Goal: Task Accomplishment & Management: Manage account settings

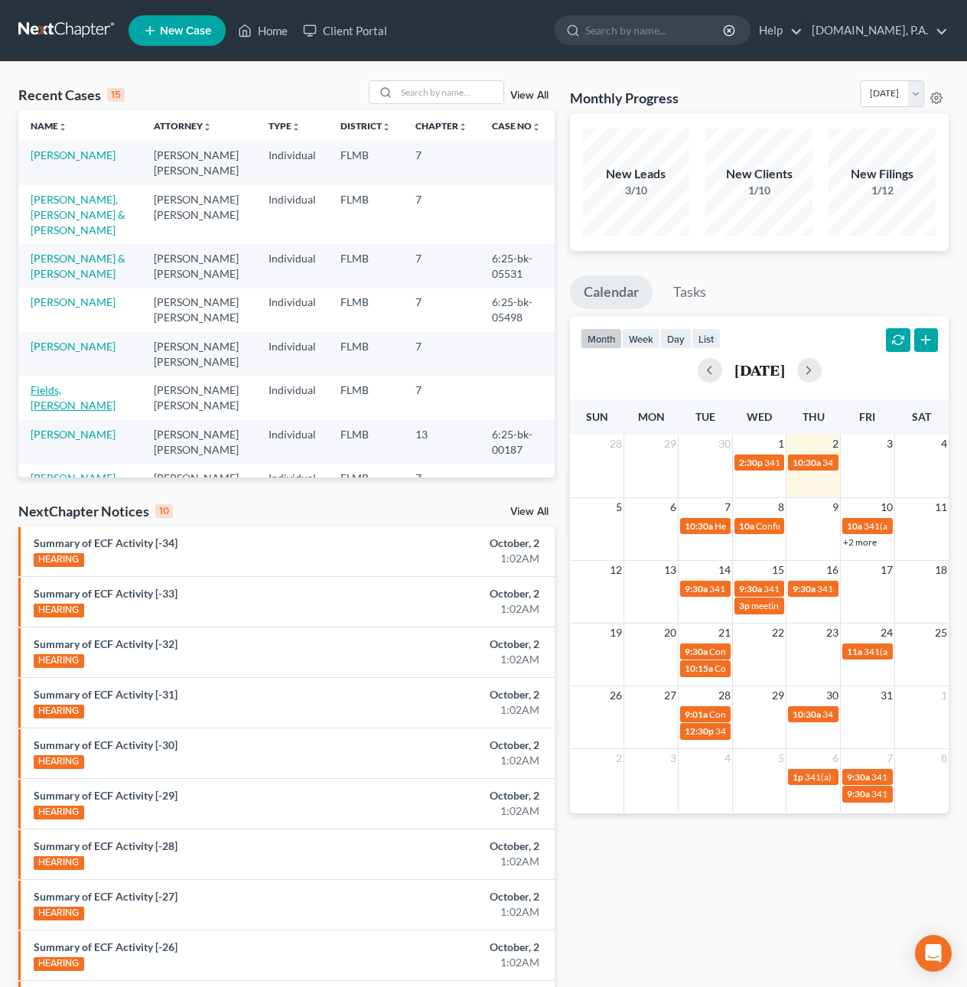
click at [70, 383] on link "Fields, Yvalondra" at bounding box center [73, 397] width 85 height 28
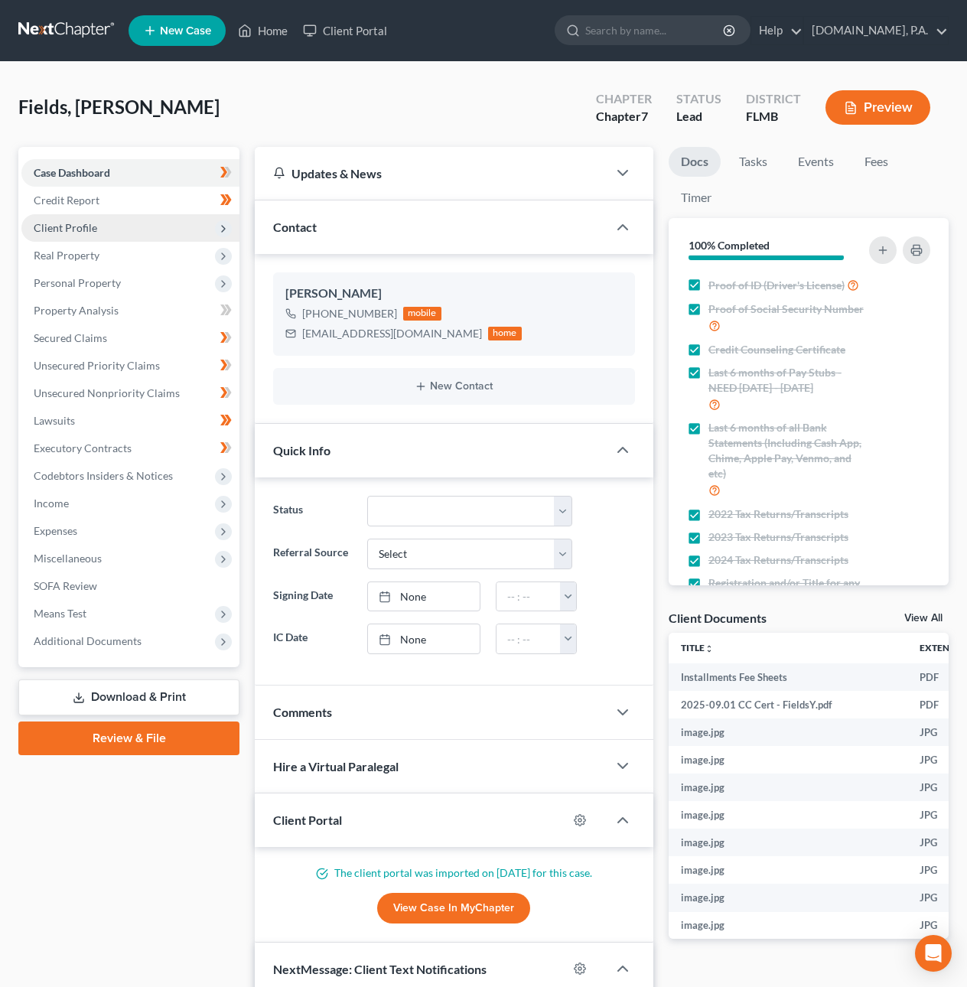
click at [77, 230] on span "Client Profile" at bounding box center [66, 227] width 64 height 13
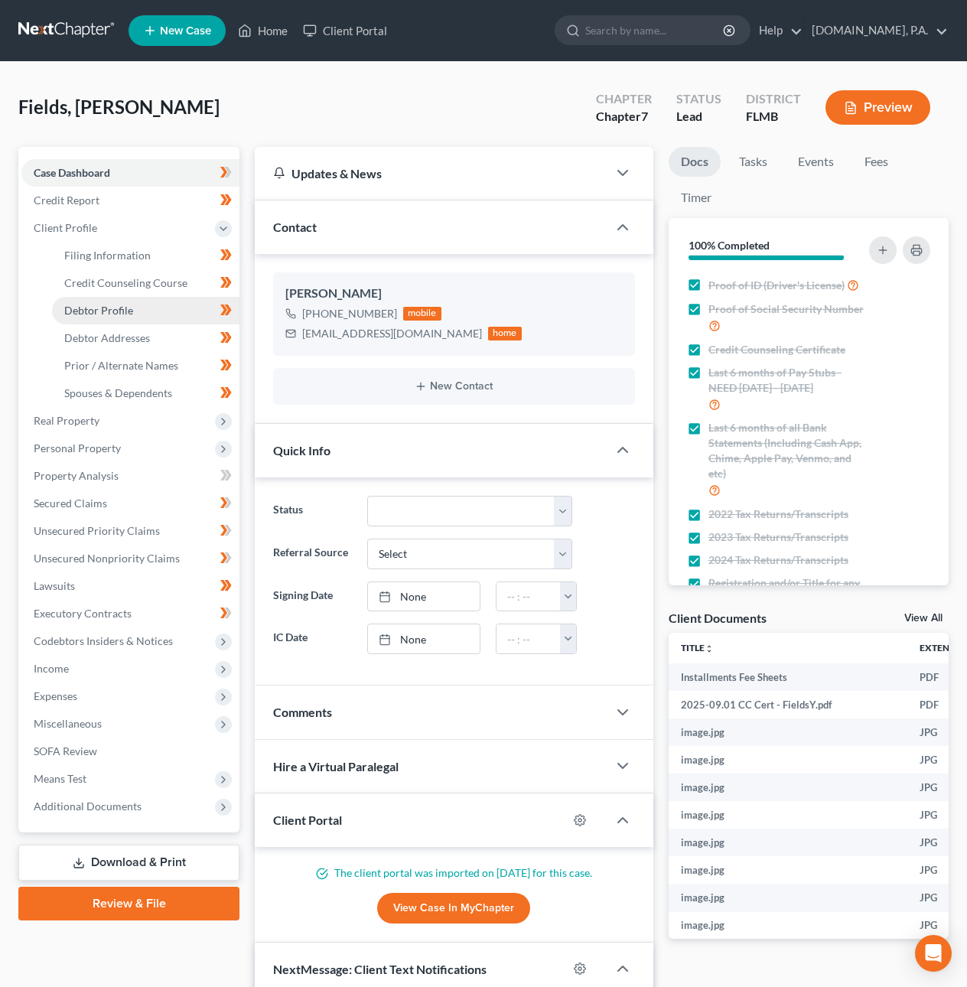
click at [105, 306] on span "Debtor Profile" at bounding box center [98, 310] width 69 height 13
select select "0"
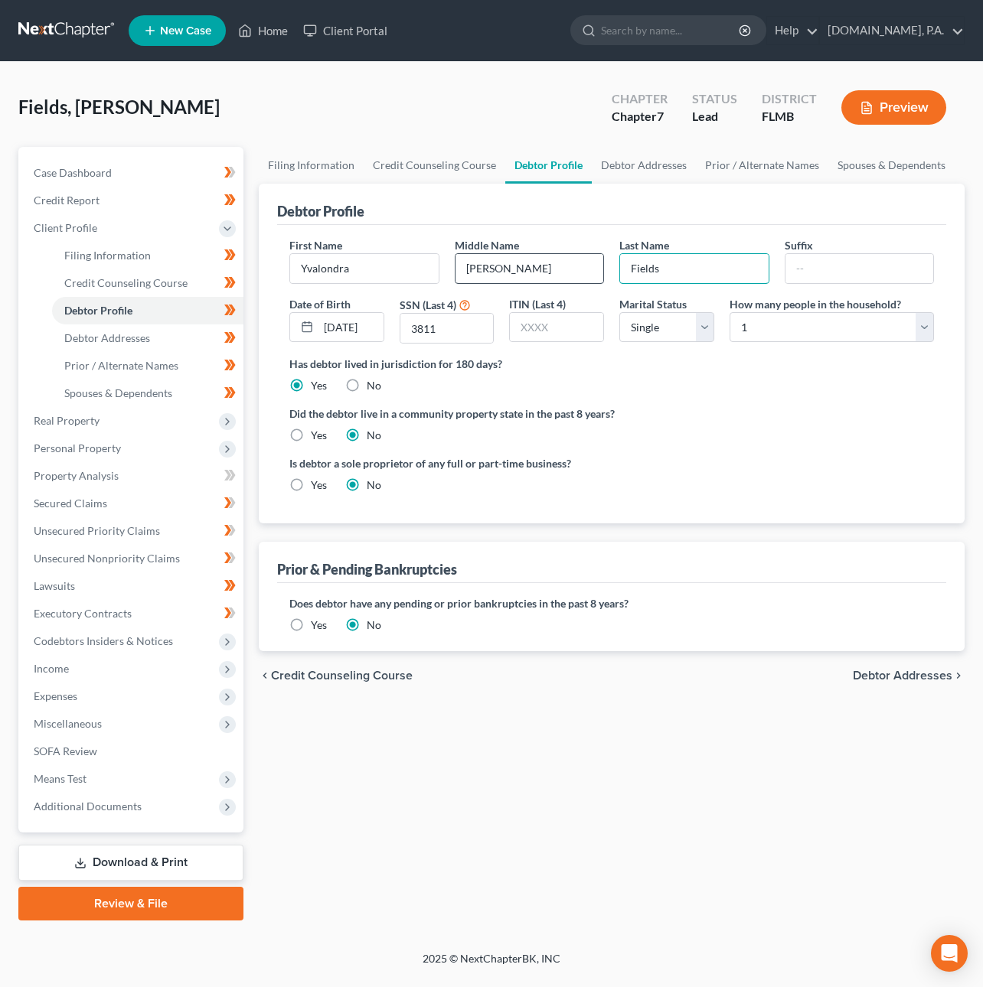
drag, startPoint x: 667, startPoint y: 269, endPoint x: 605, endPoint y: 266, distance: 62.9
click at [595, 263] on div "First Name Yvalondra Middle Name Latrese Last Name Fields Suffix Date of Birth …" at bounding box center [612, 296] width 660 height 119
type input "K"
type input "Jackson"
click at [762, 390] on div "Has debtor lived in jurisdiction for 180 days? Yes No Debtor must reside in jur…" at bounding box center [611, 375] width 644 height 38
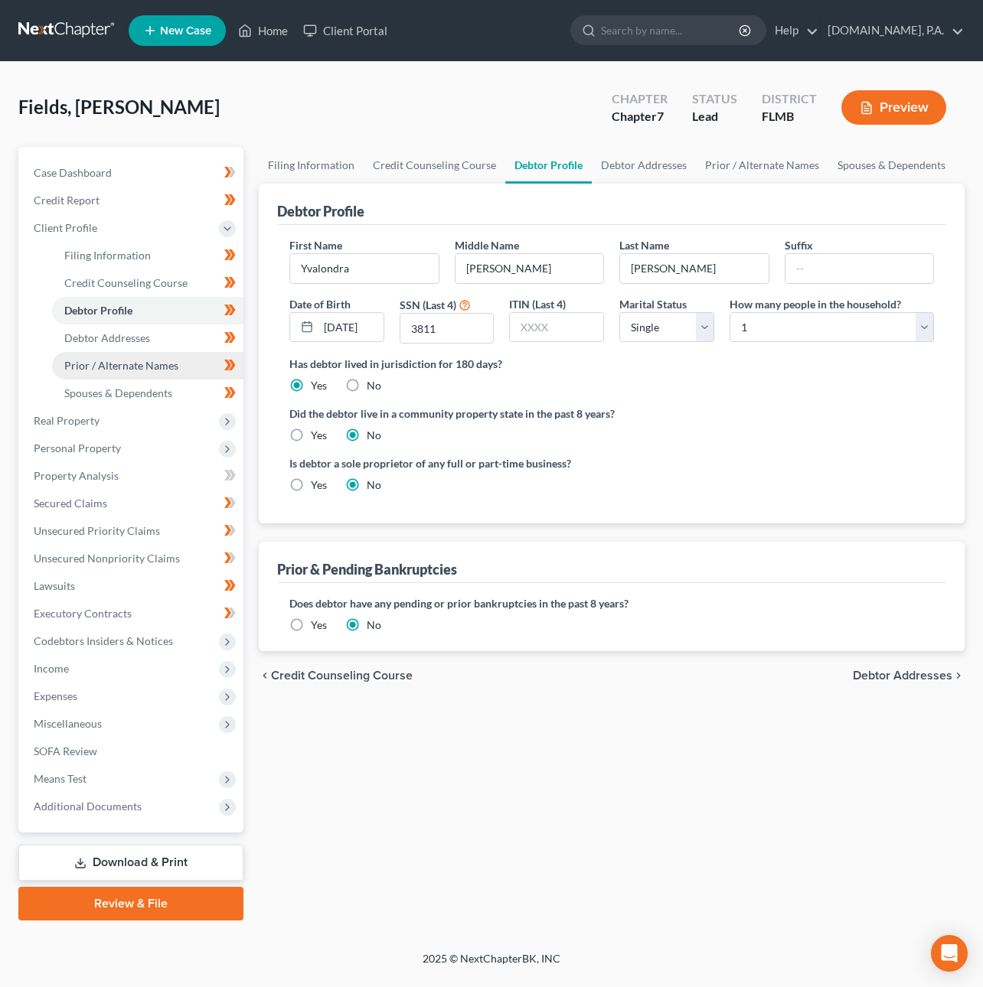
click at [132, 370] on link "Prior / Alternate Names" at bounding box center [147, 366] width 191 height 28
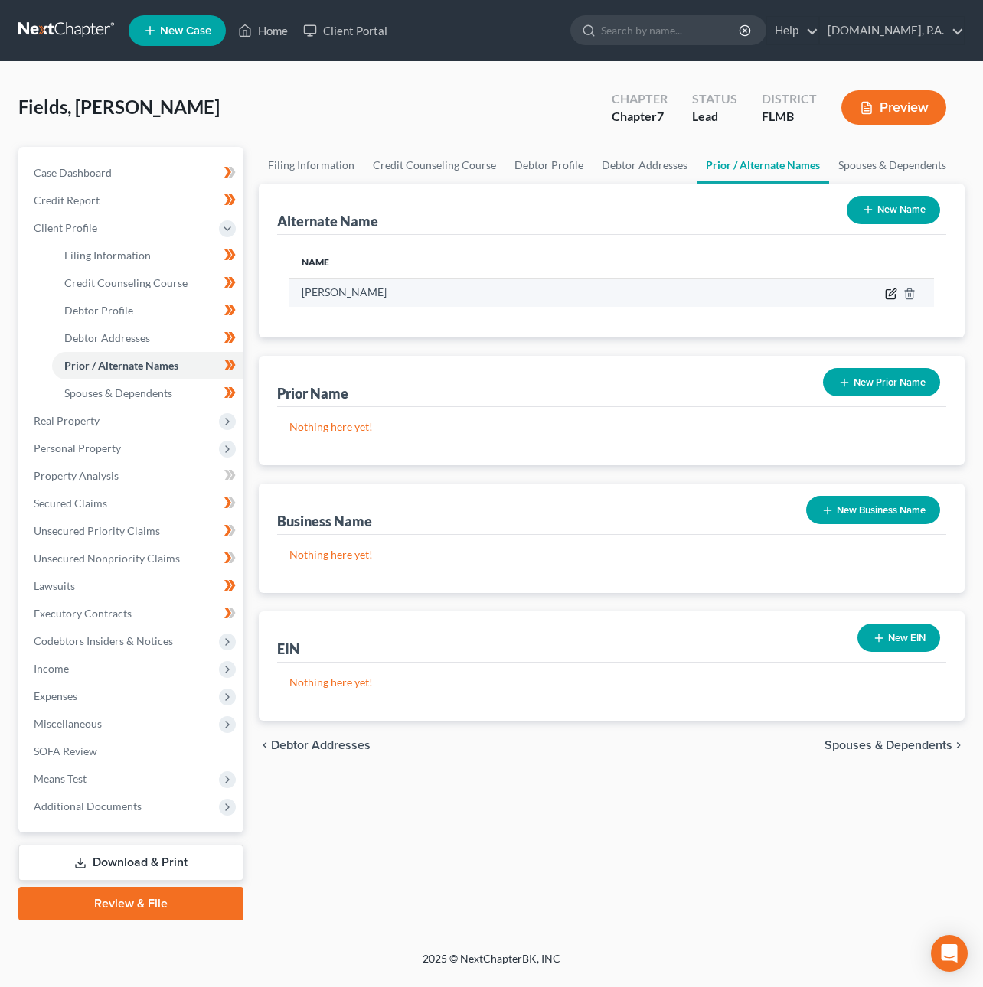
click at [889, 289] on icon at bounding box center [891, 294] width 12 height 12
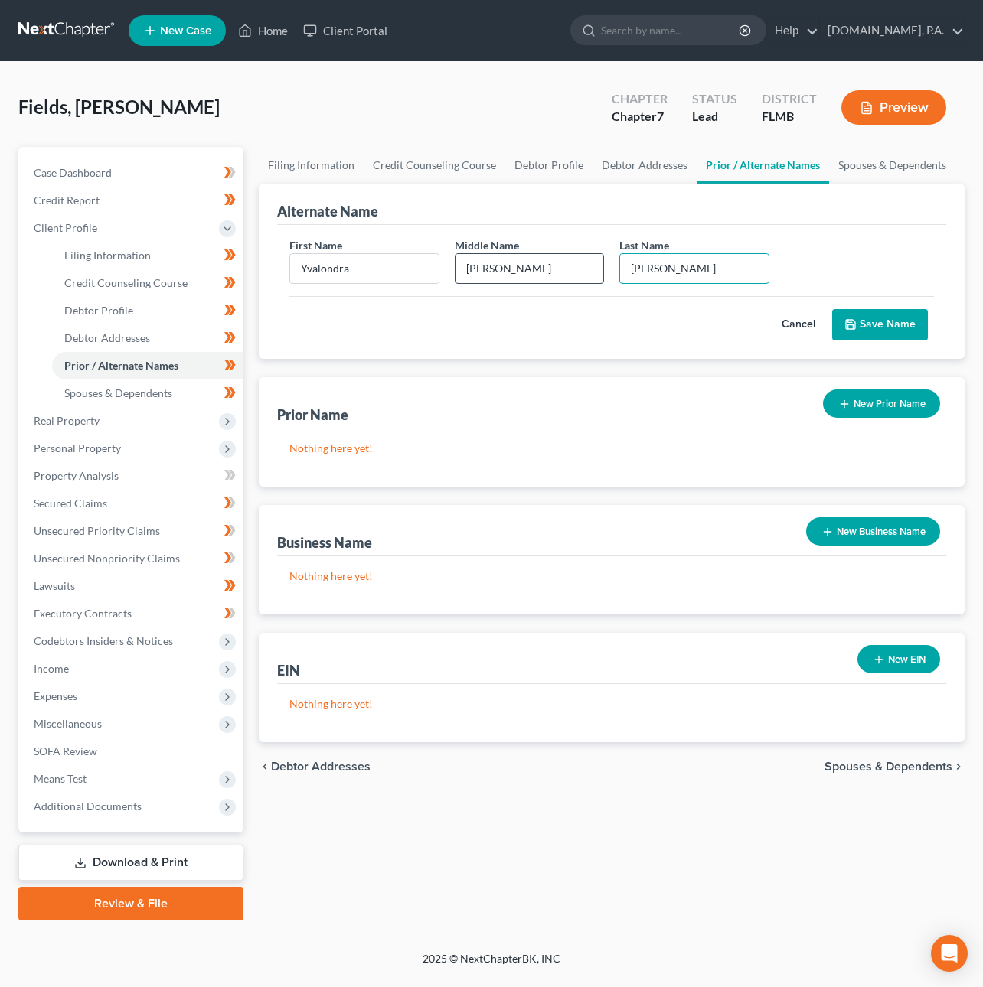
drag, startPoint x: 718, startPoint y: 265, endPoint x: 591, endPoint y: 265, distance: 127.1
click at [591, 265] on div "First Name Yvalondra Middle Name Latrese Last Name * Jackson" at bounding box center [612, 266] width 660 height 59
type input "Fields"
click at [890, 317] on button "Save Name" at bounding box center [880, 325] width 96 height 32
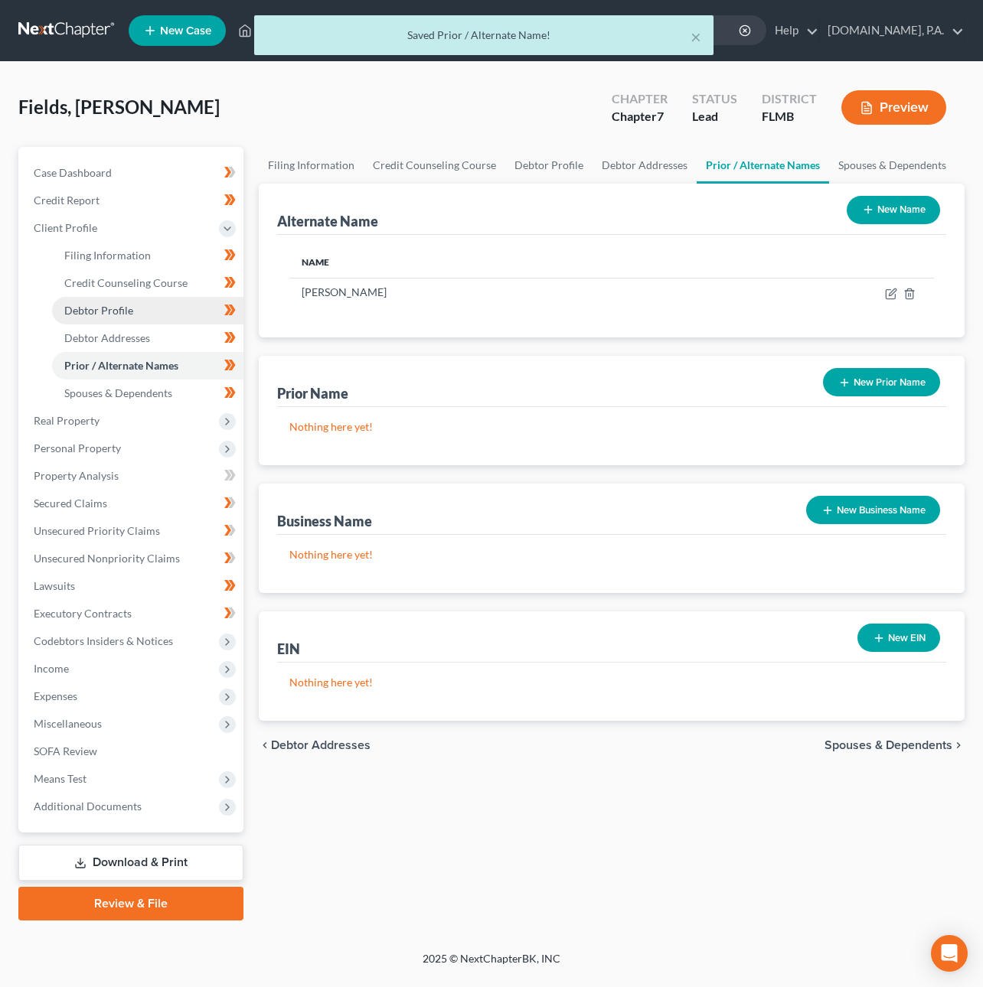
click at [131, 304] on span "Debtor Profile" at bounding box center [98, 310] width 69 height 13
select select "0"
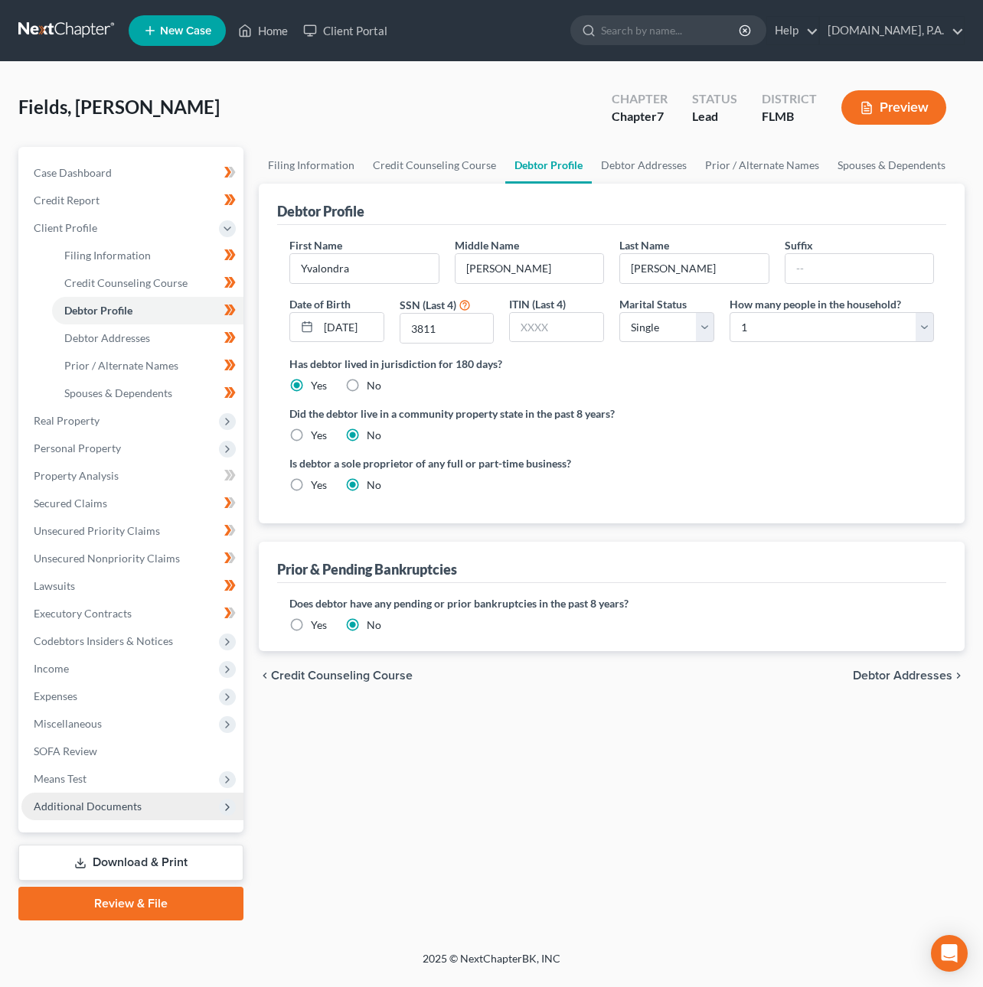
click at [126, 806] on span "Additional Documents" at bounding box center [88, 806] width 108 height 13
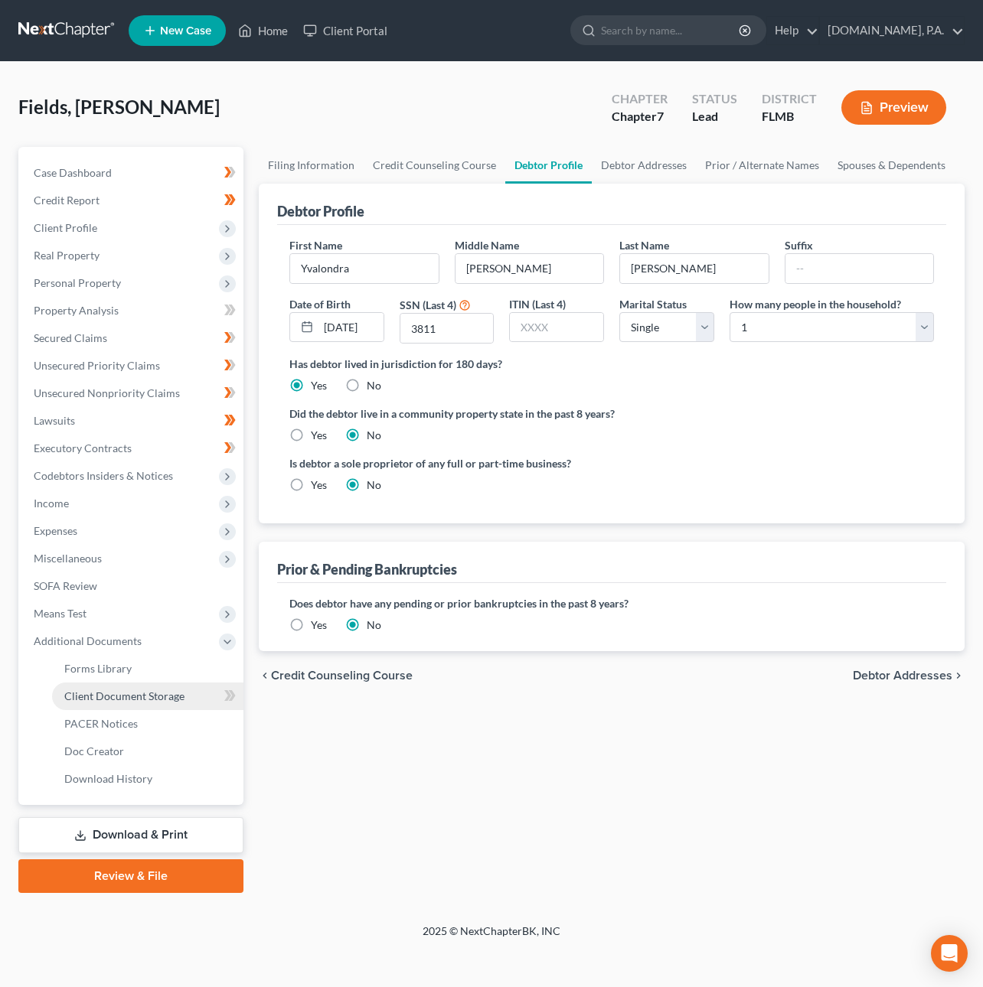
click at [129, 698] on span "Client Document Storage" at bounding box center [124, 696] width 120 height 13
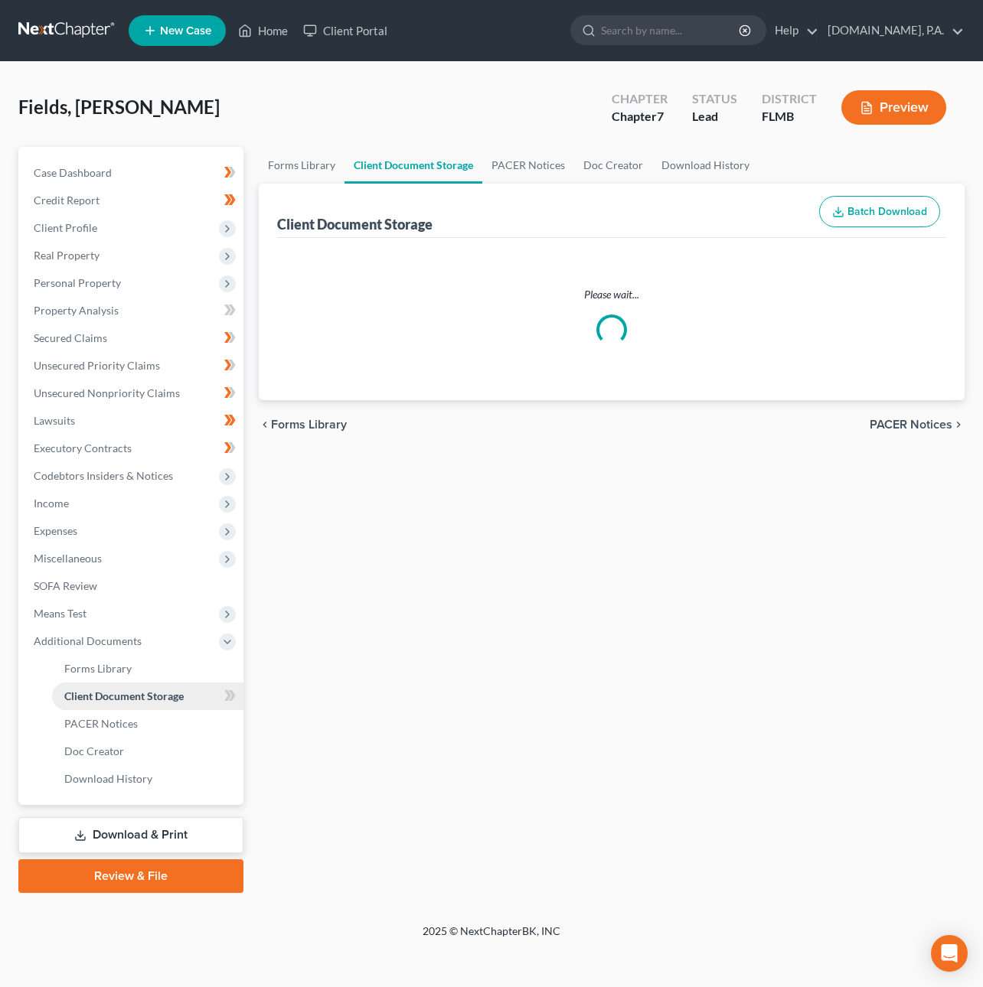
select select "9"
select select "4"
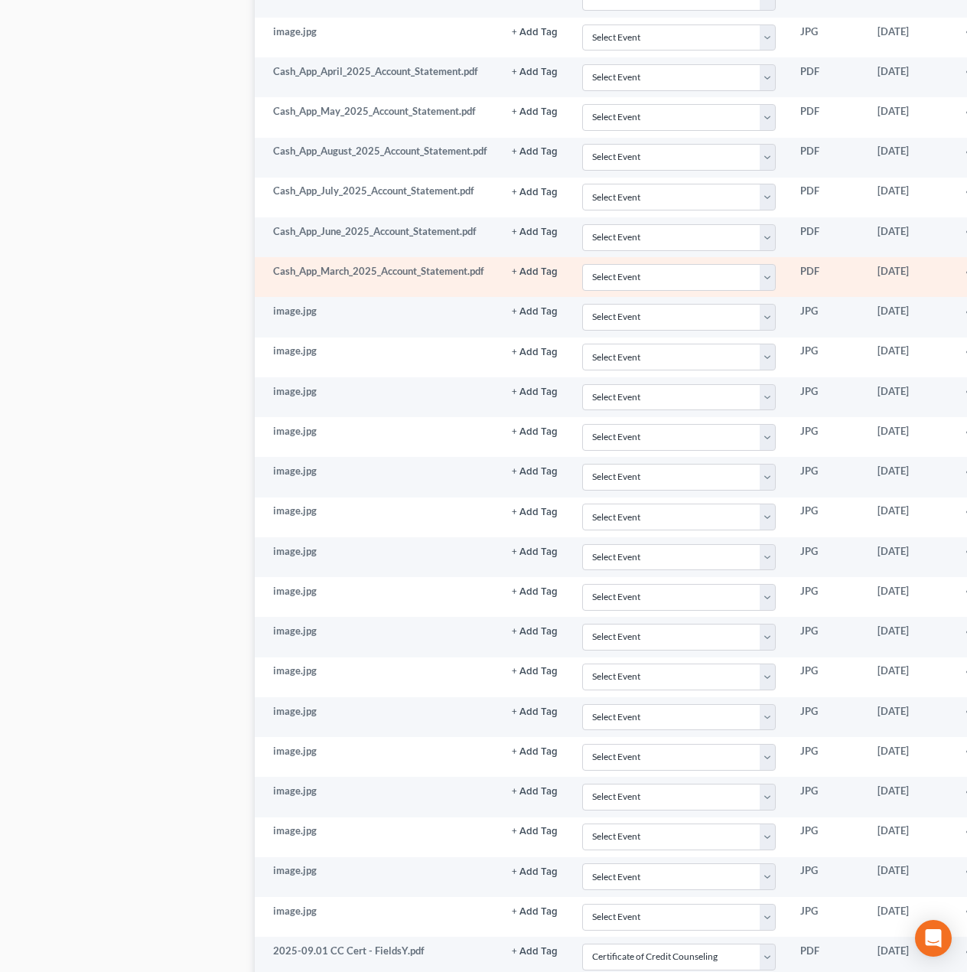
scroll to position [1336, 0]
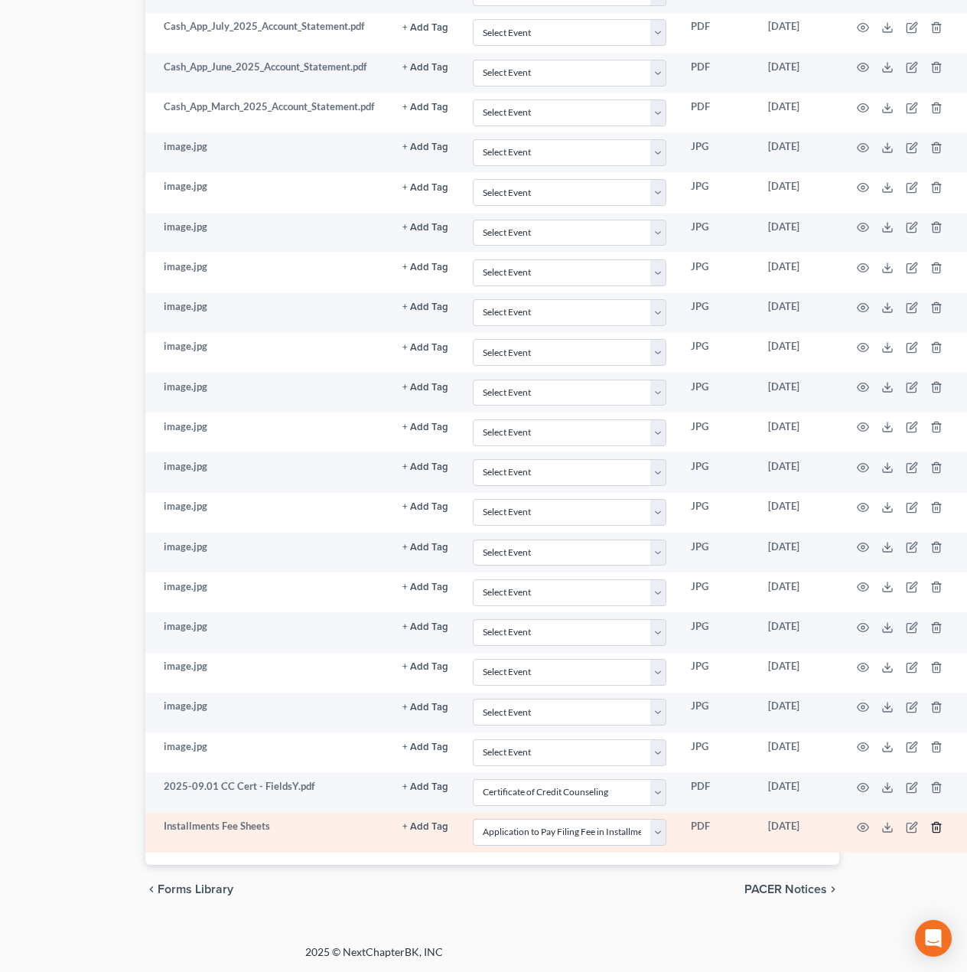
click at [941, 822] on icon "button" at bounding box center [937, 827] width 12 height 12
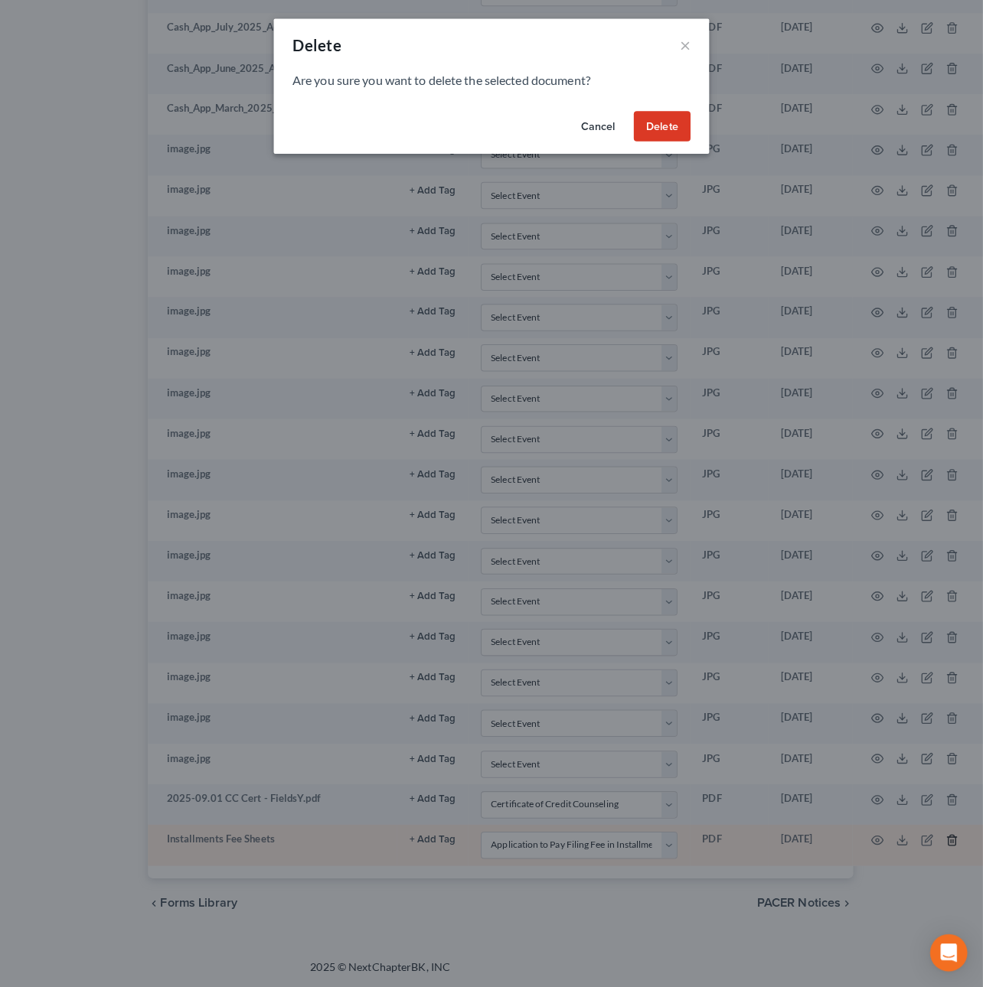
scroll to position [1321, 99]
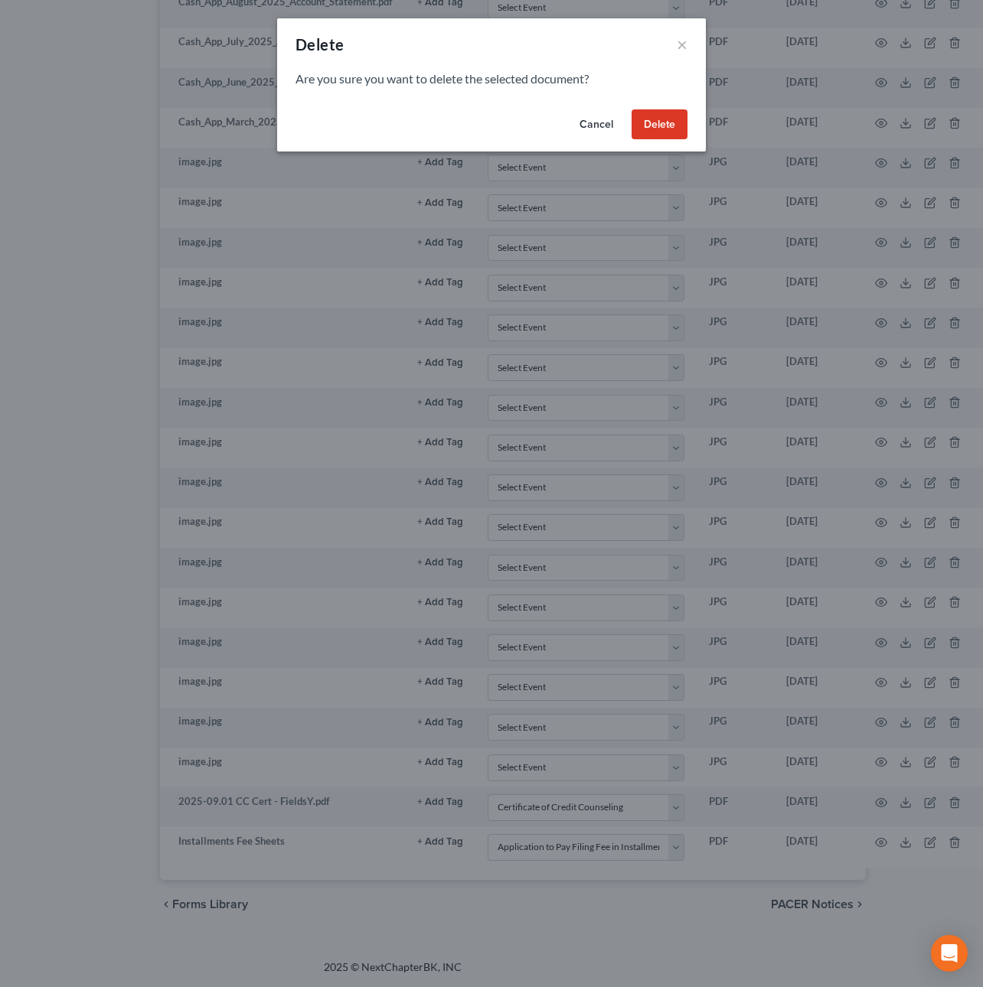
click at [672, 117] on button "Delete" at bounding box center [659, 124] width 56 height 31
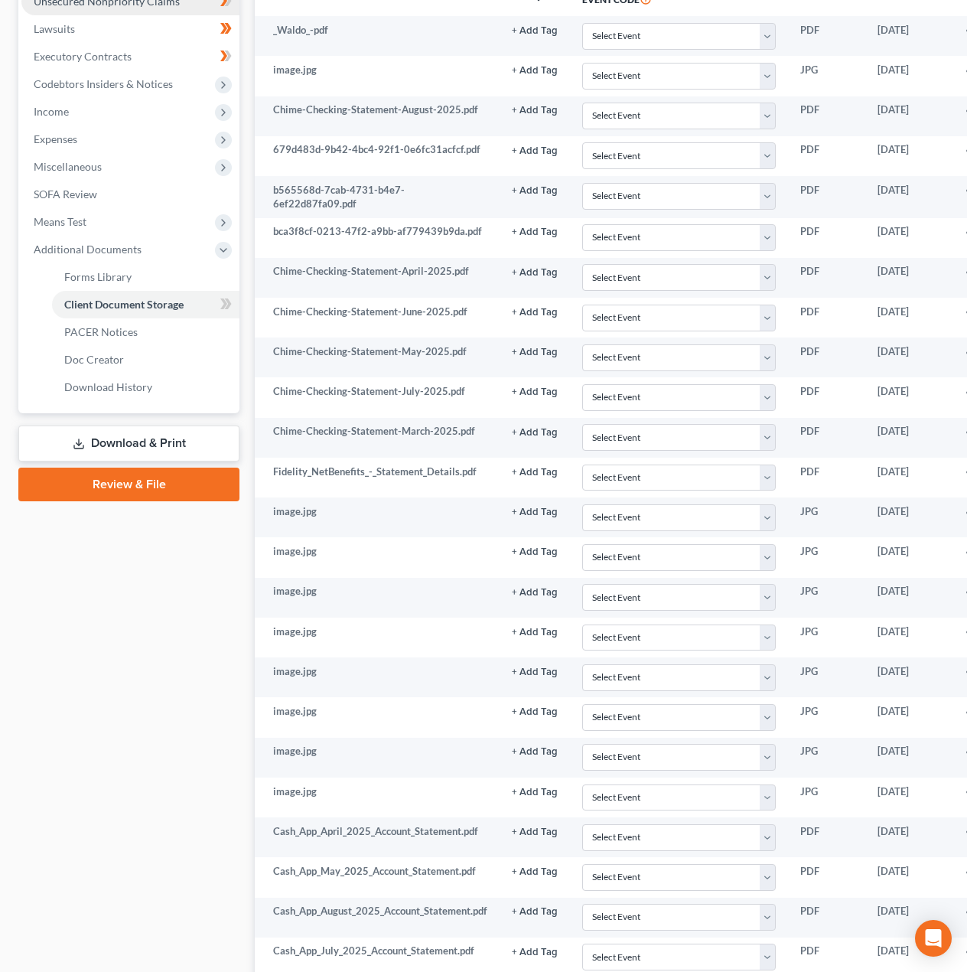
scroll to position [0, 0]
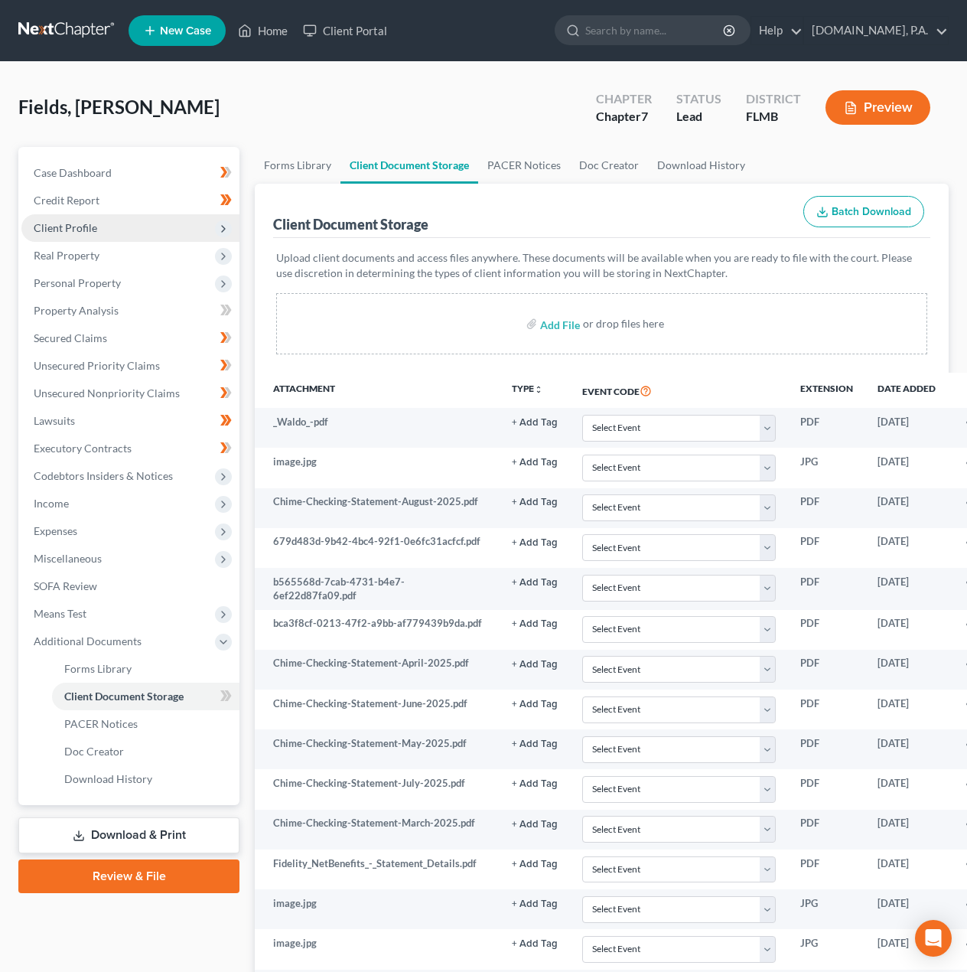
click at [87, 223] on span "Client Profile" at bounding box center [66, 227] width 64 height 13
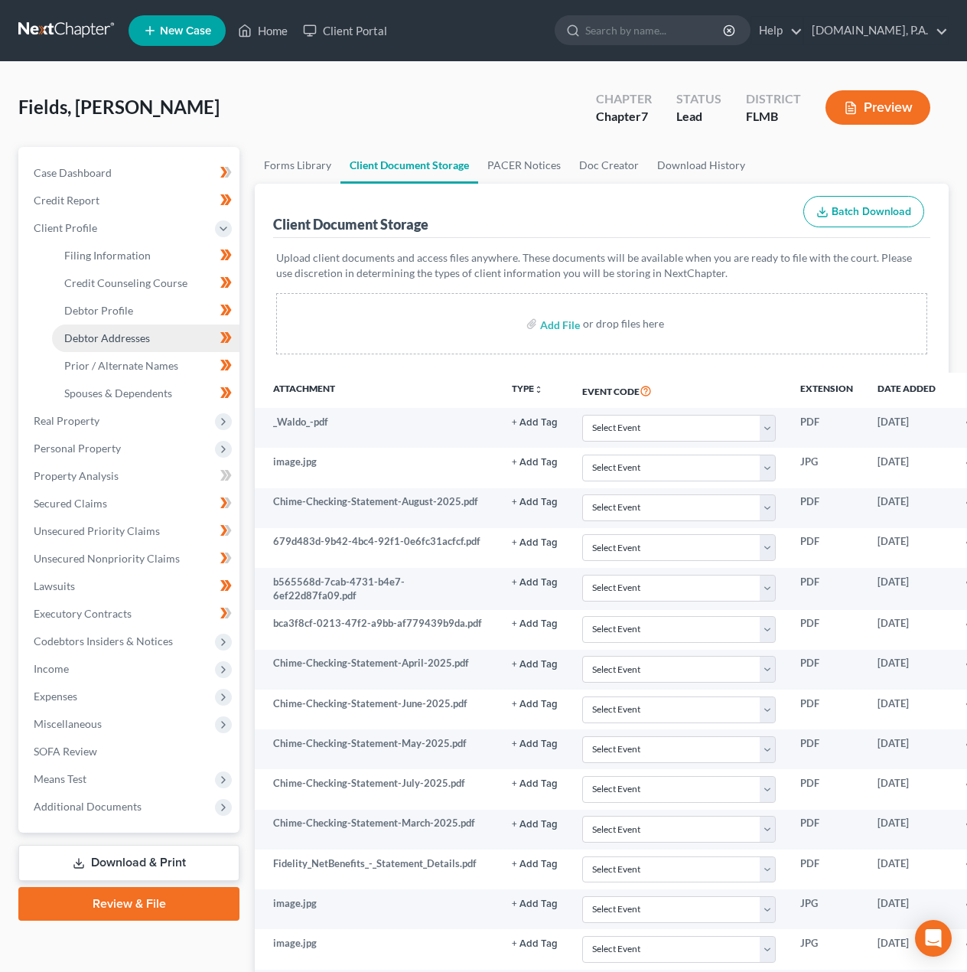
click at [98, 347] on link "Debtor Addresses" at bounding box center [146, 339] width 188 height 28
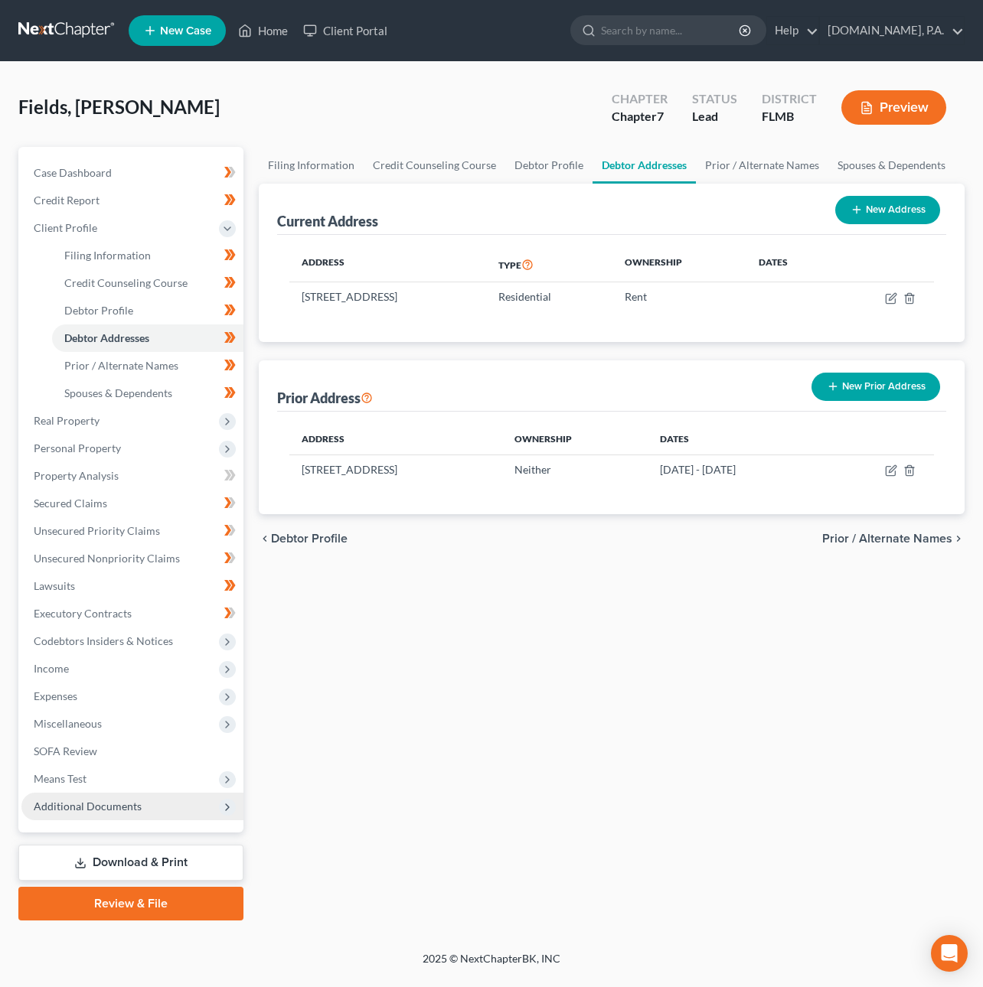
click at [124, 812] on span "Additional Documents" at bounding box center [132, 807] width 222 height 28
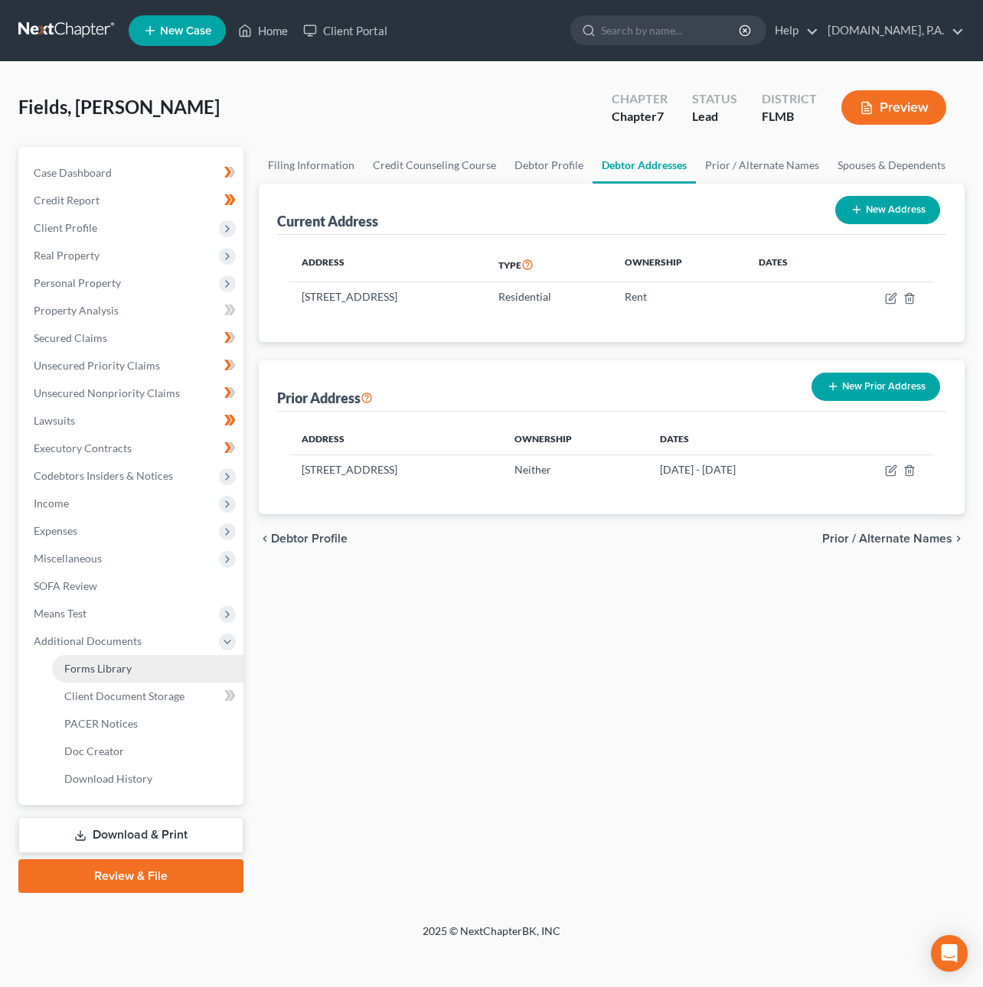
click at [123, 667] on span "Forms Library" at bounding box center [97, 668] width 67 height 13
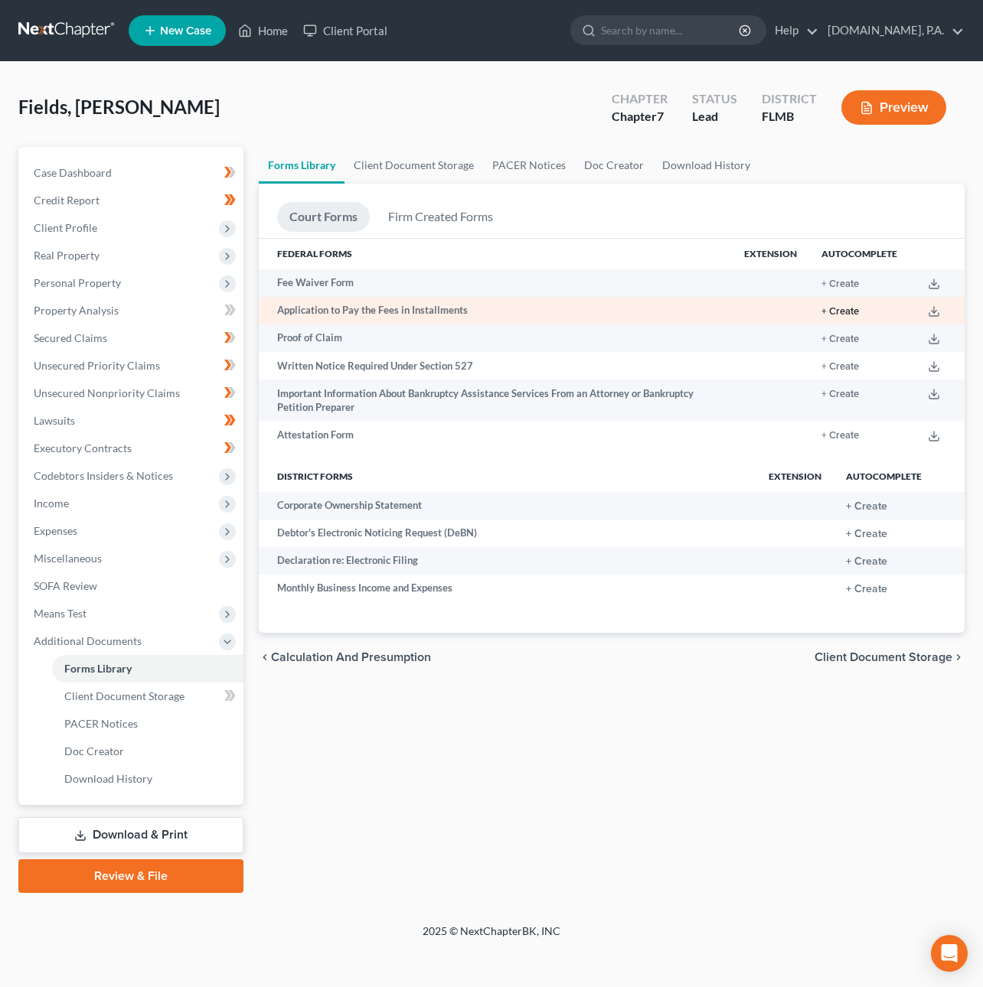
click at [837, 312] on button "+ Create" at bounding box center [840, 312] width 38 height 10
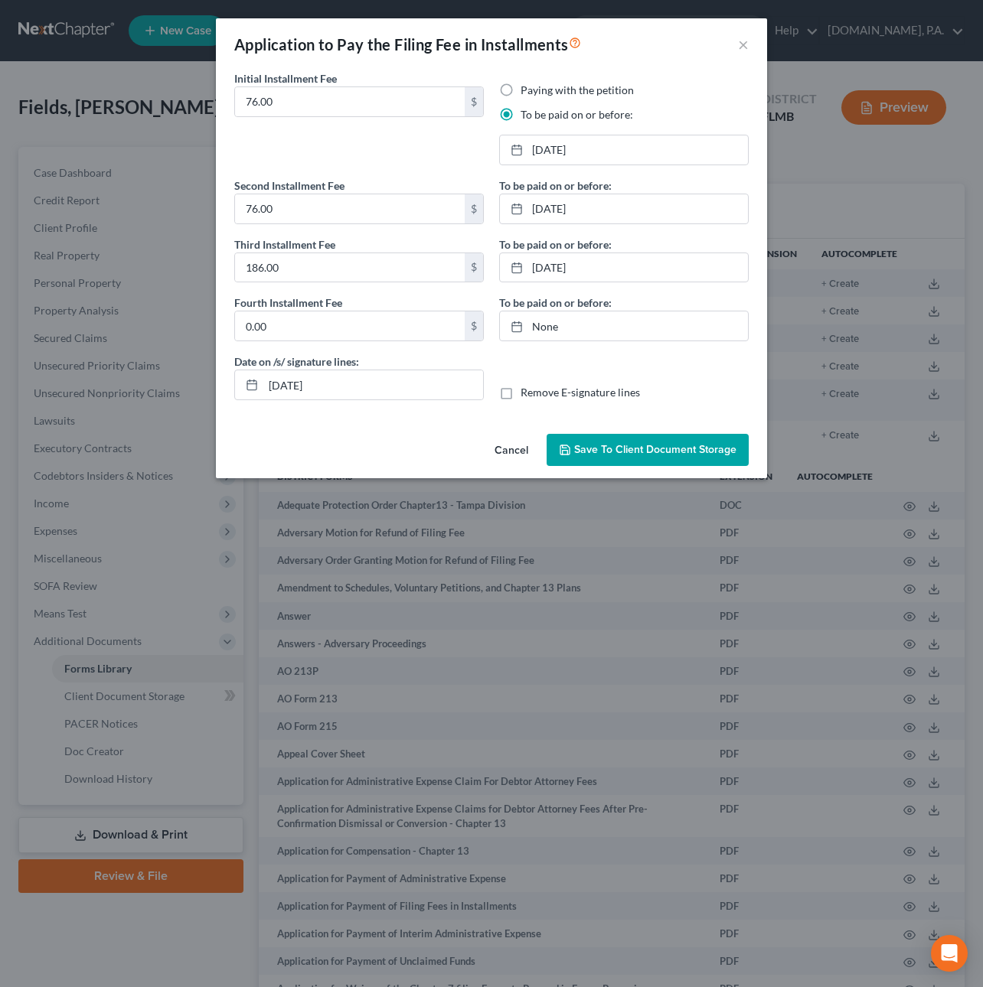
click at [688, 458] on button "Save to Client Document Storage" at bounding box center [647, 450] width 202 height 32
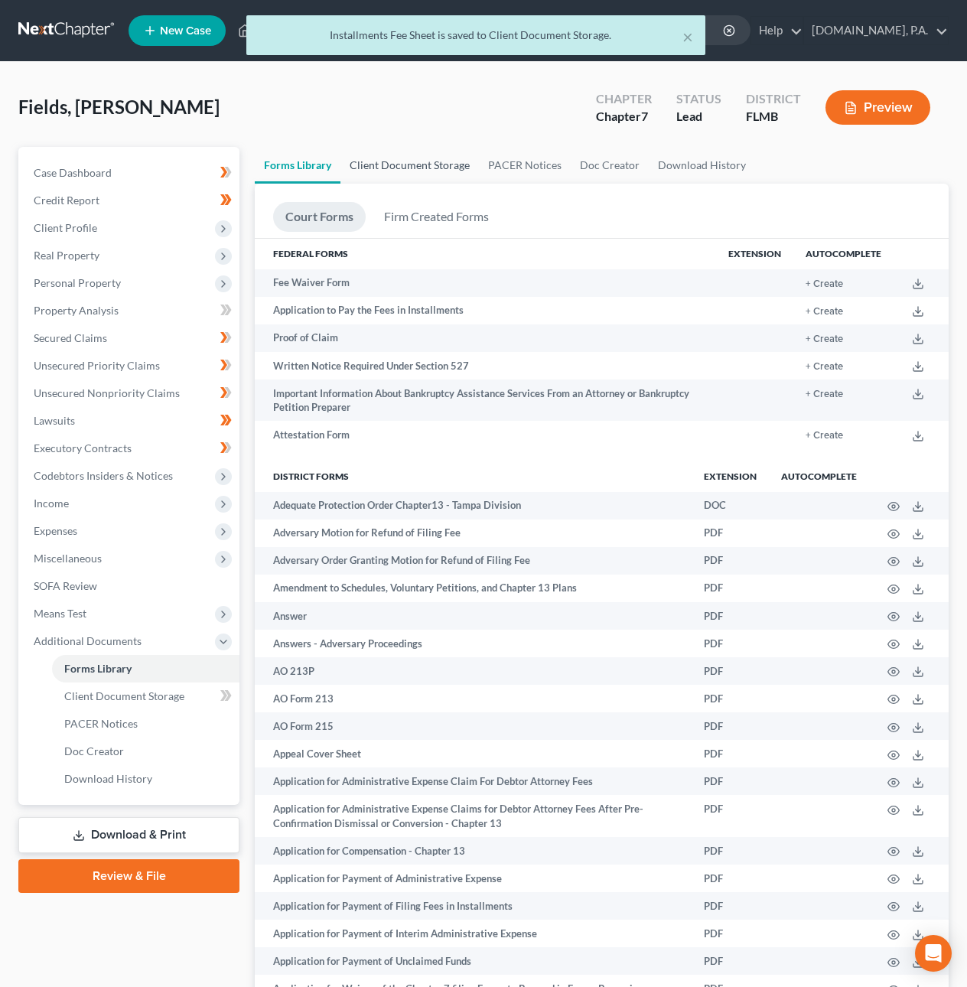
click at [414, 165] on link "Client Document Storage" at bounding box center [410, 165] width 139 height 37
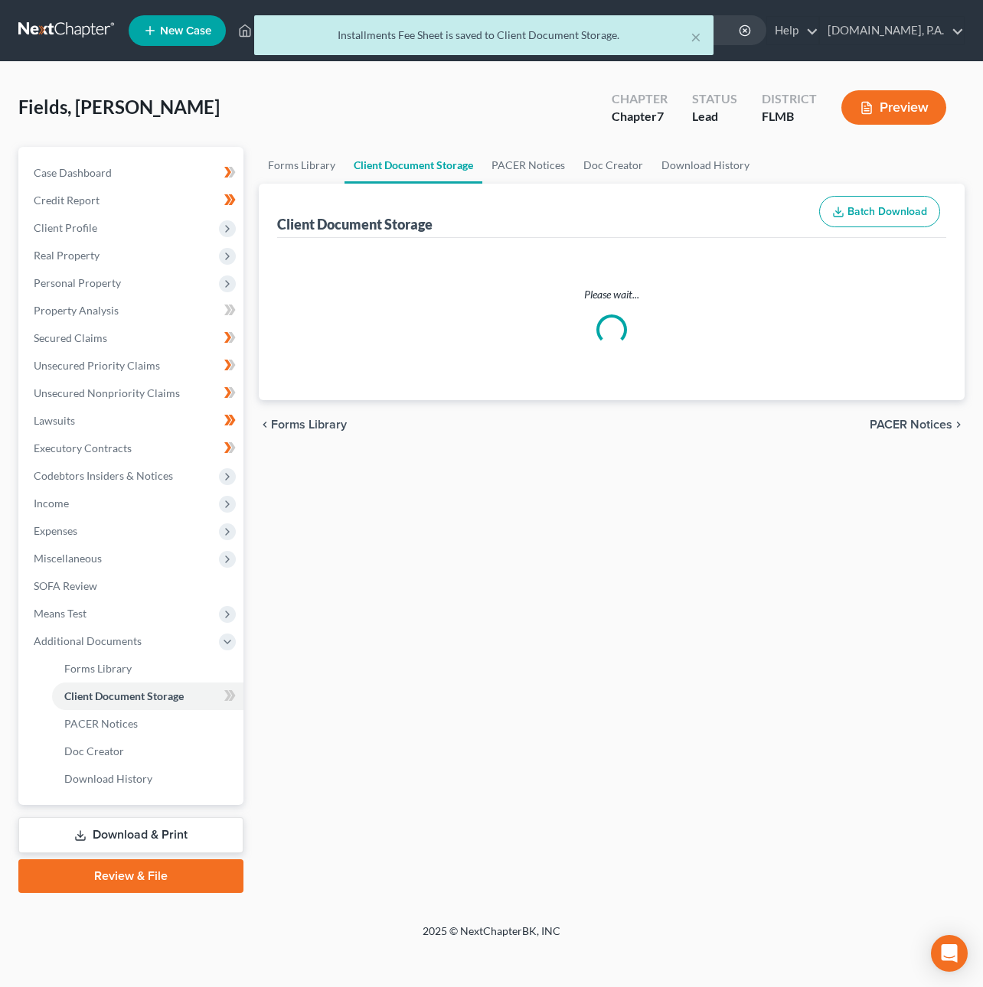
select select "9"
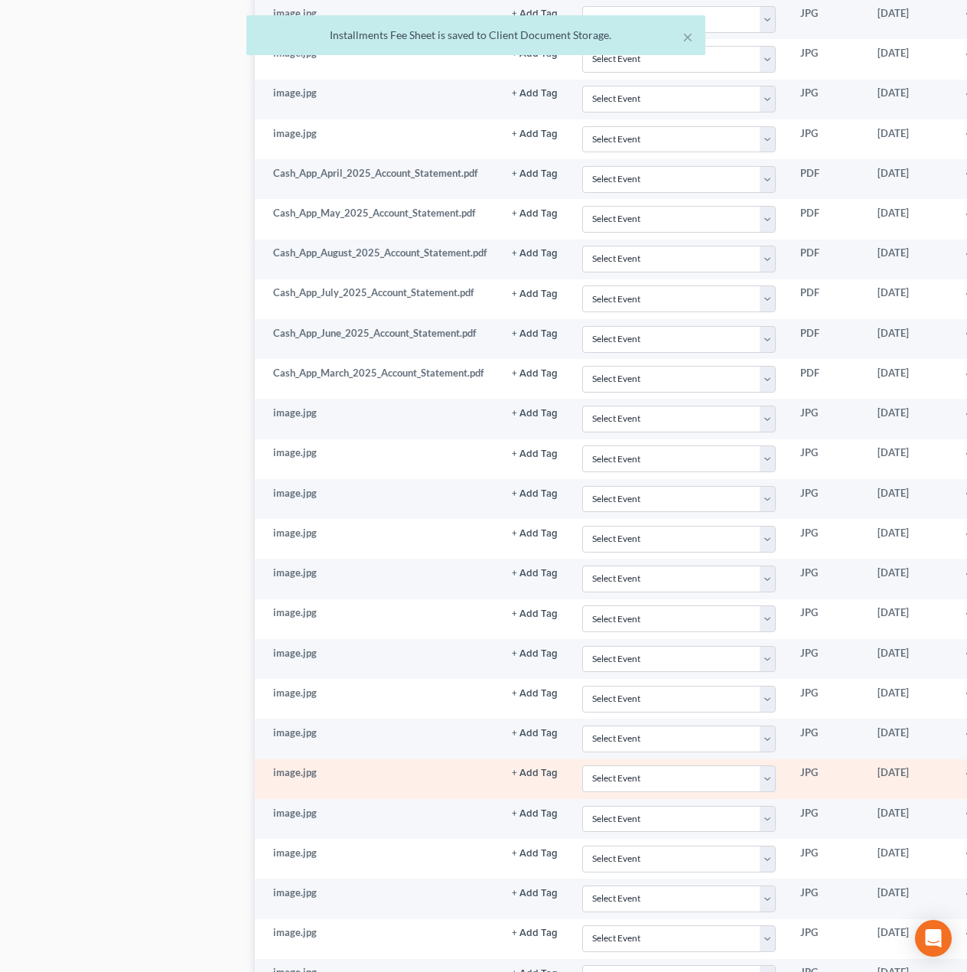
scroll to position [1336, 0]
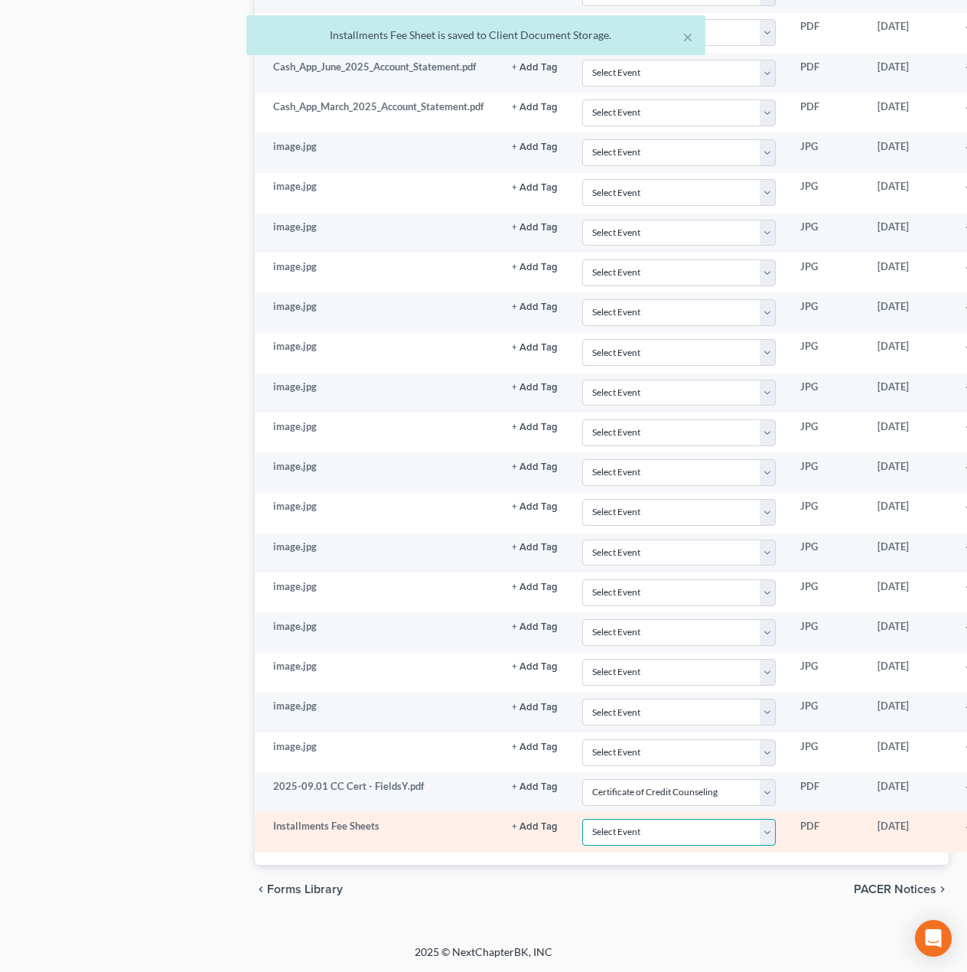
click at [661, 834] on select "Select Event 20 Largest Unsecured Creditors Amended Chapter 13 Plan Amended Cre…" at bounding box center [679, 832] width 194 height 27
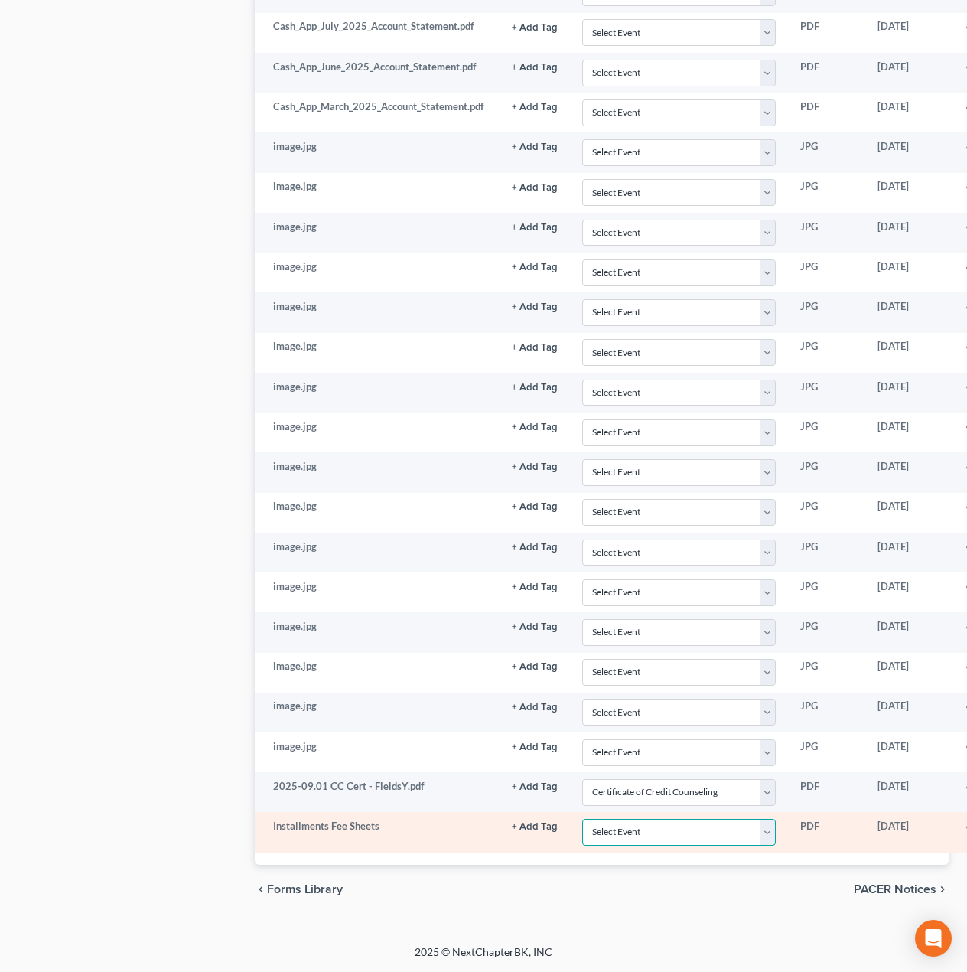
select select "4"
click at [582, 819] on select "Select Event 20 Largest Unsecured Creditors Amended Chapter 13 Plan Amended Cre…" at bounding box center [679, 832] width 194 height 27
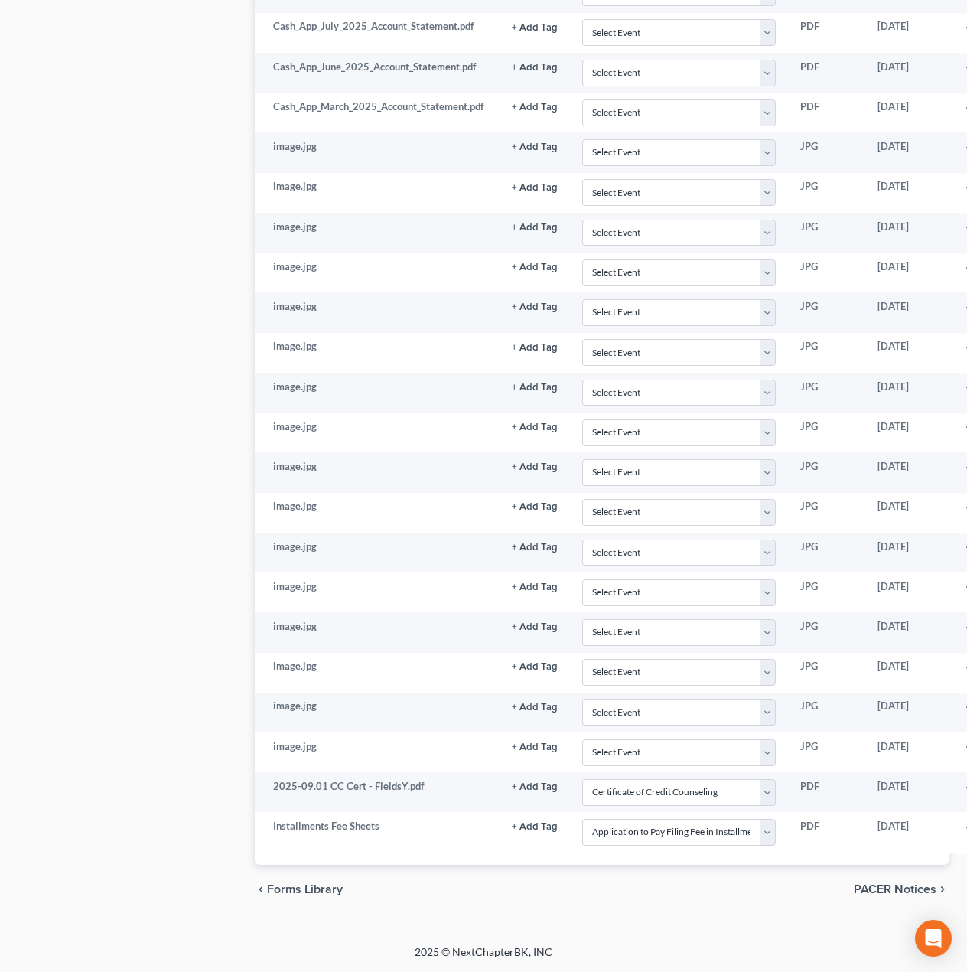
click at [869, 883] on span "PACER Notices" at bounding box center [895, 889] width 83 height 12
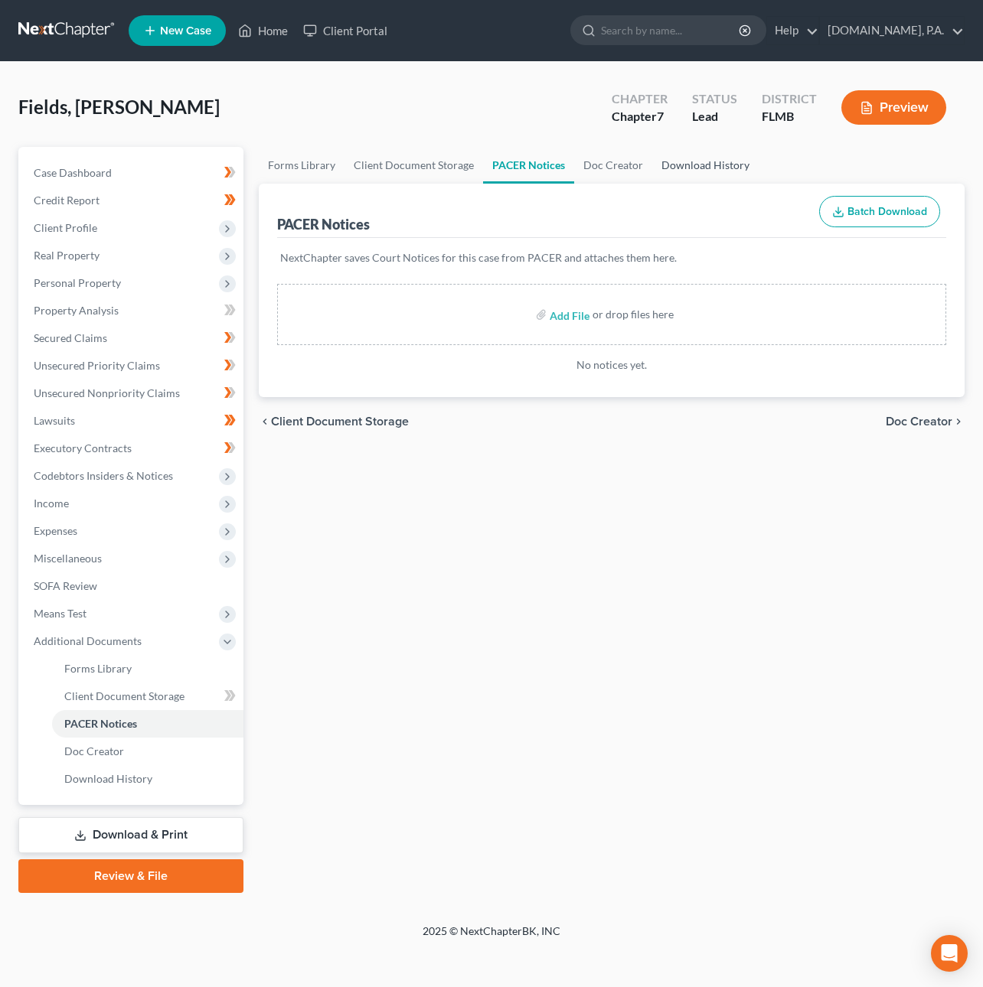
click at [680, 170] on link "Download History" at bounding box center [705, 165] width 106 height 37
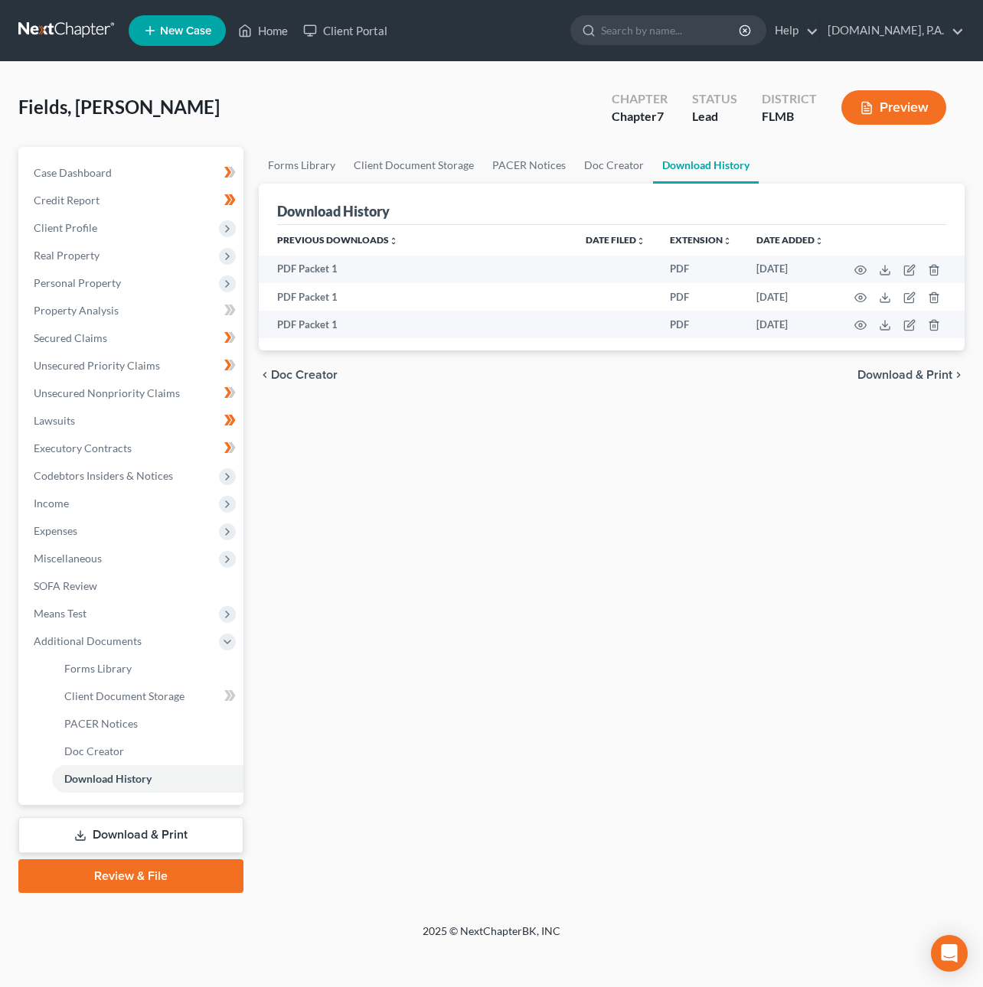
click at [897, 371] on span "Download & Print" at bounding box center [904, 375] width 95 height 12
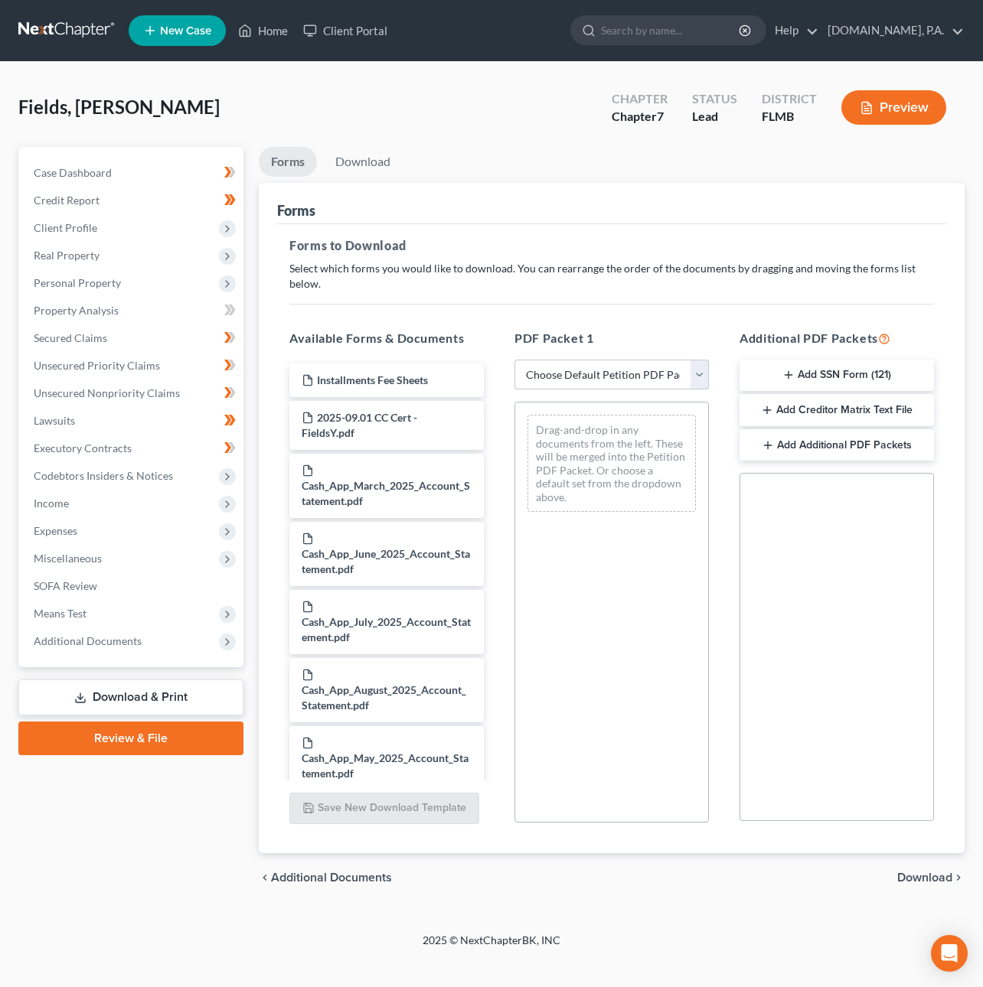
click at [694, 360] on select "Choose Default Petition PDF Packet Complete Bankruptcy Petition (all forms and …" at bounding box center [611, 375] width 194 height 31
select select "5"
click at [514, 360] on select "Choose Default Petition PDF Packet Complete Bankruptcy Petition (all forms and …" at bounding box center [611, 375] width 194 height 31
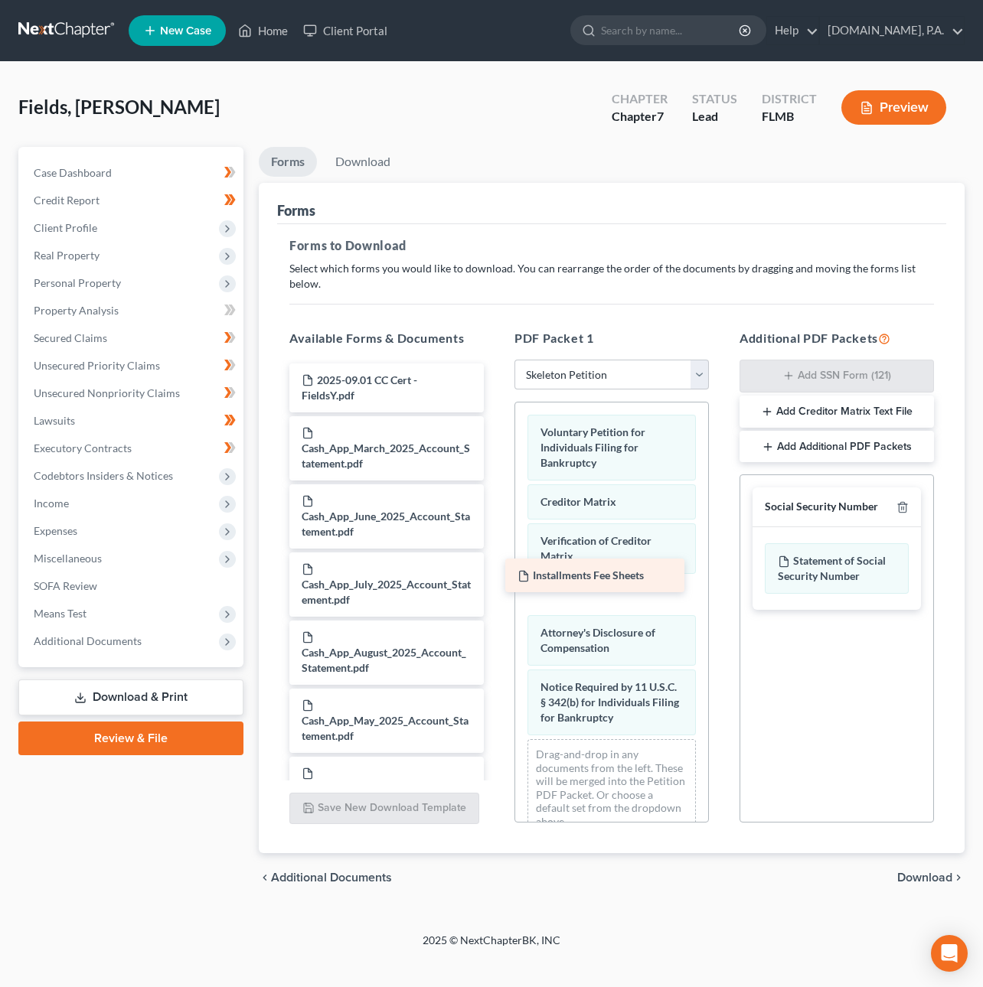
drag, startPoint x: 409, startPoint y: 362, endPoint x: 625, endPoint y: 573, distance: 302.0
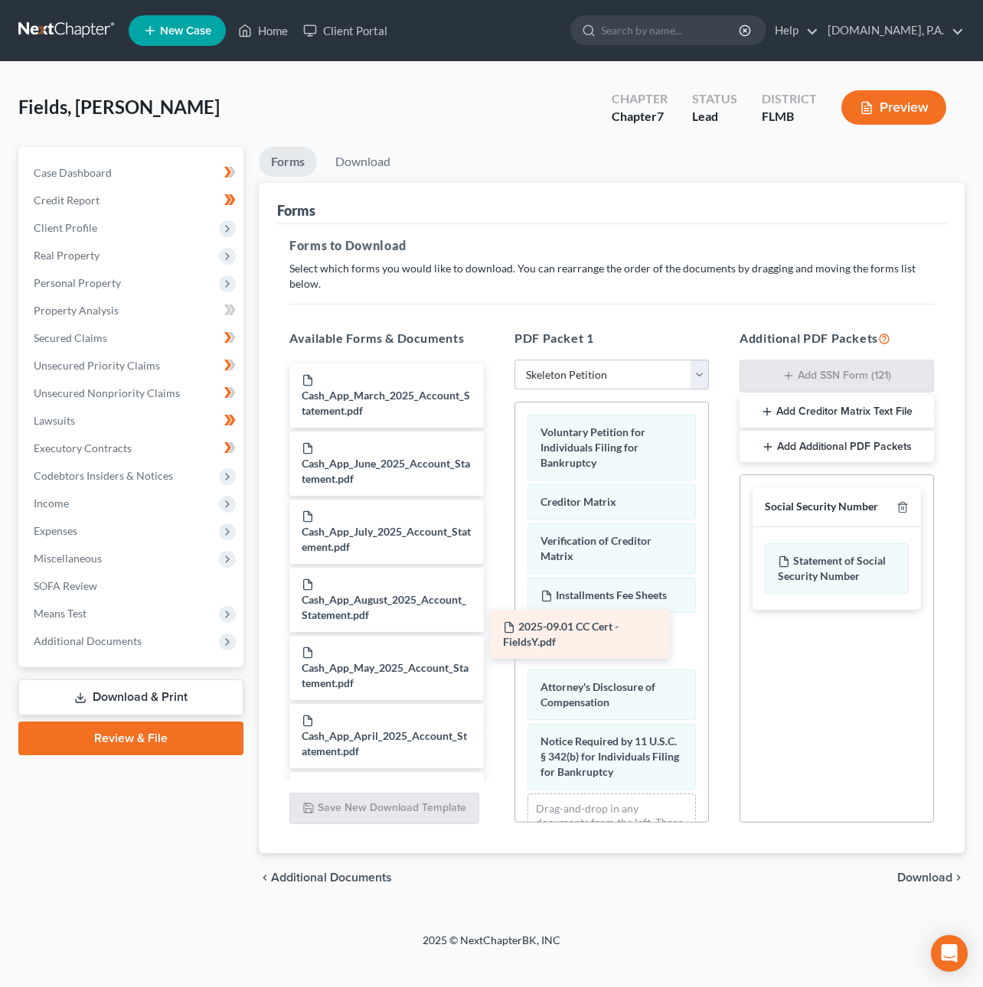
drag, startPoint x: 402, startPoint y: 371, endPoint x: 604, endPoint y: 635, distance: 331.9
click at [924, 872] on span "Download" at bounding box center [924, 878] width 55 height 12
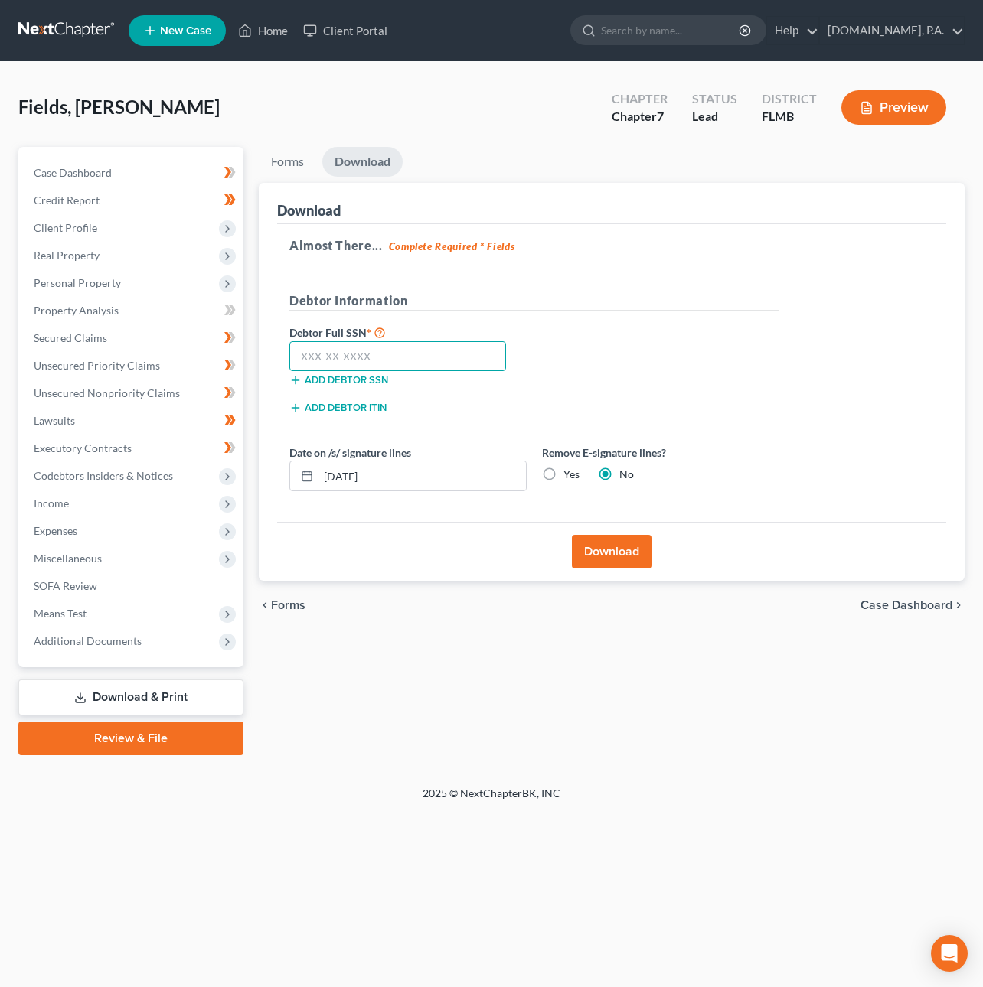
click at [323, 355] on input "text" at bounding box center [397, 356] width 217 height 31
type input "256-11-3811"
click at [606, 553] on button "Download" at bounding box center [612, 552] width 80 height 34
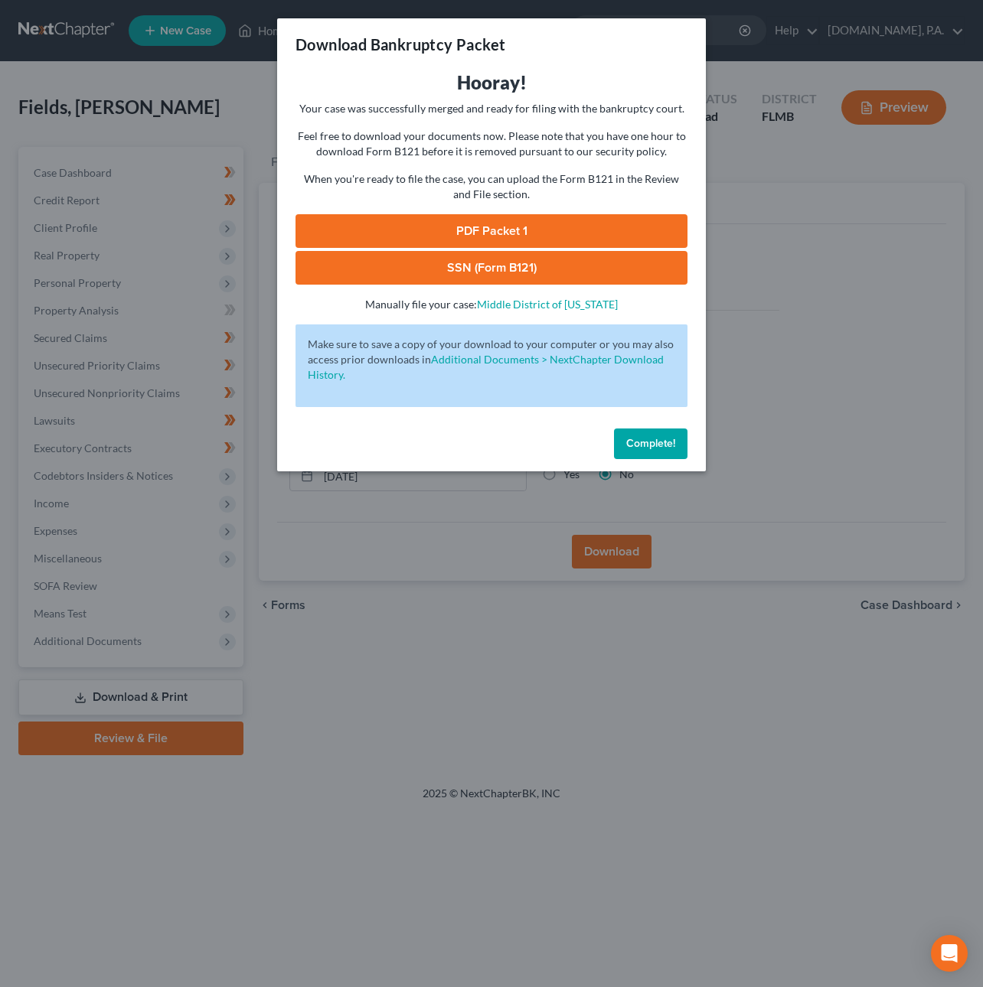
click at [641, 268] on link "SSN (Form B121)" at bounding box center [491, 268] width 392 height 34
click at [546, 228] on link "PDF Packet 1" at bounding box center [491, 231] width 392 height 34
drag, startPoint x: 641, startPoint y: 431, endPoint x: 497, endPoint y: 343, distance: 169.3
click at [641, 431] on button "Complete!" at bounding box center [650, 444] width 73 height 31
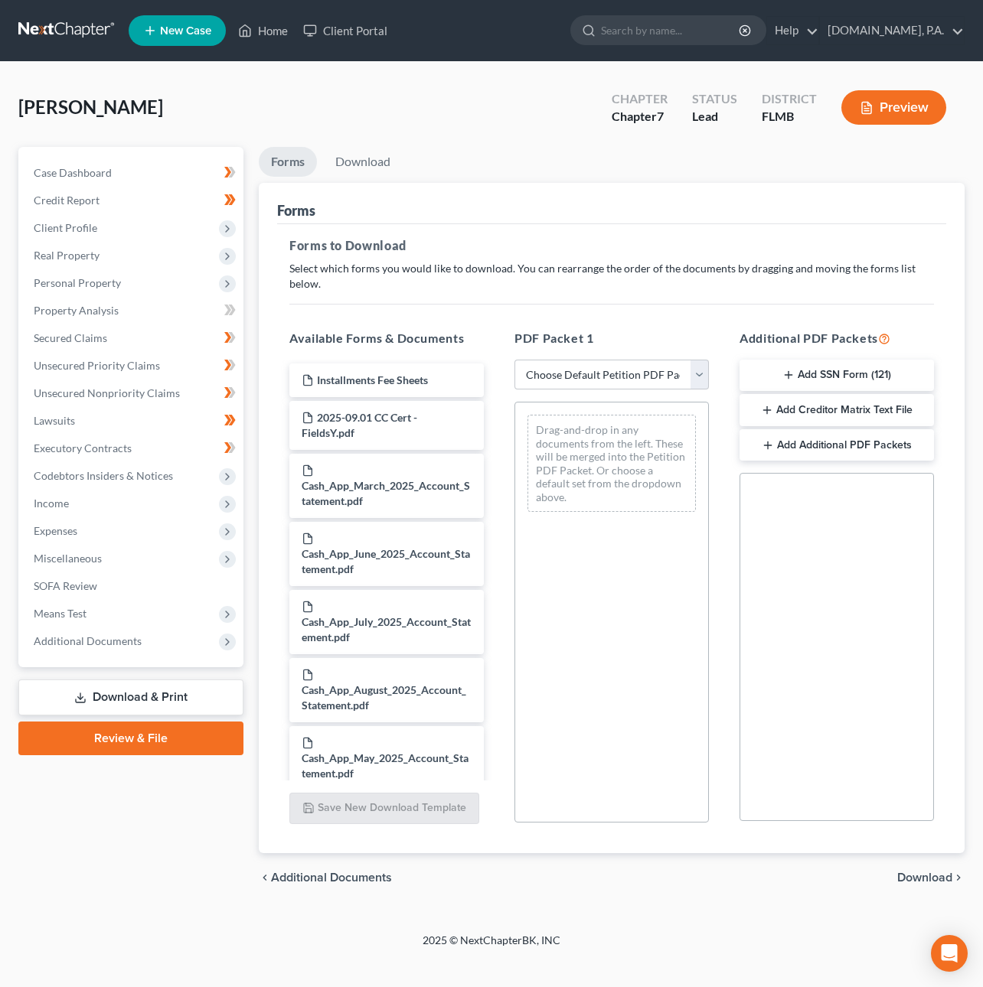
click at [102, 738] on link "Review & File" at bounding box center [130, 739] width 225 height 34
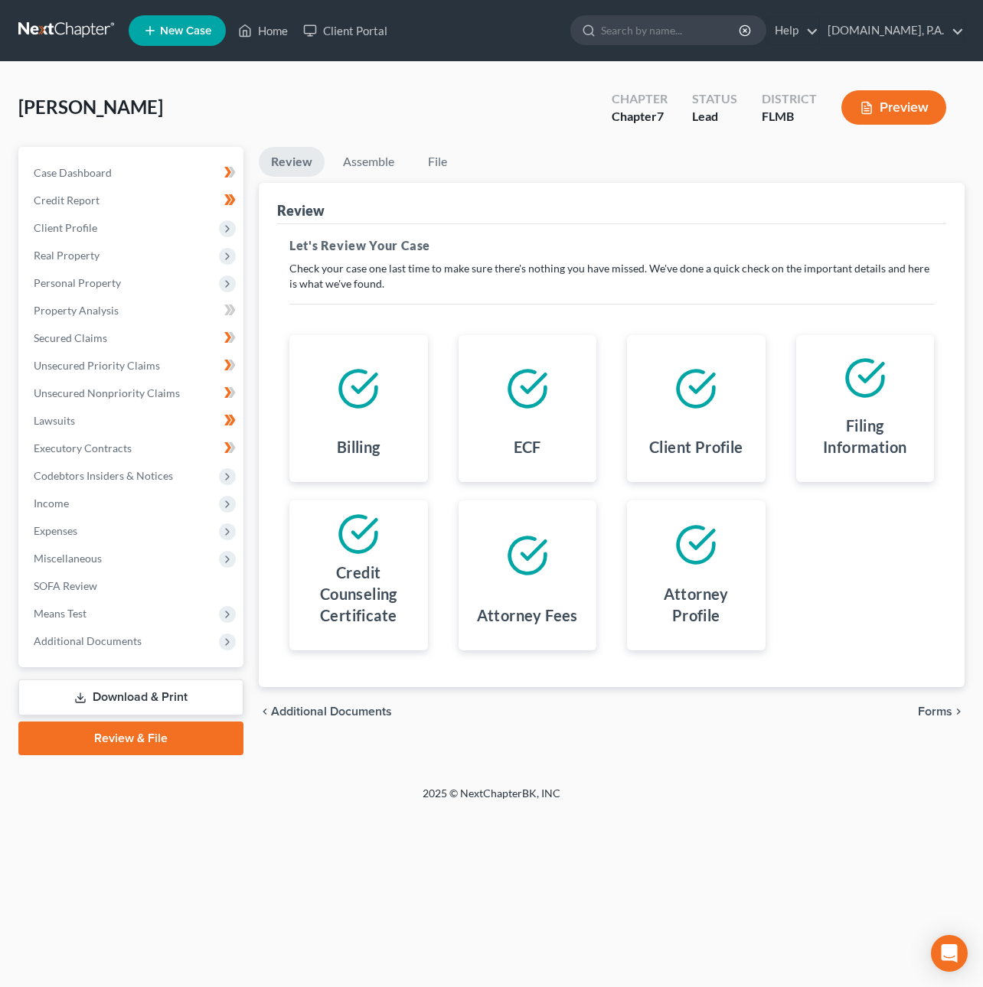
click at [938, 709] on span "Forms" at bounding box center [935, 712] width 34 height 12
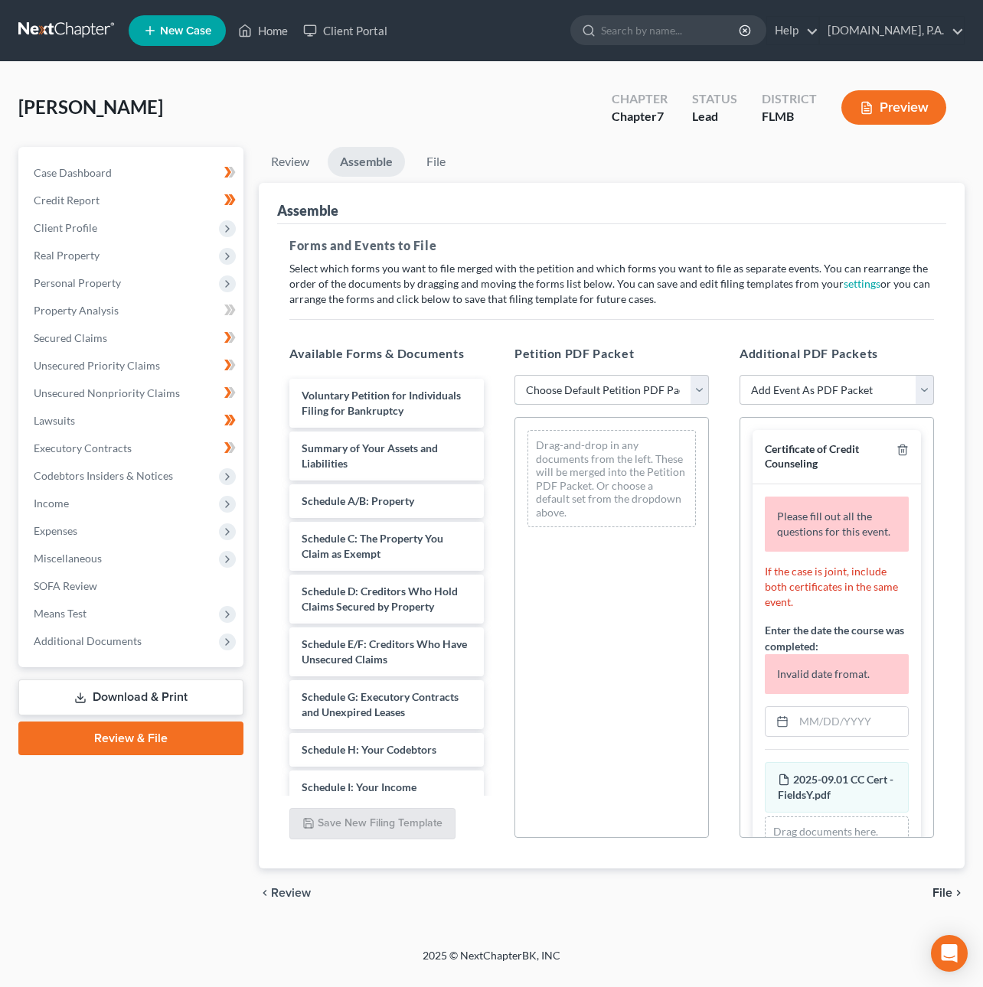
click at [695, 390] on select "Choose Default Petition PDF Packet Complete Bankruptcy Petition (all forms and …" at bounding box center [611, 390] width 194 height 31
select select "1"
click at [514, 375] on select "Choose Default Petition PDF Packet Complete Bankruptcy Petition (all forms and …" at bounding box center [611, 390] width 194 height 31
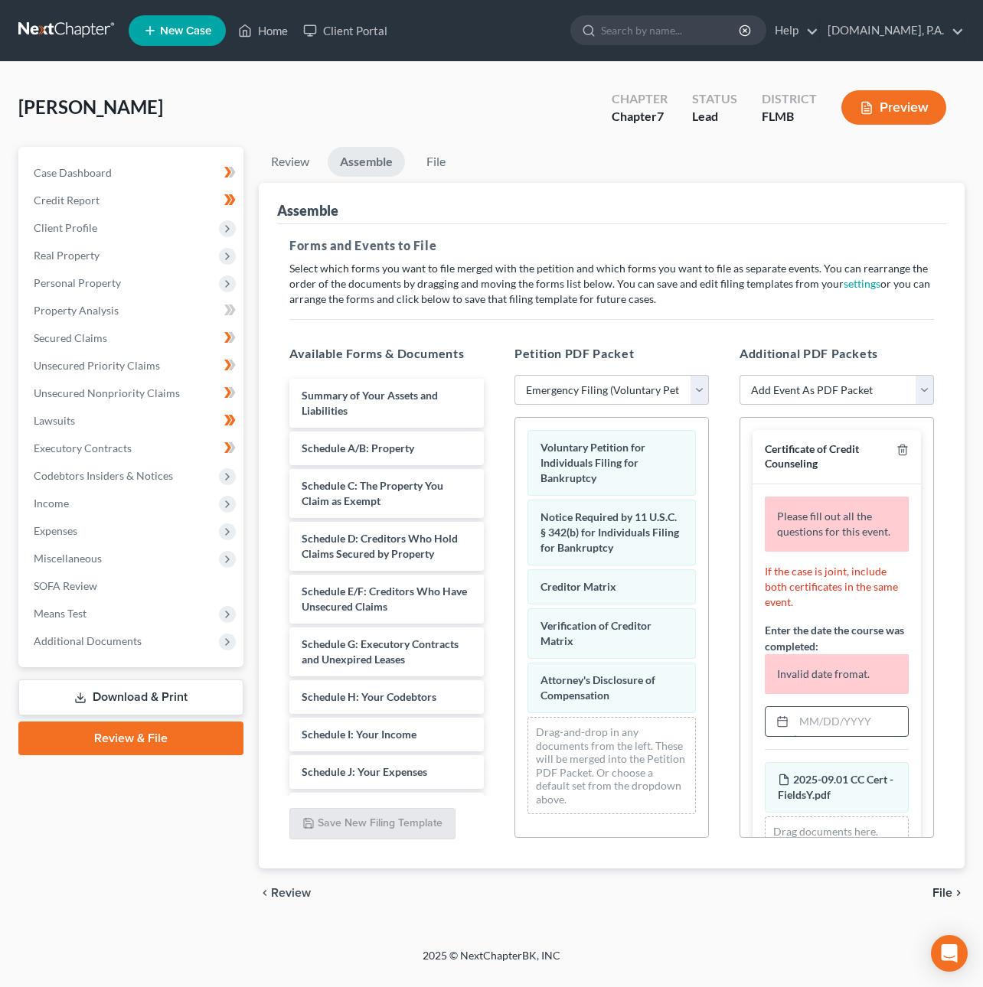
click at [855, 730] on input "text" at bounding box center [851, 721] width 114 height 29
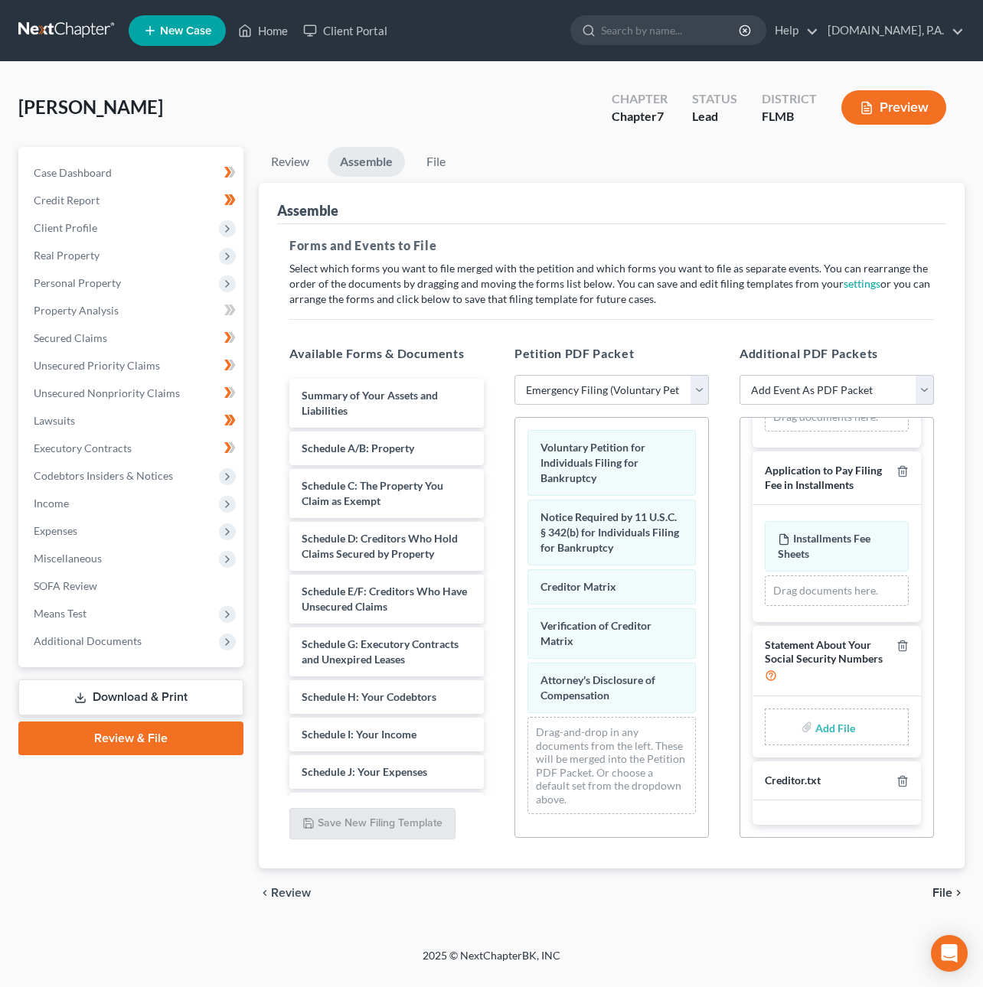
scroll to position [313, 0]
type input "09/01/2025"
click at [830, 729] on input "file" at bounding box center [833, 727] width 37 height 28
type input "C:\fakepath\Form 121 - JacksonY.pdf"
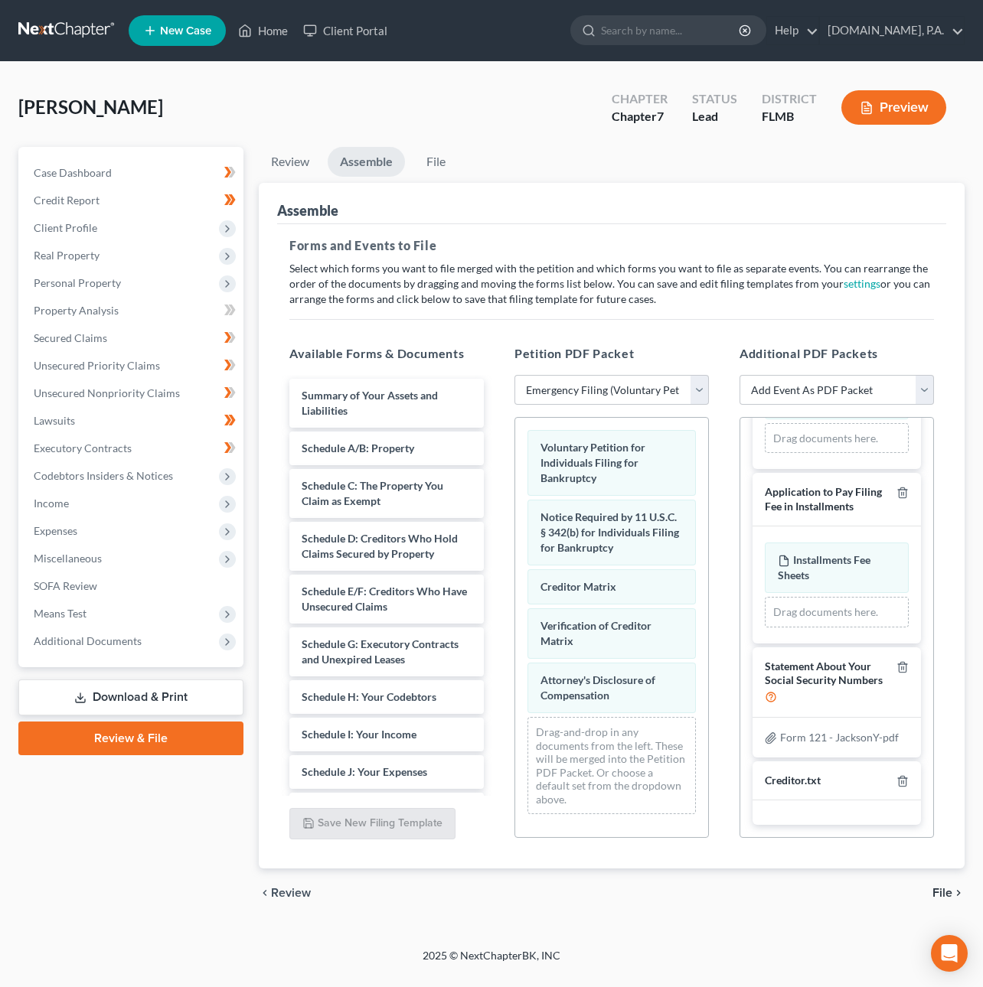
click at [944, 892] on span "File" at bounding box center [942, 893] width 20 height 12
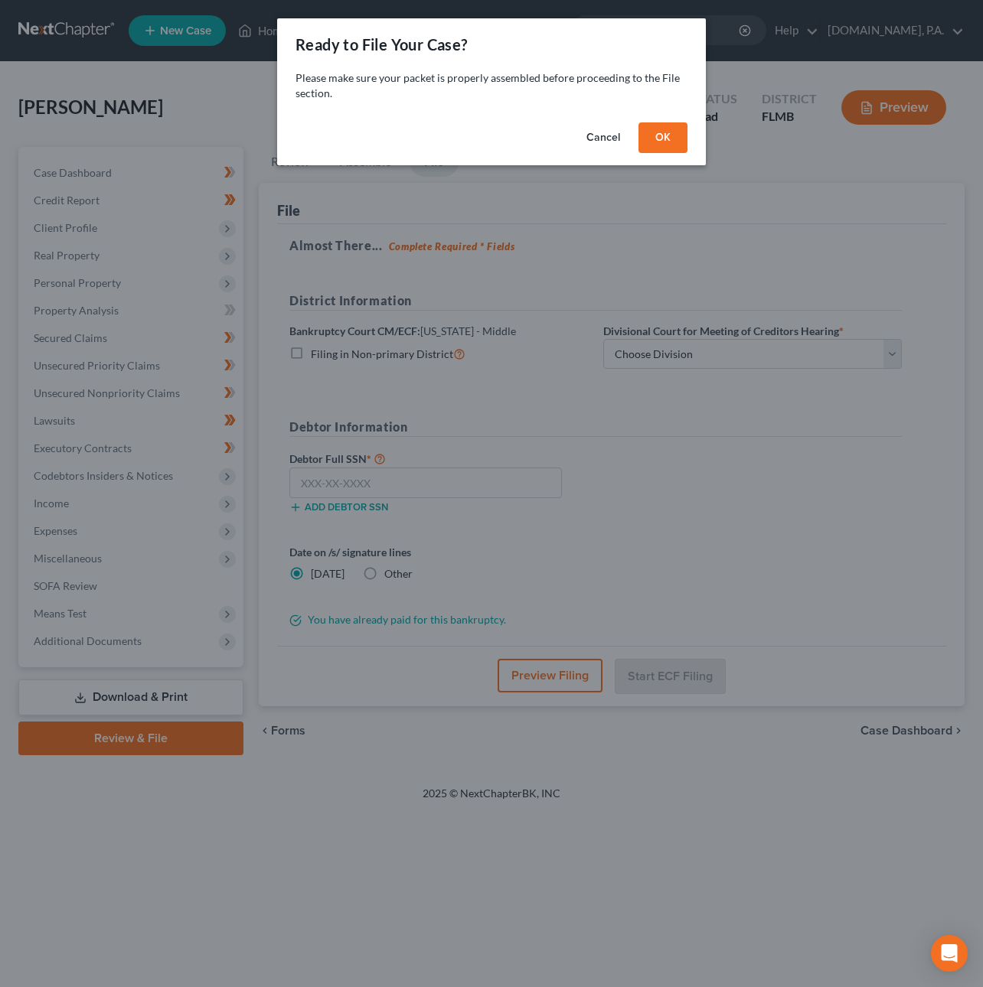
click at [654, 134] on button "OK" at bounding box center [662, 137] width 49 height 31
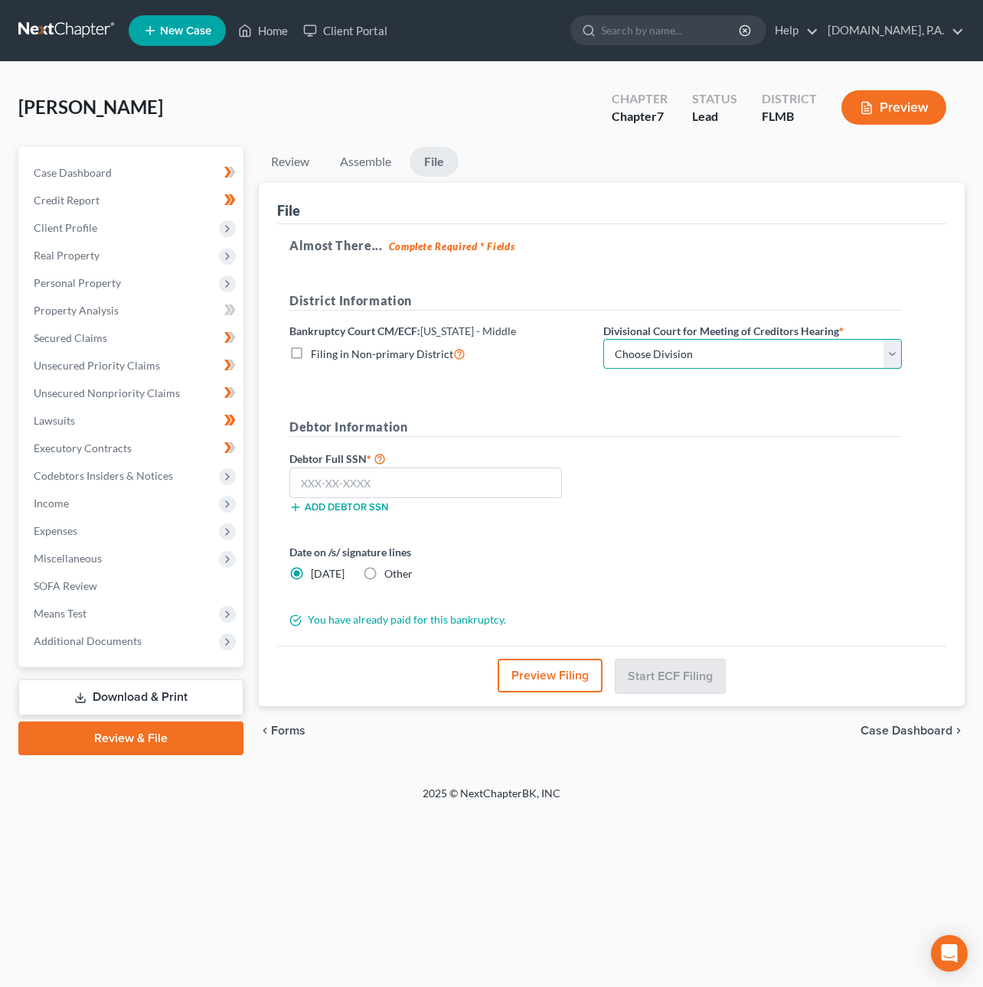
click at [641, 351] on select "Choose Division Fort Myers Jacksonville Orlando Tampa" at bounding box center [752, 354] width 299 height 31
select select "2"
click at [603, 339] on select "Choose Division Fort Myers Jacksonville Orlando Tampa" at bounding box center [752, 354] width 299 height 31
click at [403, 478] on input "text" at bounding box center [425, 483] width 272 height 31
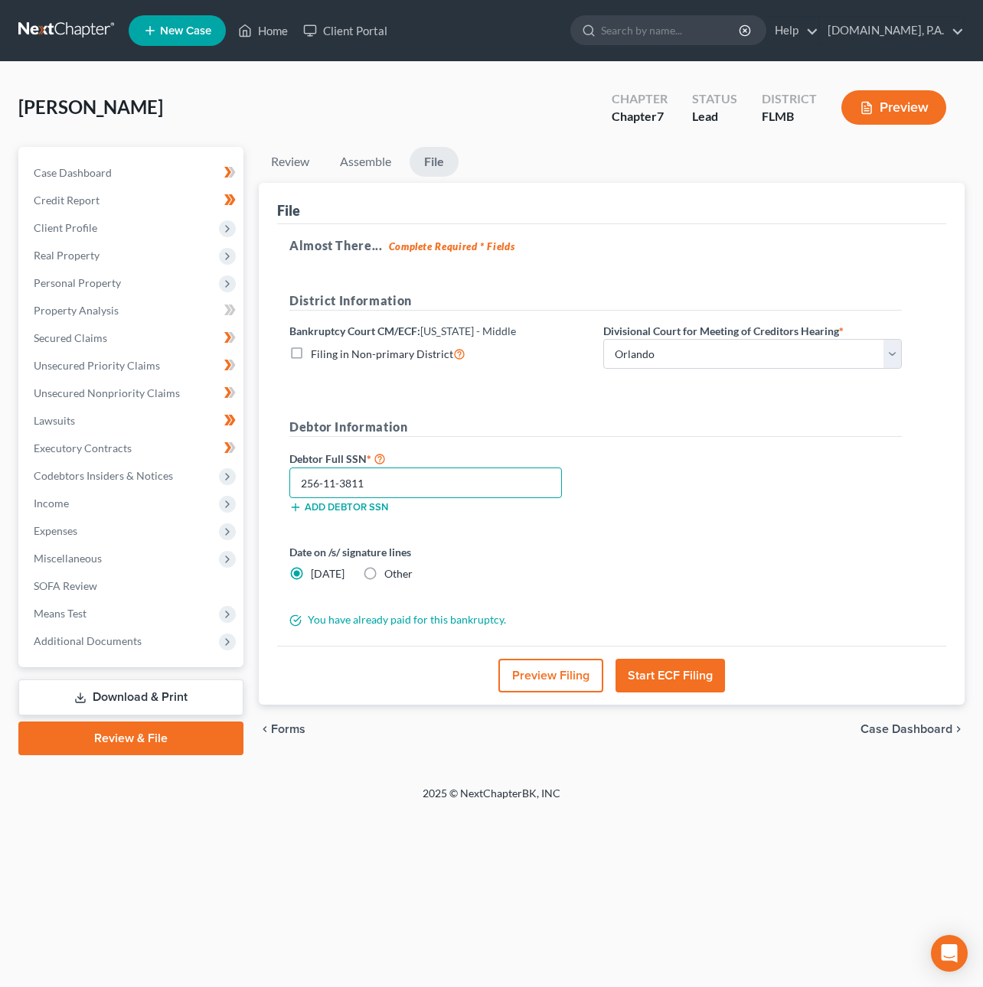
type input "256-11-3811"
click at [698, 676] on button "Start ECF Filing" at bounding box center [669, 676] width 109 height 34
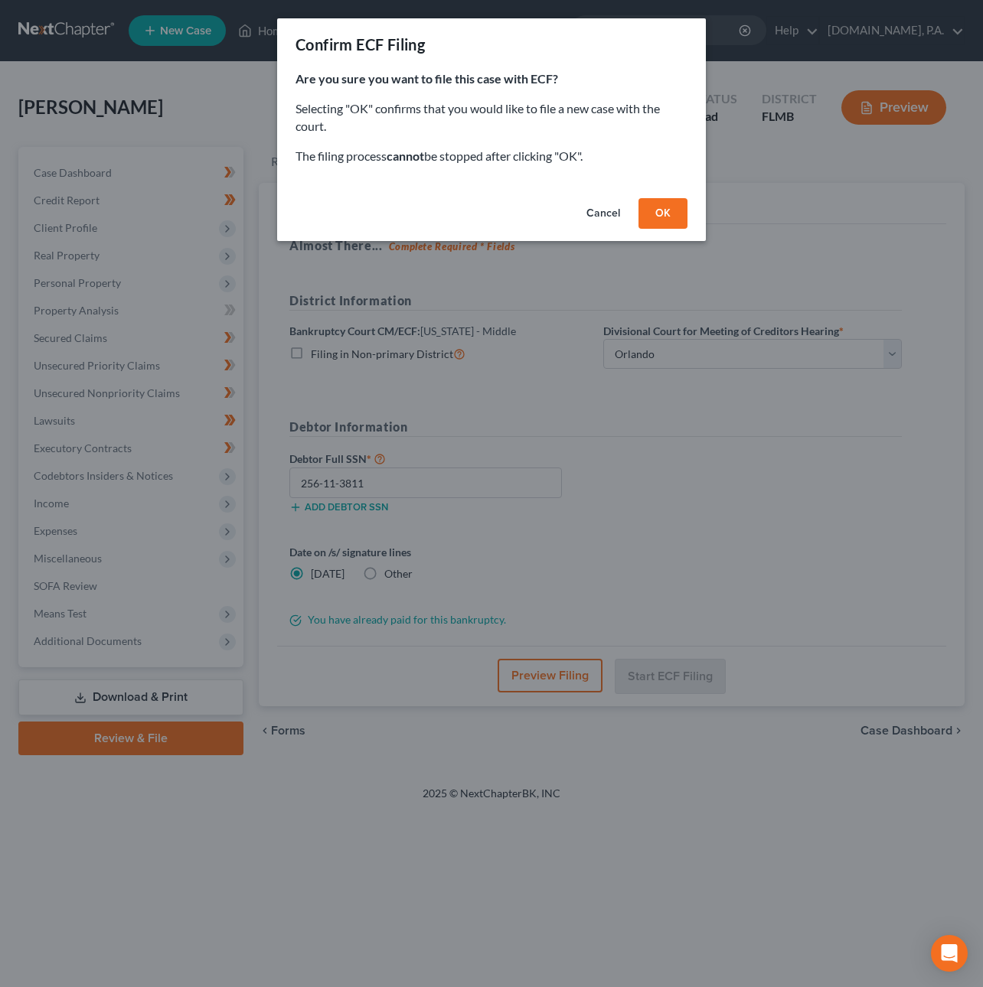
click at [663, 207] on button "OK" at bounding box center [662, 213] width 49 height 31
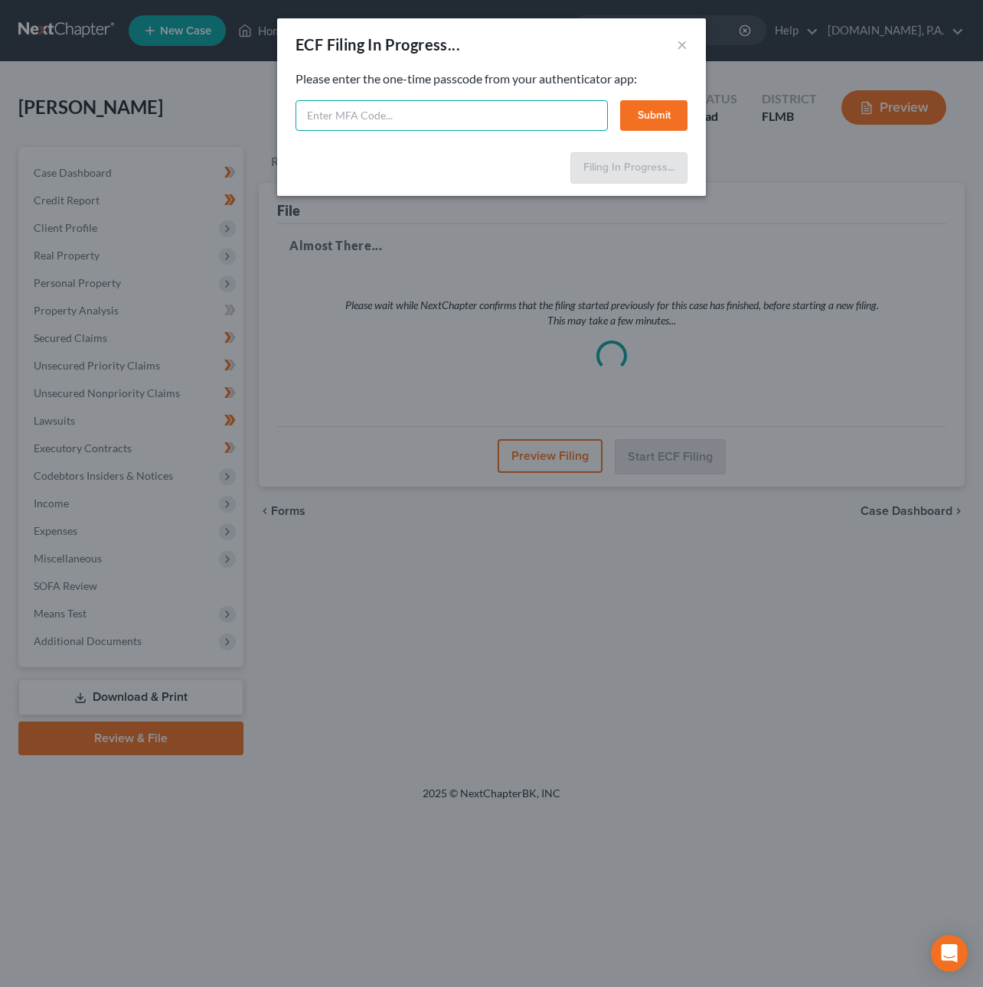
click at [424, 119] on input "text" at bounding box center [451, 115] width 312 height 31
type input "412741"
click at [659, 116] on button "Submit" at bounding box center [653, 115] width 67 height 31
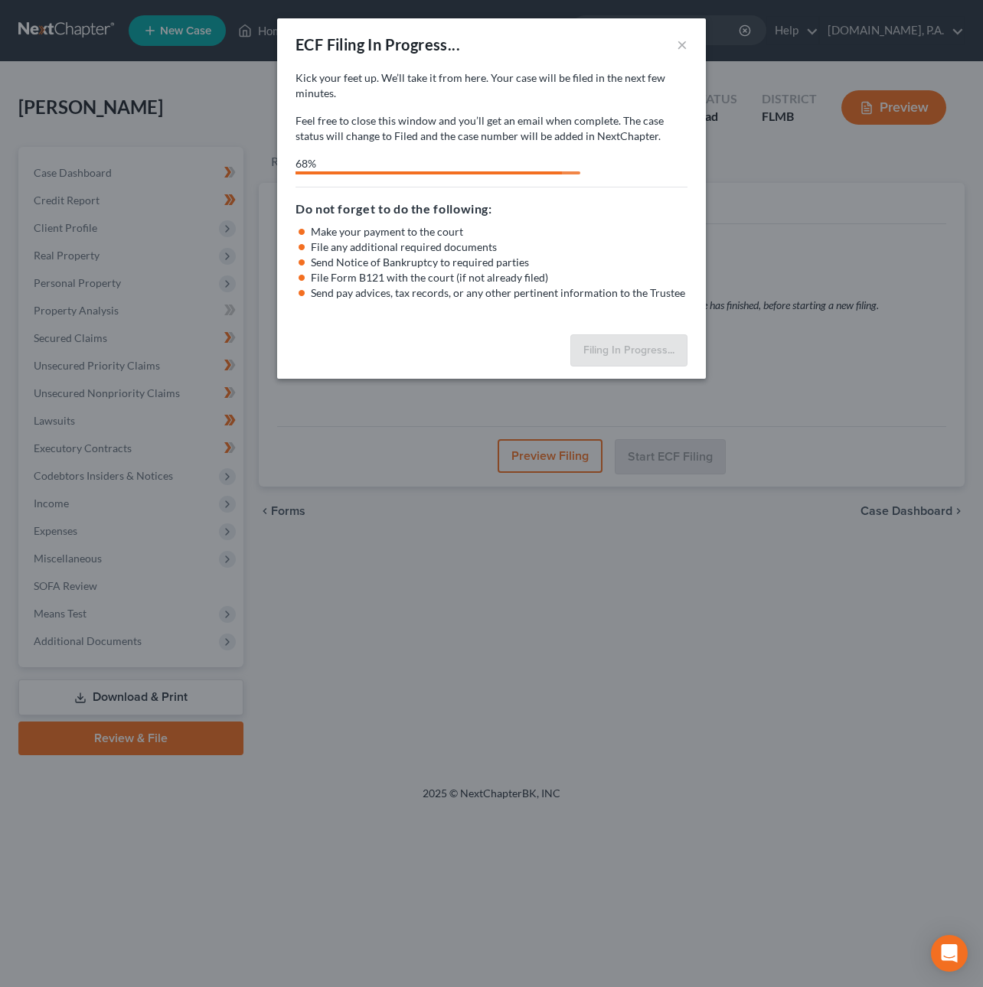
select select "2"
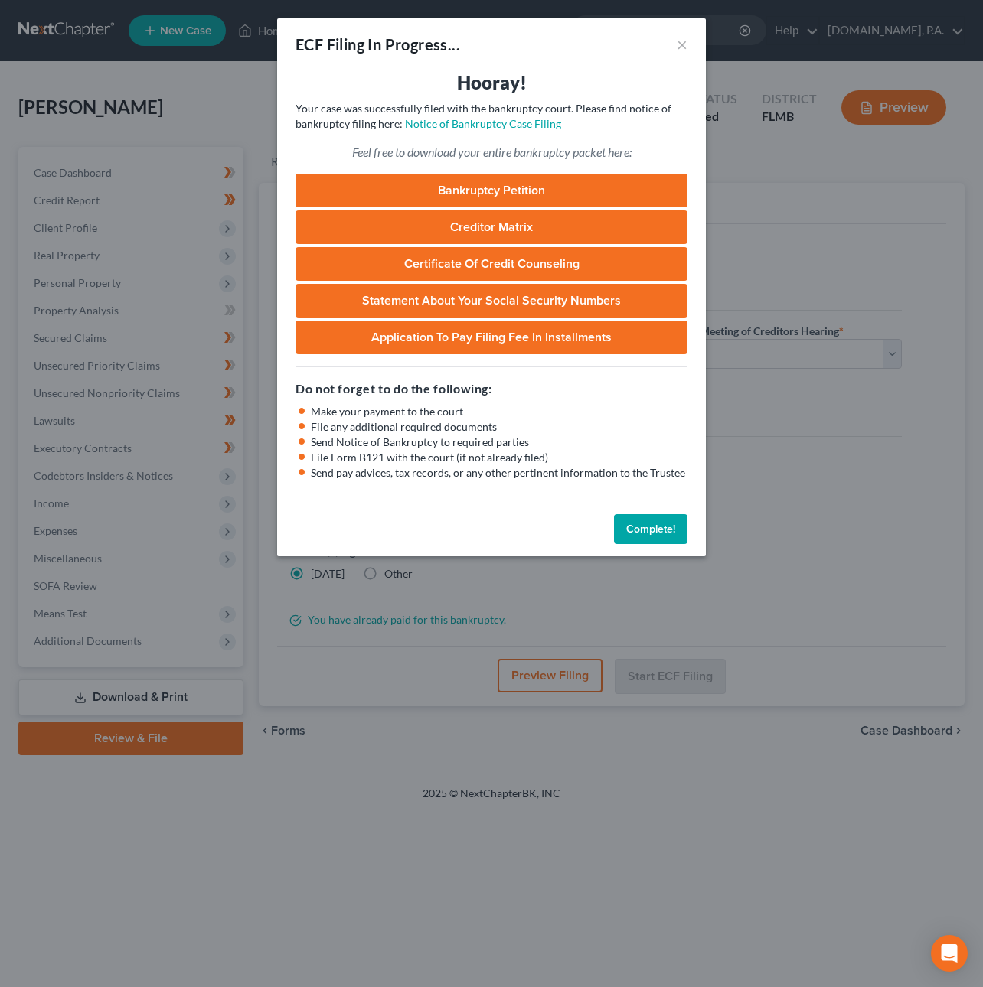
click at [431, 122] on link "Notice of Bankruptcy Case Filing" at bounding box center [483, 123] width 156 height 13
drag, startPoint x: 674, startPoint y: 544, endPoint x: 666, endPoint y: 541, distance: 8.2
click at [671, 543] on button "Complete!" at bounding box center [650, 529] width 73 height 31
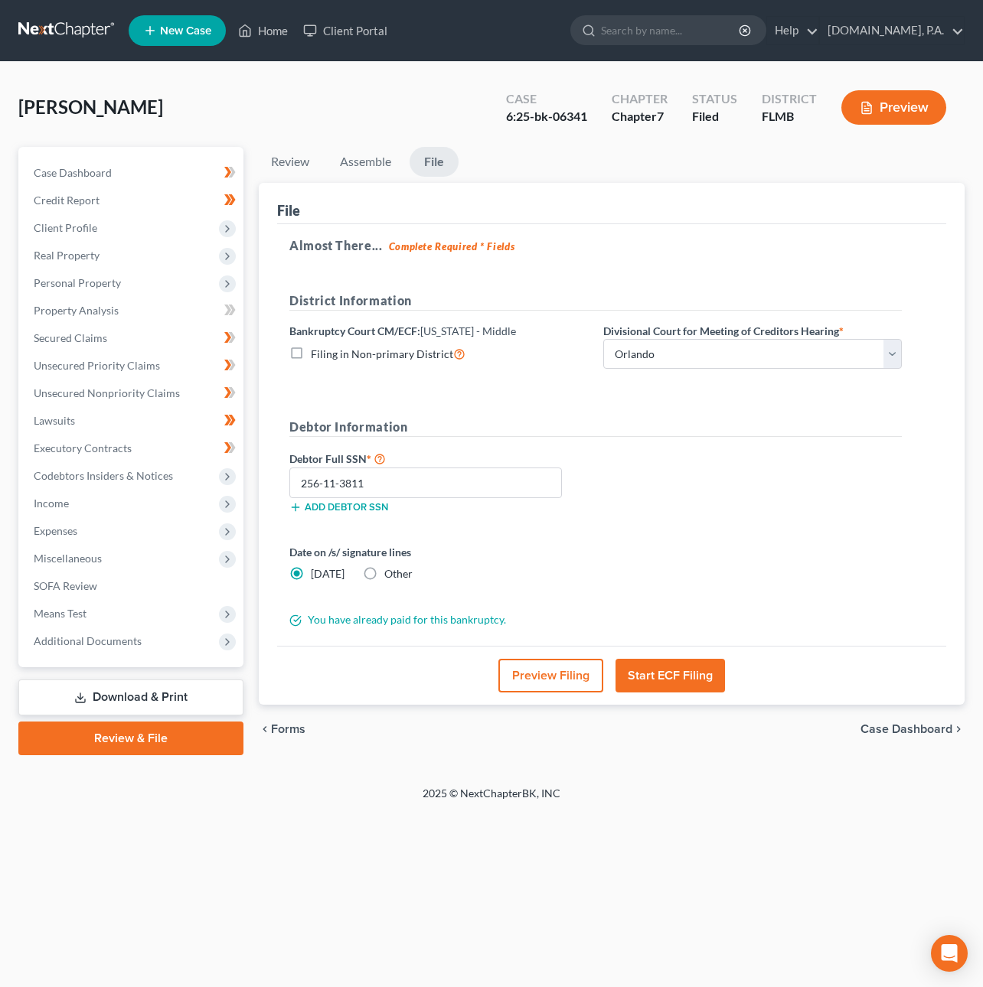
click at [67, 37] on link at bounding box center [67, 31] width 98 height 28
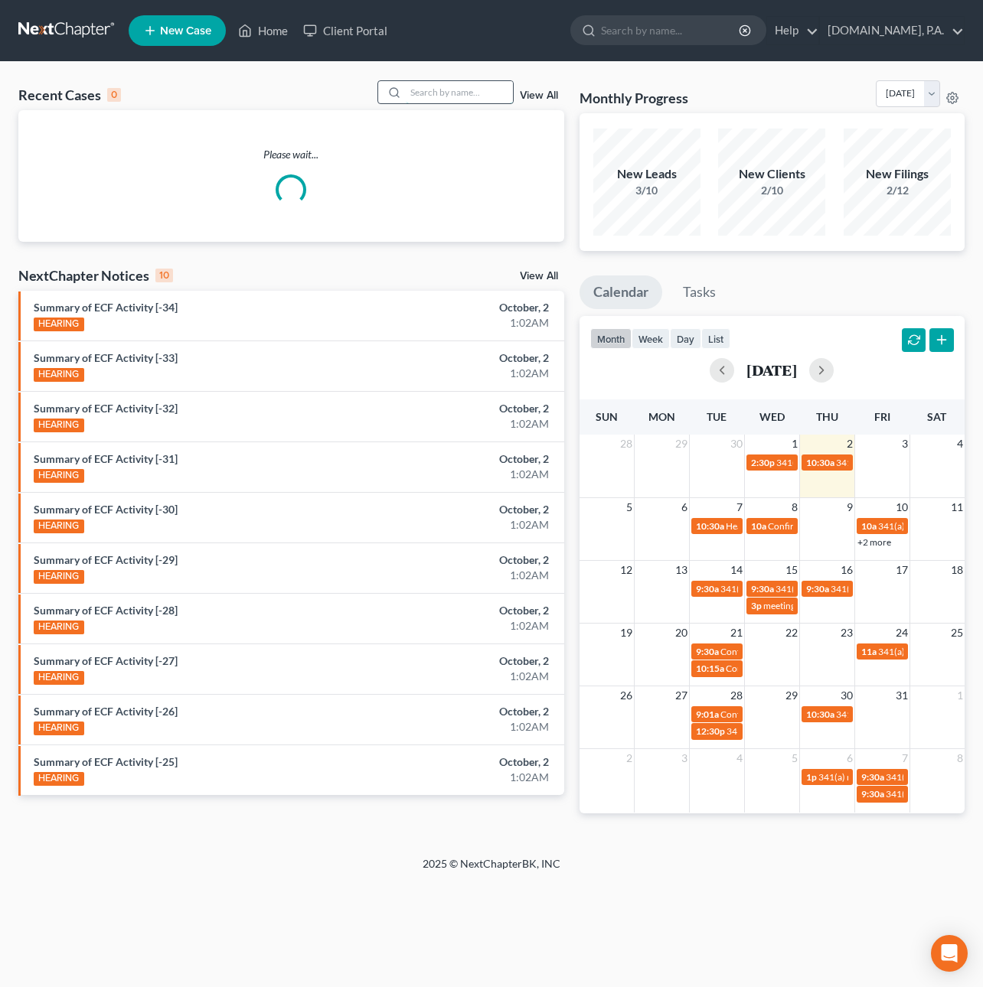
click at [432, 103] on input "search" at bounding box center [459, 92] width 107 height 22
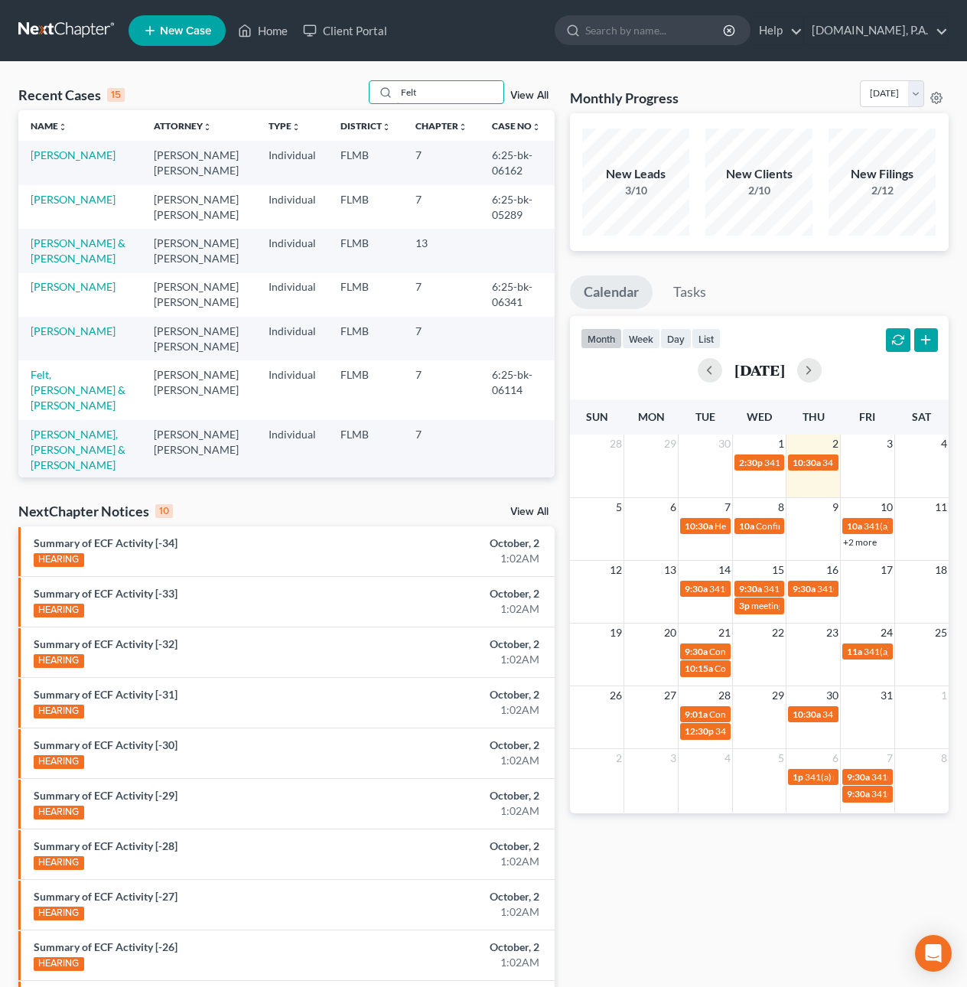
type input "Felt"
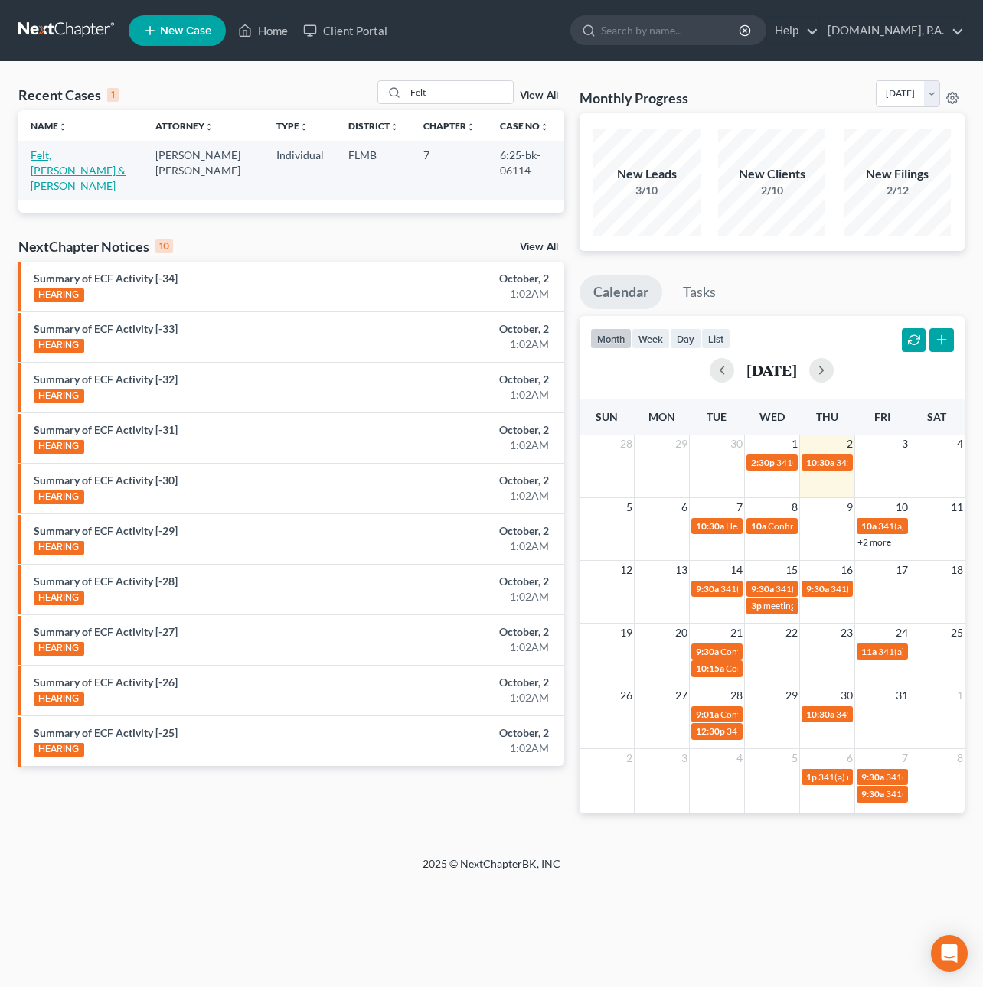
click at [74, 153] on link "Felt, [PERSON_NAME] & [PERSON_NAME]" at bounding box center [78, 170] width 95 height 44
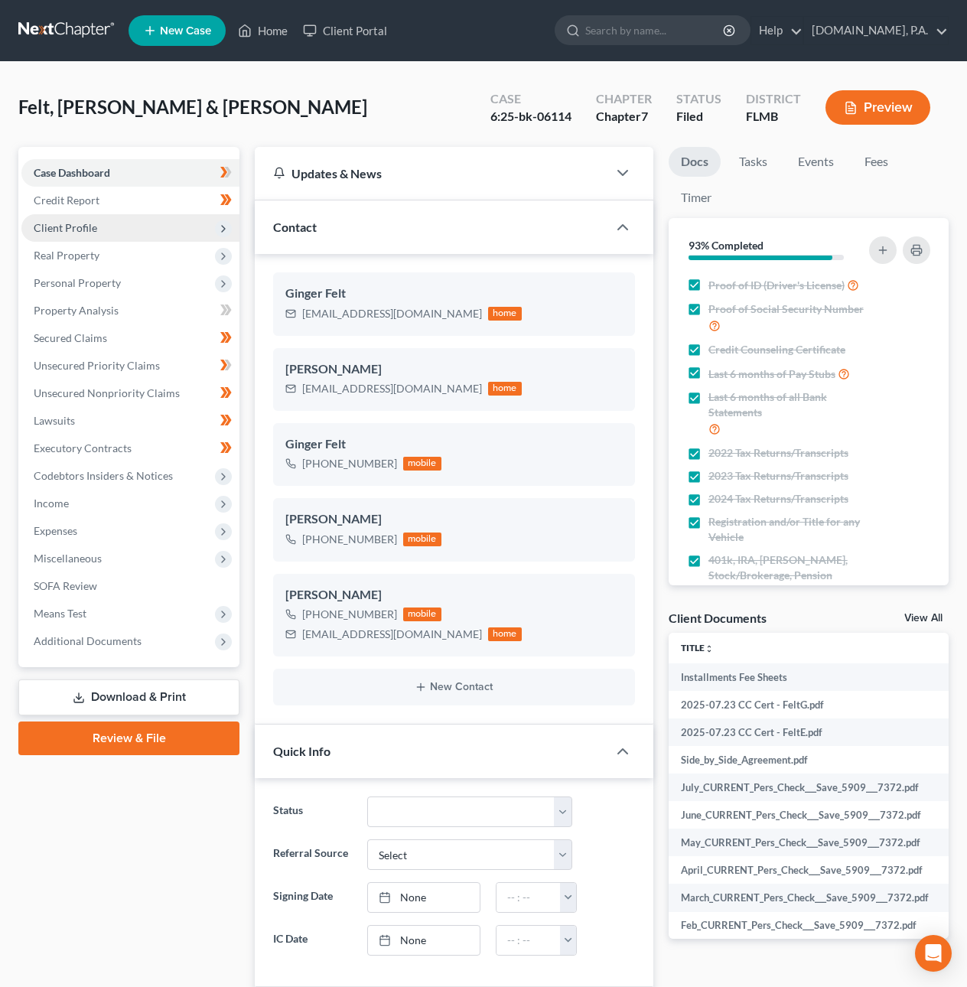
click at [76, 226] on span "Client Profile" at bounding box center [66, 227] width 64 height 13
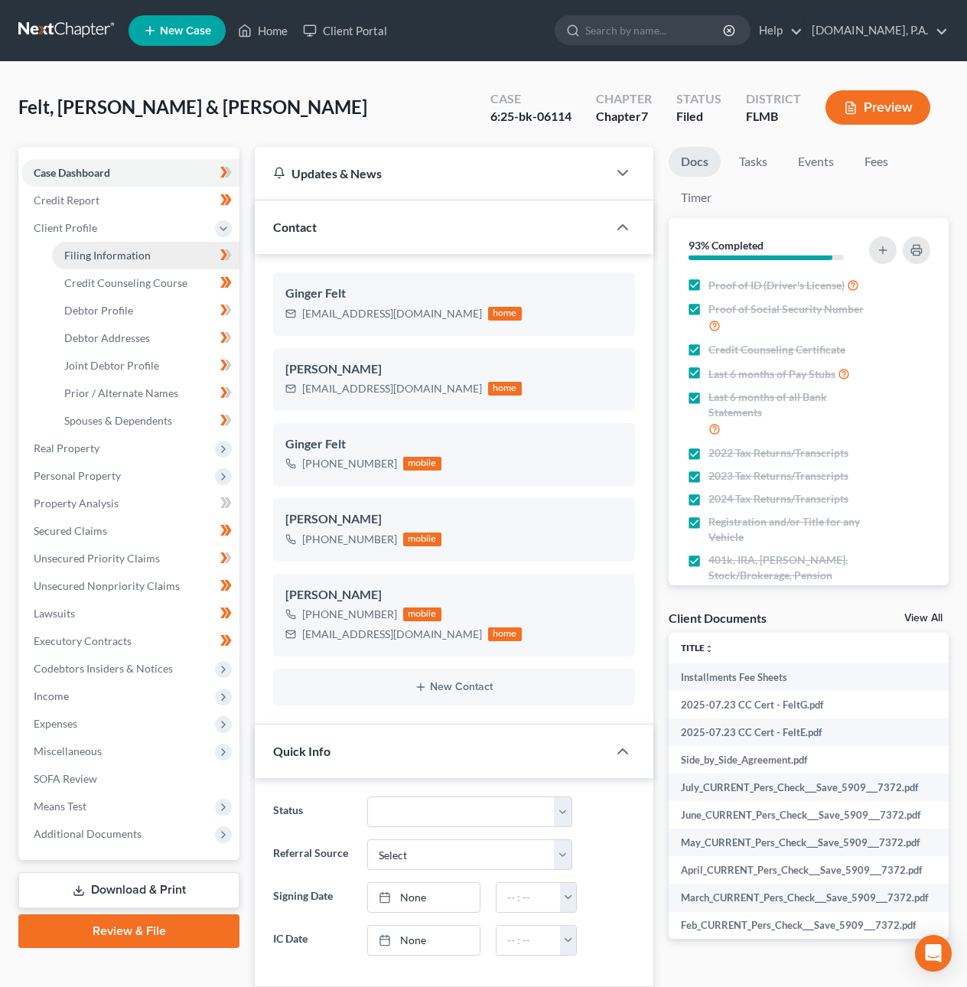
click at [87, 254] on span "Filing Information" at bounding box center [107, 255] width 86 height 13
select select "1"
select select "0"
select select "9"
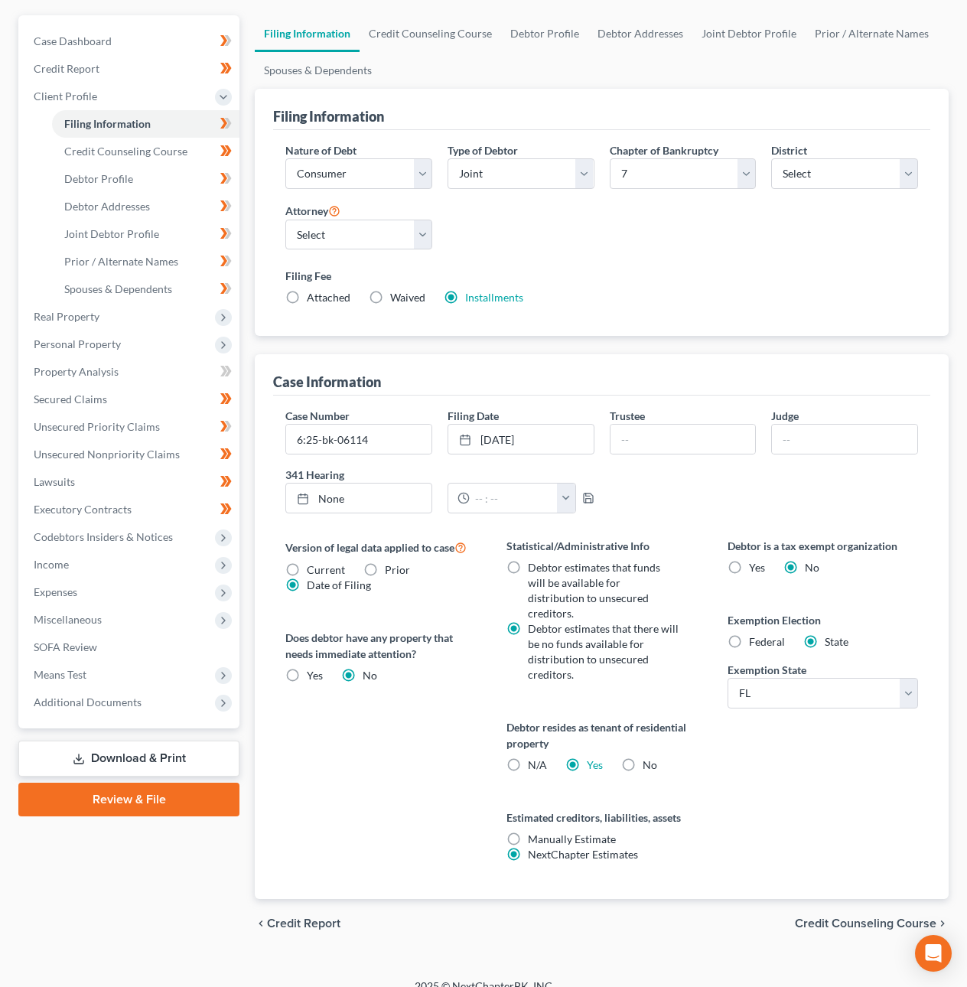
scroll to position [136, 0]
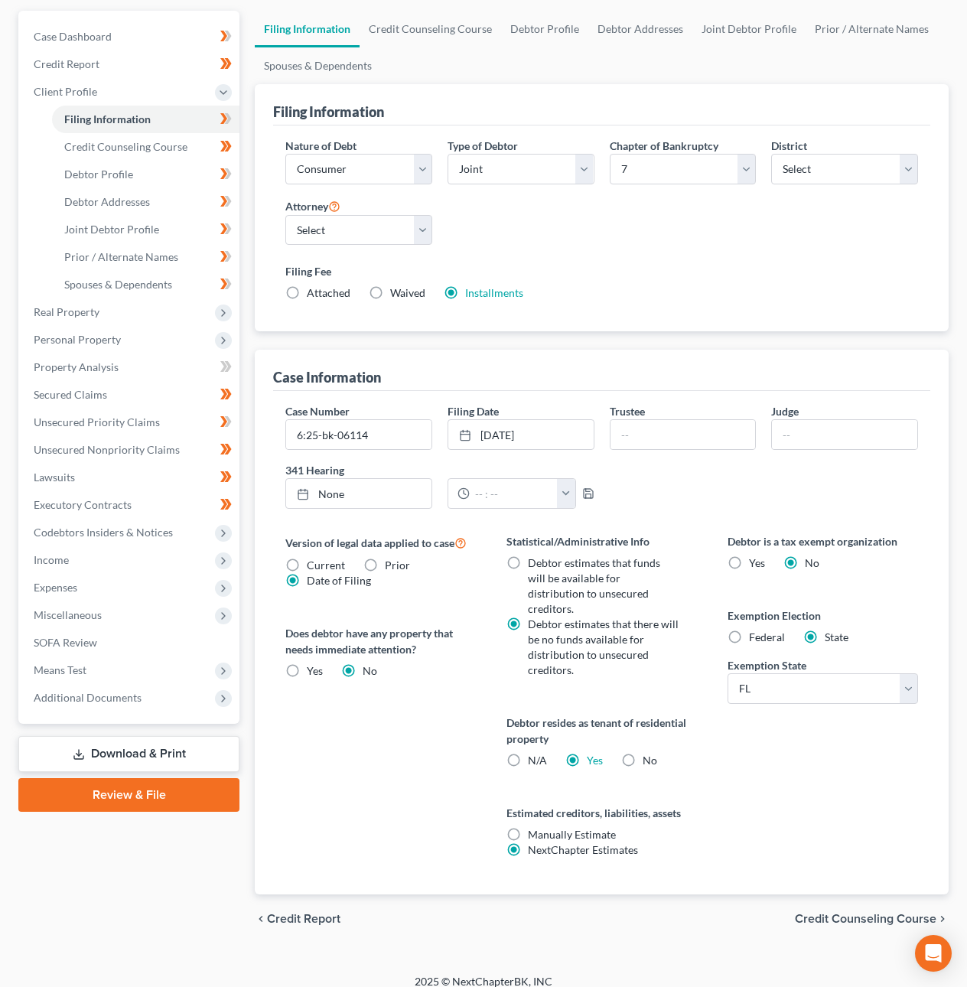
click at [892, 913] on span "Credit Counseling Course" at bounding box center [866, 919] width 142 height 12
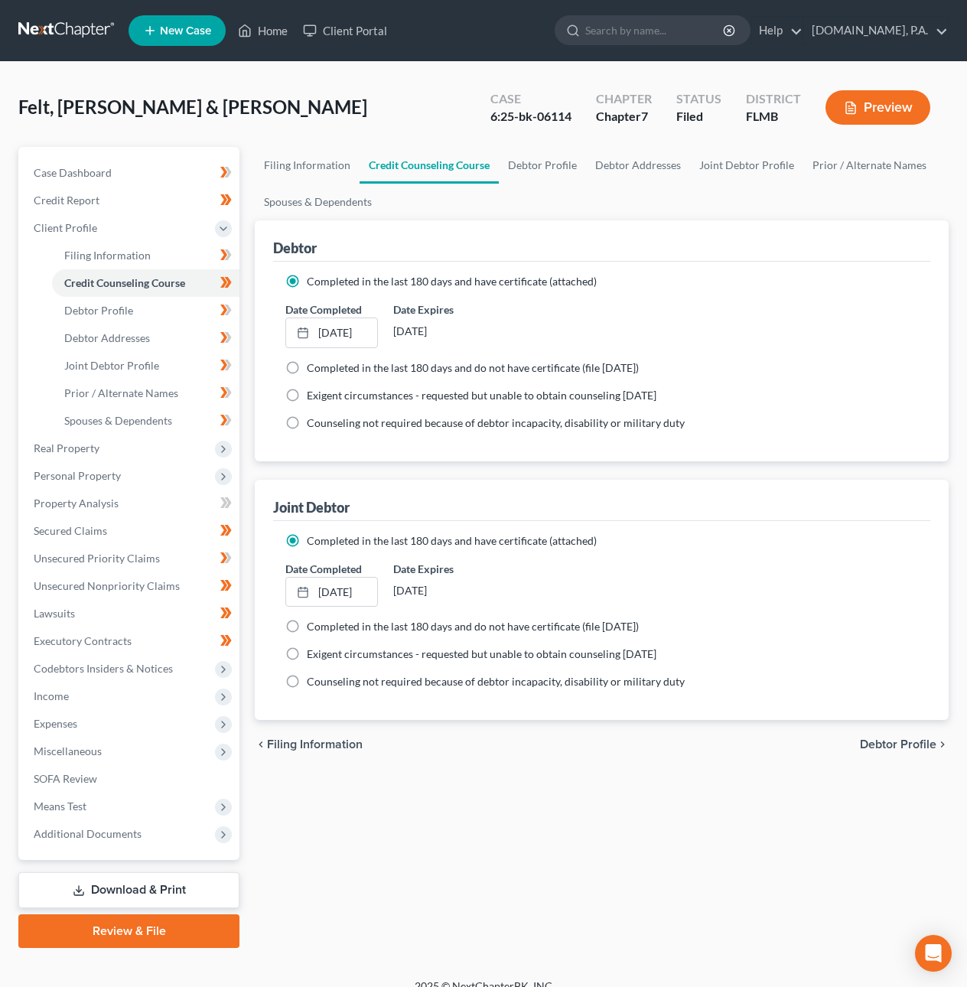
click at [896, 744] on span "Debtor Profile" at bounding box center [898, 745] width 77 height 12
select select "1"
select select "5"
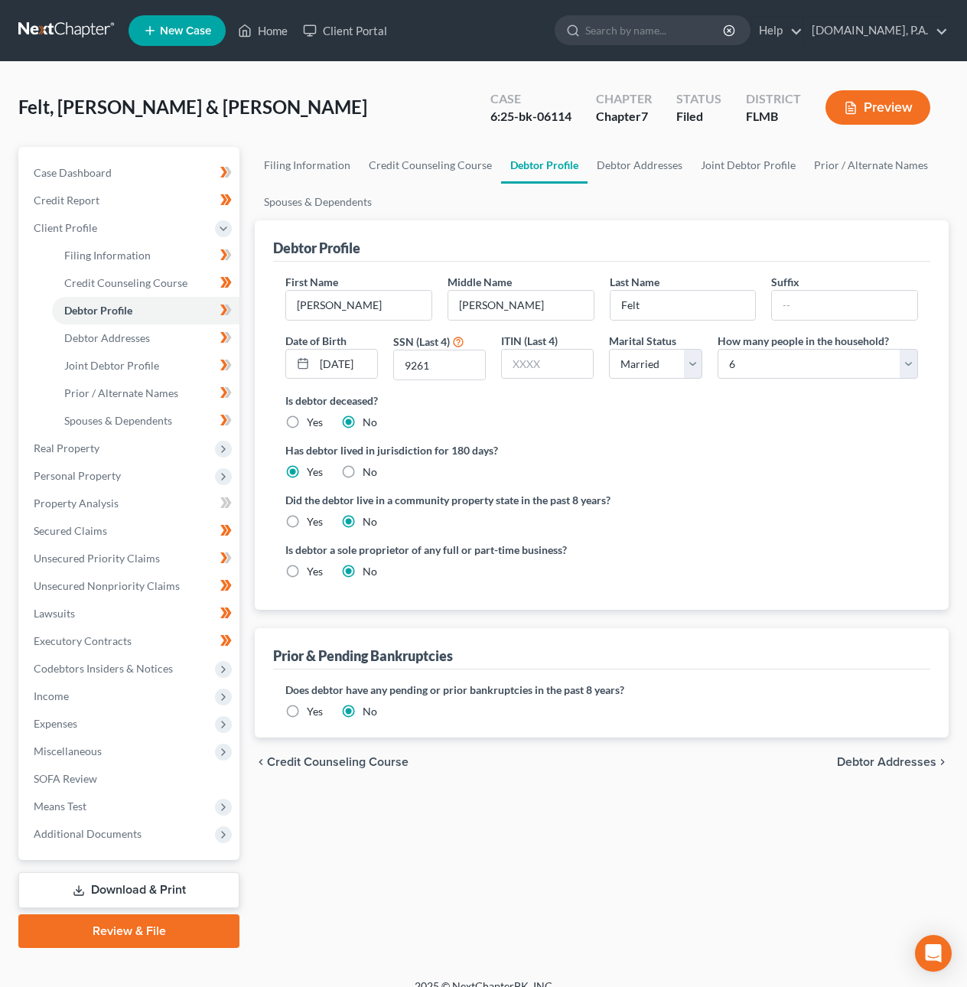
click at [894, 770] on div "chevron_left Credit Counseling Course Debtor Addresses chevron_right" at bounding box center [602, 762] width 694 height 49
click at [892, 764] on span "Debtor Addresses" at bounding box center [887, 762] width 100 height 12
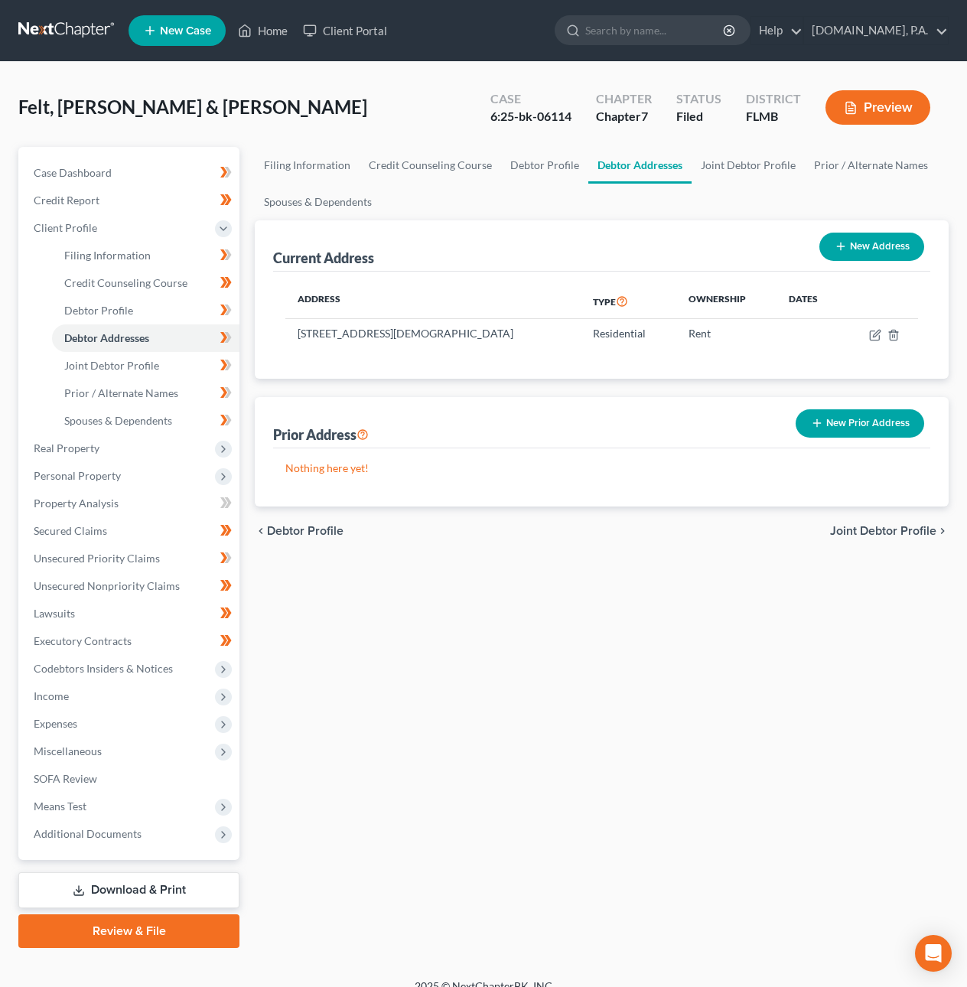
click at [892, 522] on div "chevron_left Debtor Profile Joint Debtor Profile chevron_right" at bounding box center [602, 531] width 694 height 49
click at [889, 529] on span "Joint Debtor Profile" at bounding box center [883, 531] width 106 height 12
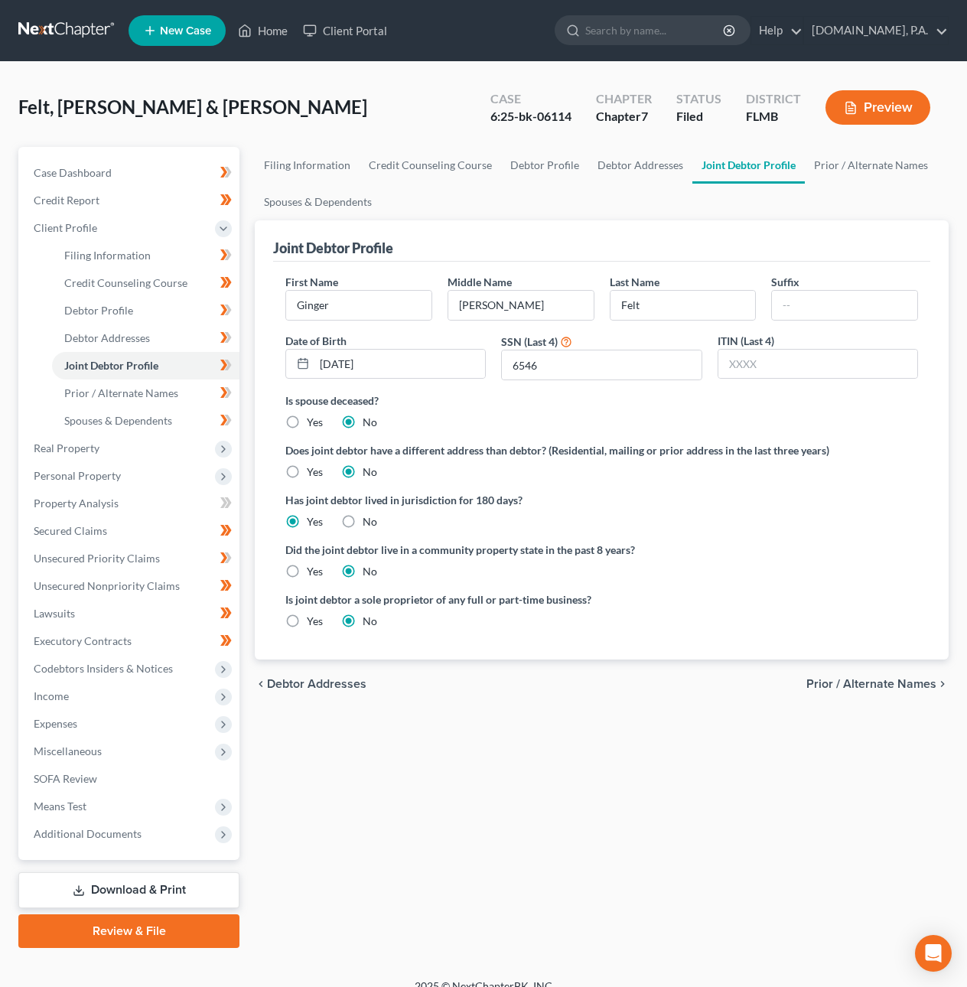
click at [874, 686] on span "Prior / Alternate Names" at bounding box center [872, 684] width 130 height 12
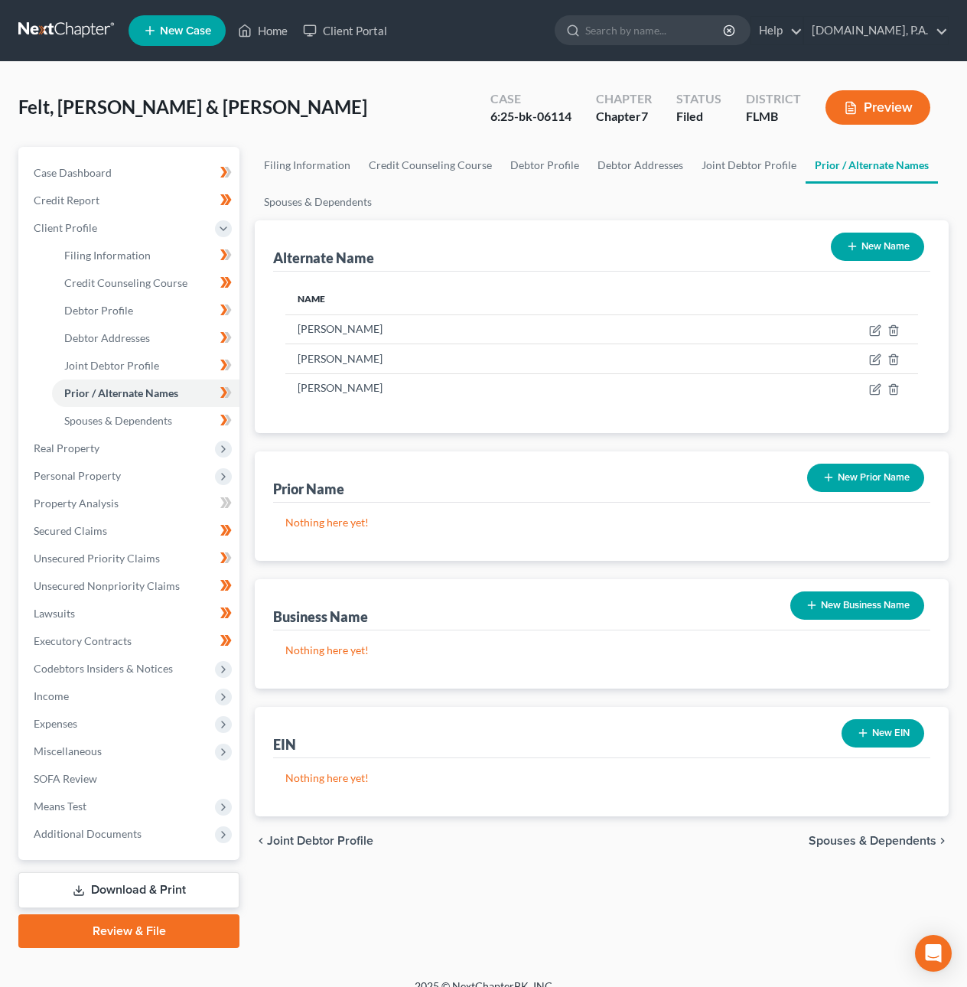
click at [900, 845] on span "Spouses & Dependents" at bounding box center [873, 841] width 128 height 12
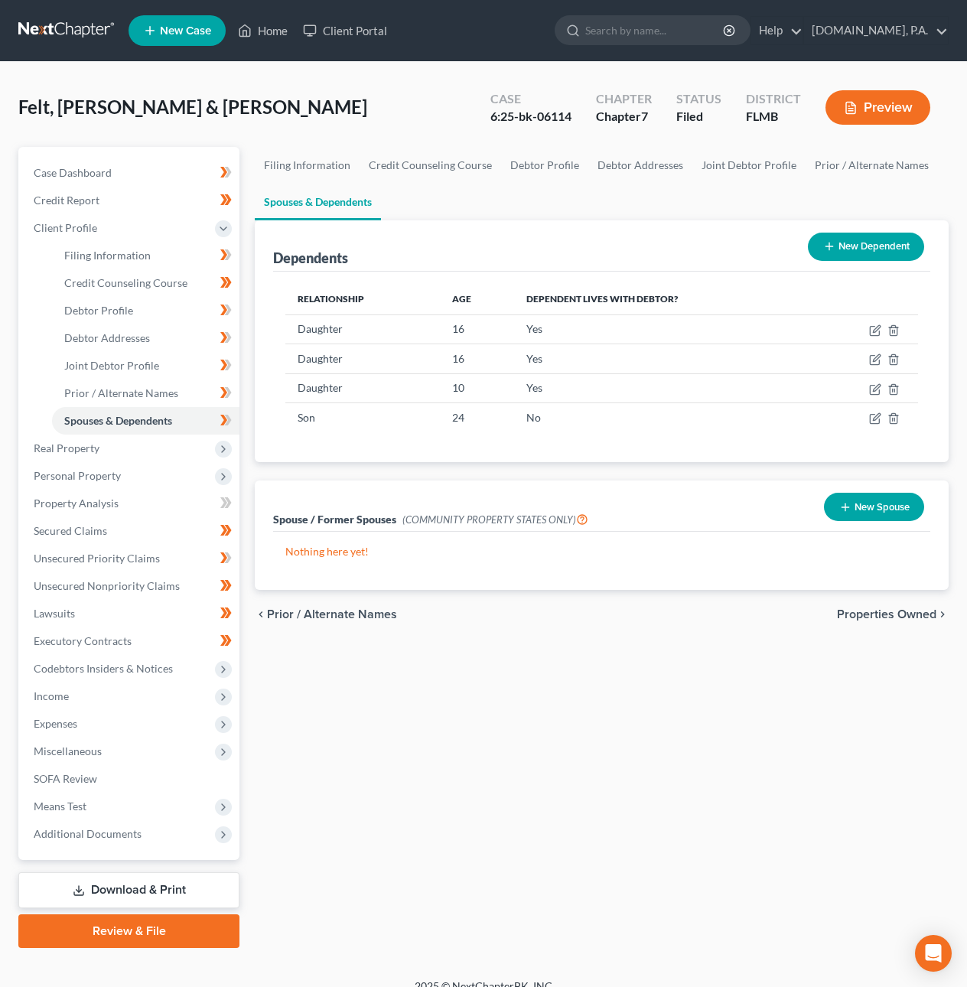
click at [889, 619] on span "Properties Owned" at bounding box center [887, 614] width 100 height 12
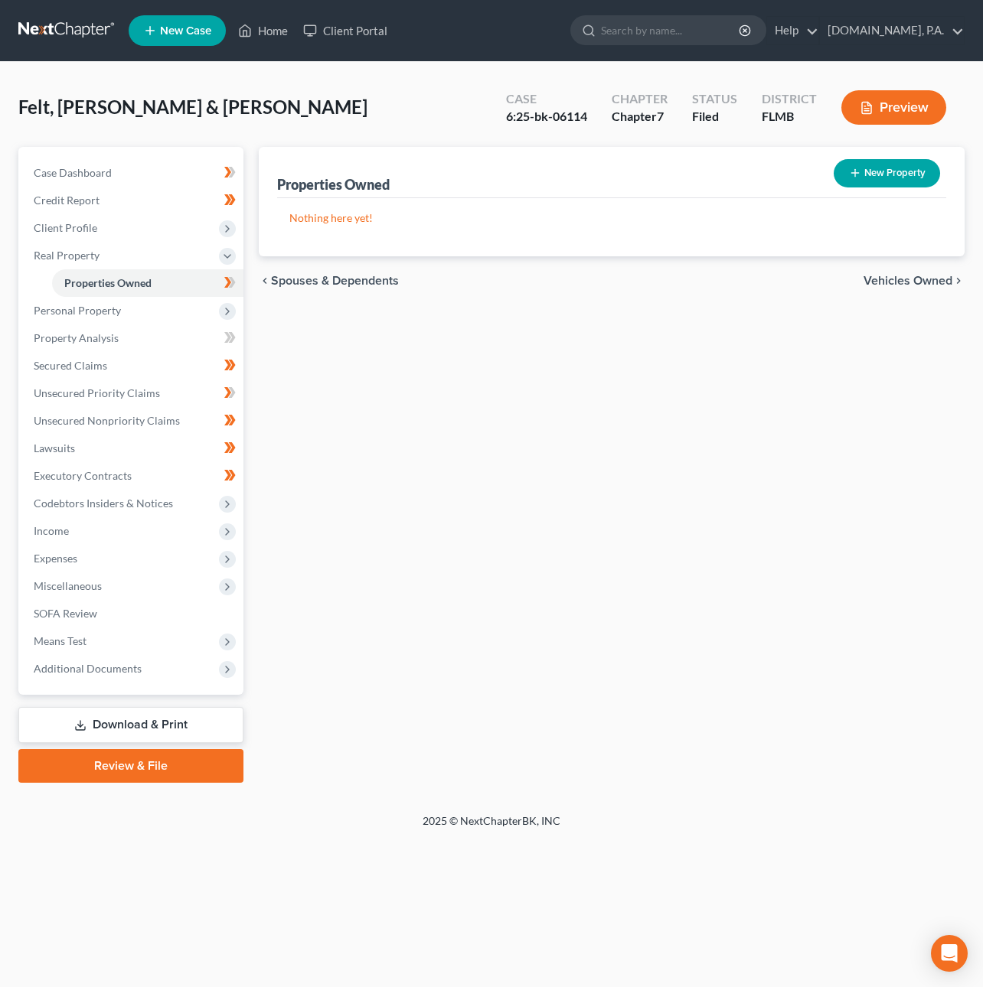
click at [916, 285] on span "Vehicles Owned" at bounding box center [907, 281] width 89 height 12
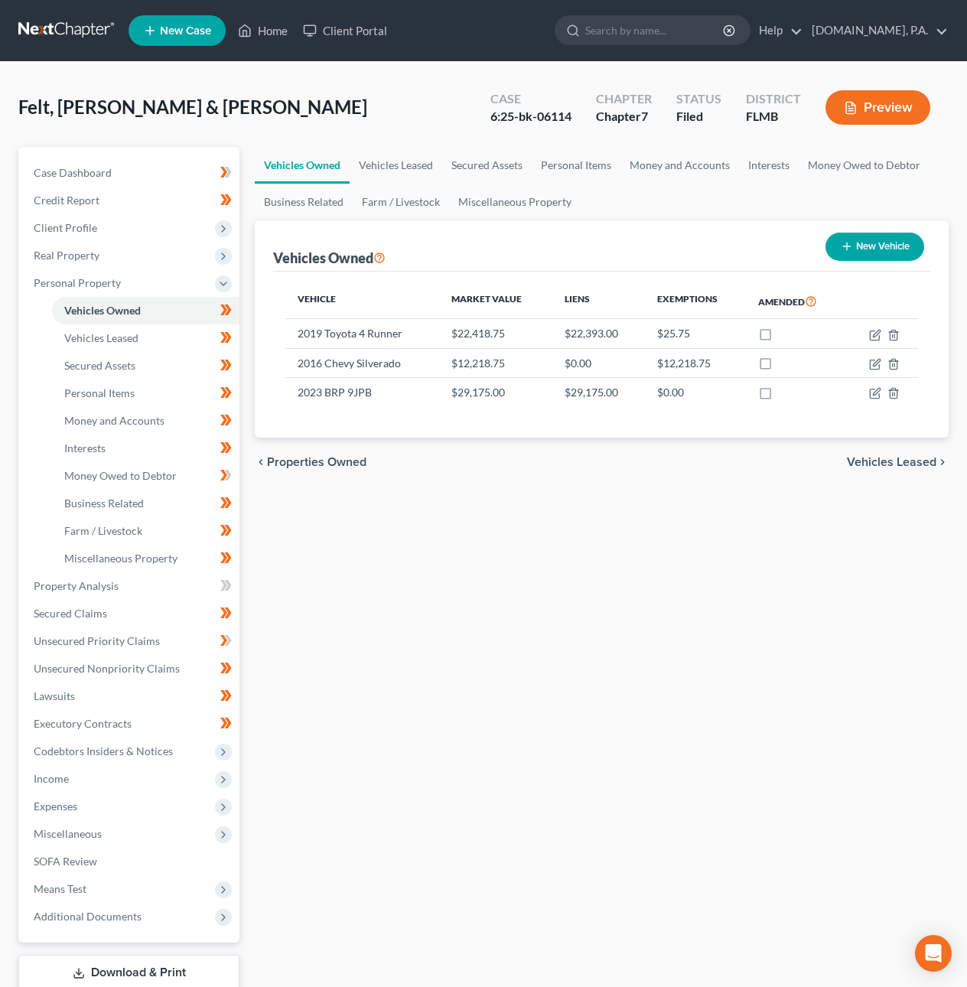
click at [892, 462] on span "Vehicles Leased" at bounding box center [892, 462] width 90 height 12
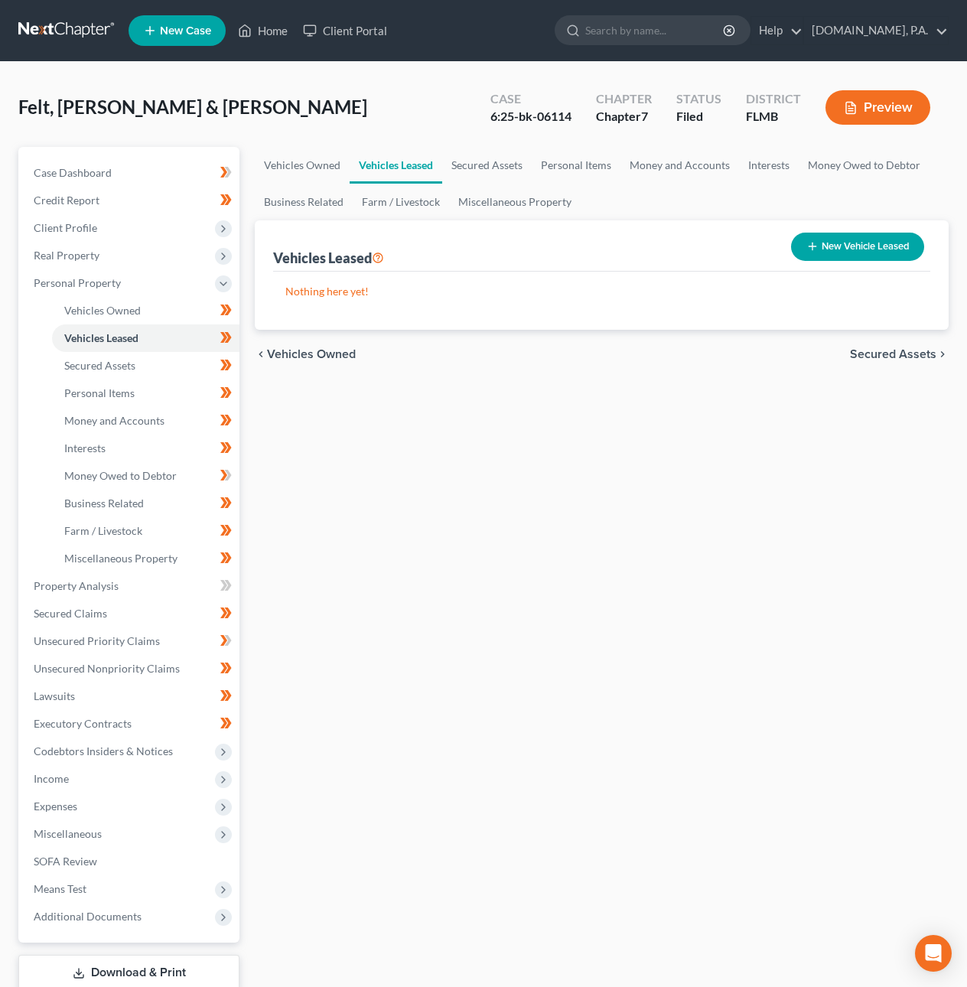
click at [892, 356] on span "Secured Assets" at bounding box center [893, 354] width 86 height 12
click at [891, 355] on span "Personal Items" at bounding box center [896, 354] width 82 height 12
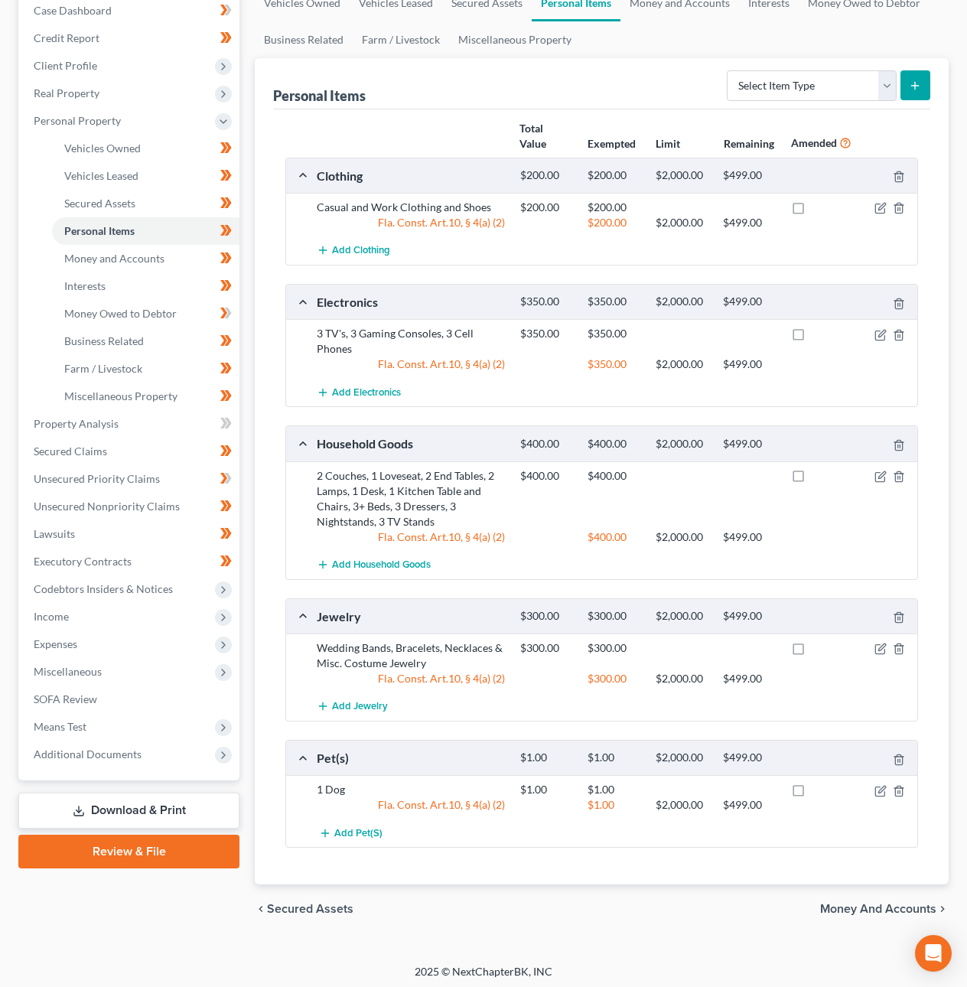
scroll to position [170, 0]
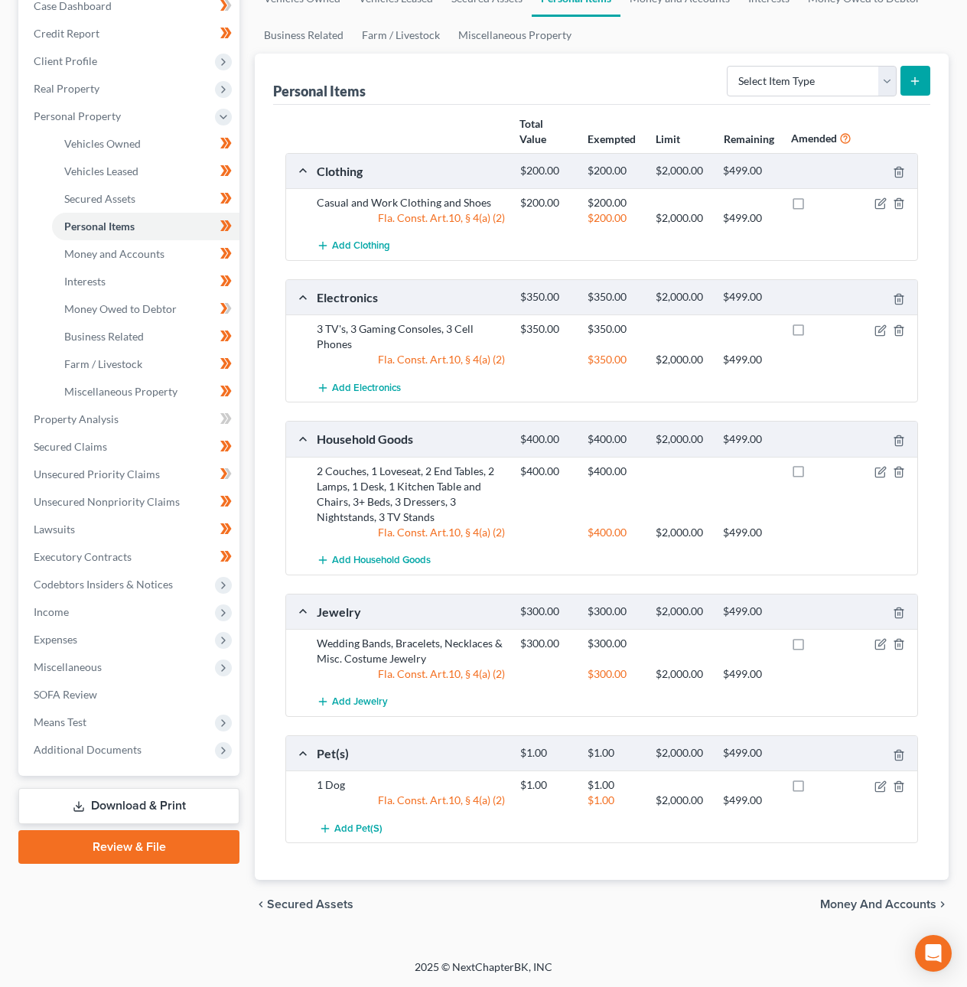
click at [893, 903] on span "Money and Accounts" at bounding box center [879, 905] width 116 height 12
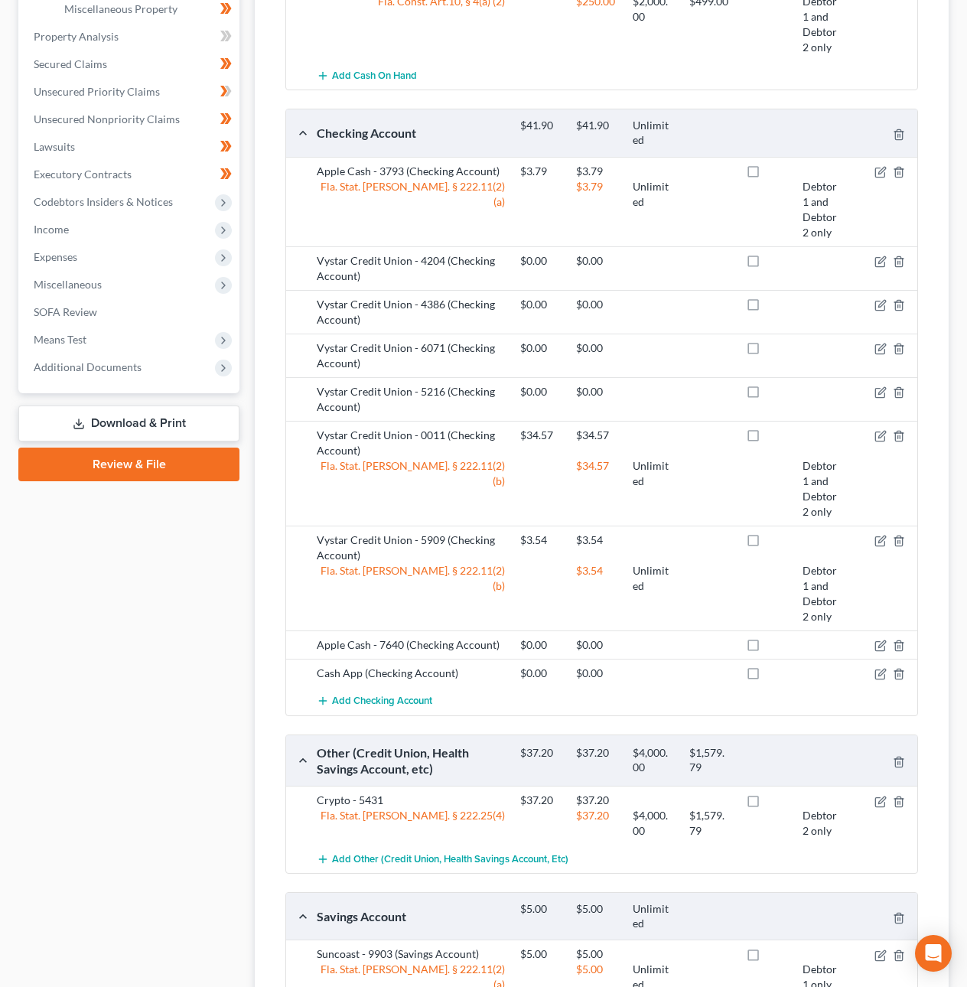
scroll to position [551, 0]
click at [882, 646] on icon "button" at bounding box center [882, 642] width 7 height 7
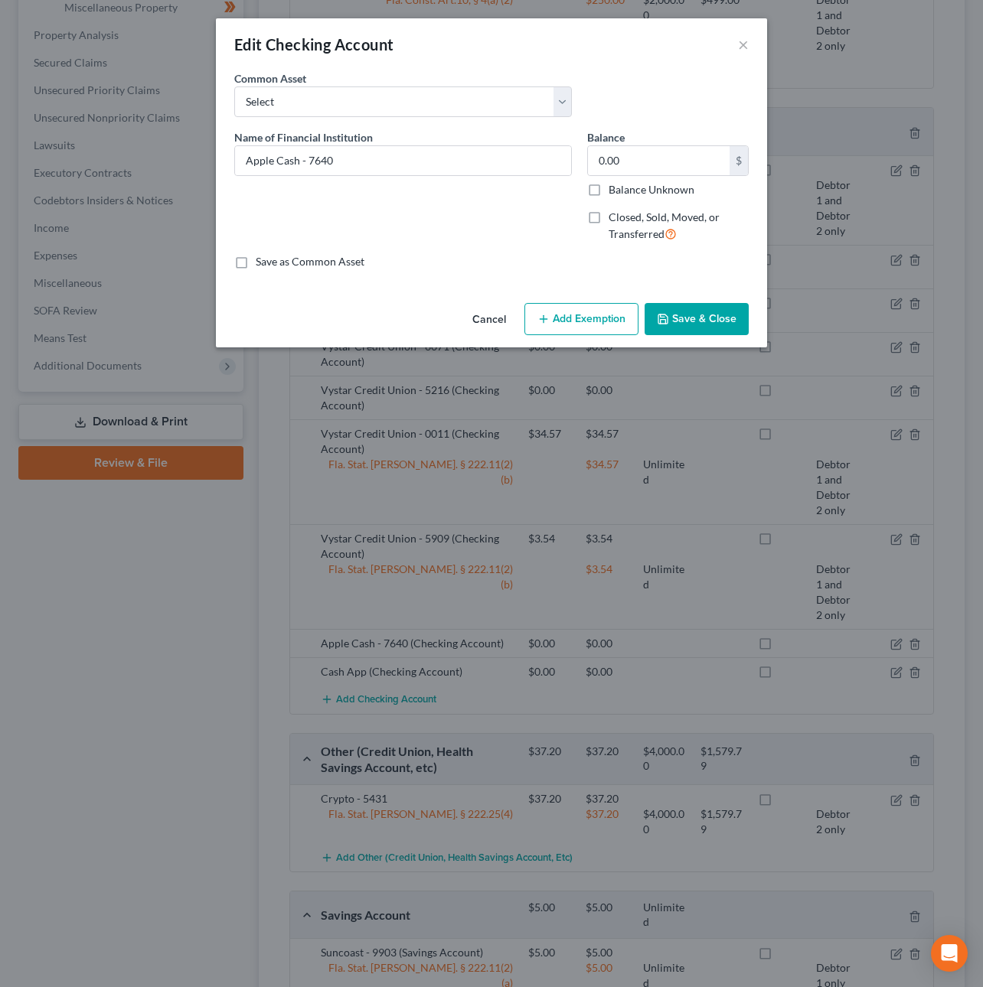
click at [504, 315] on button "Cancel" at bounding box center [489, 320] width 58 height 31
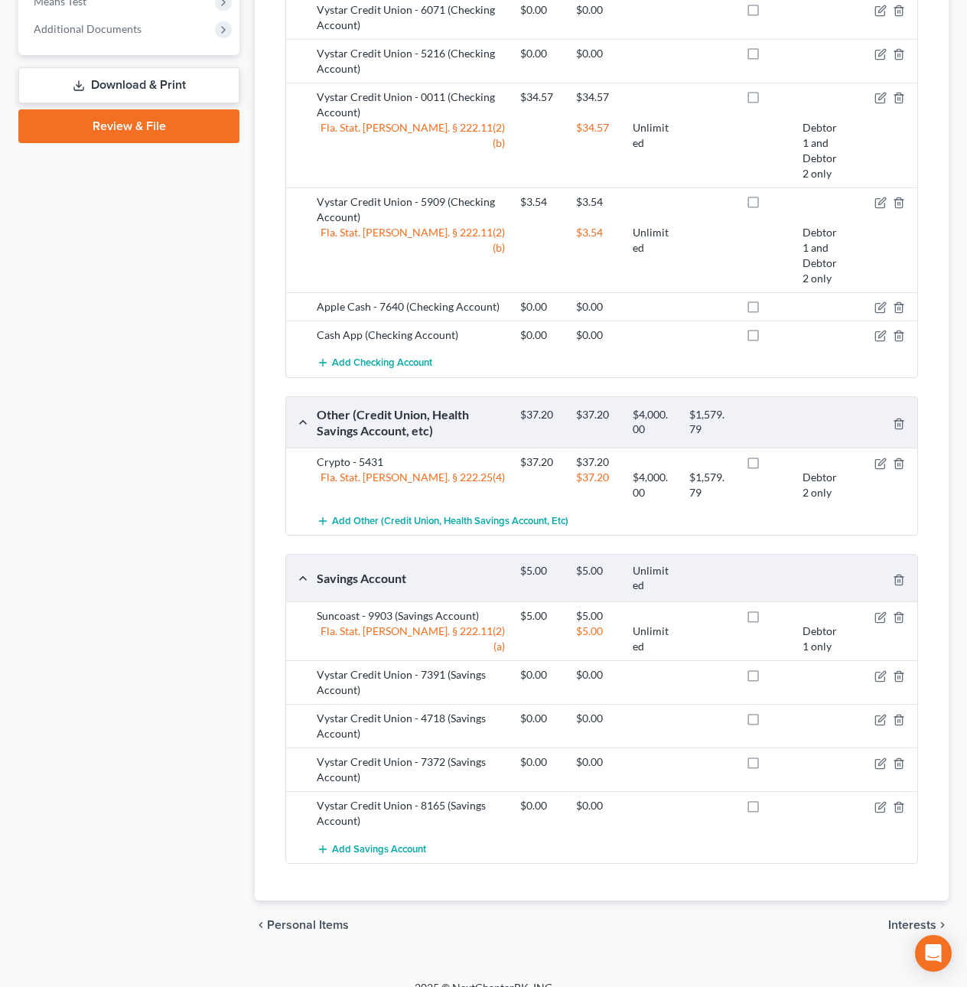
scroll to position [915, 0]
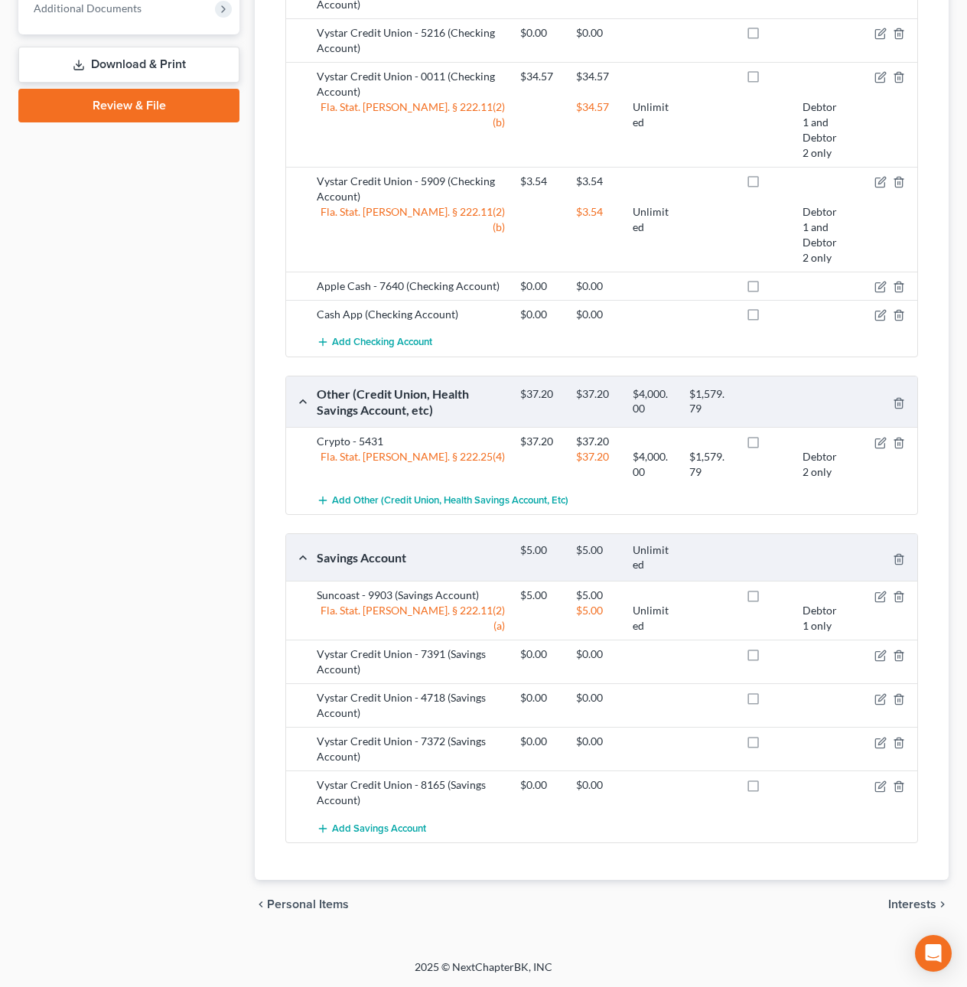
click at [917, 904] on span "Interests" at bounding box center [913, 905] width 48 height 12
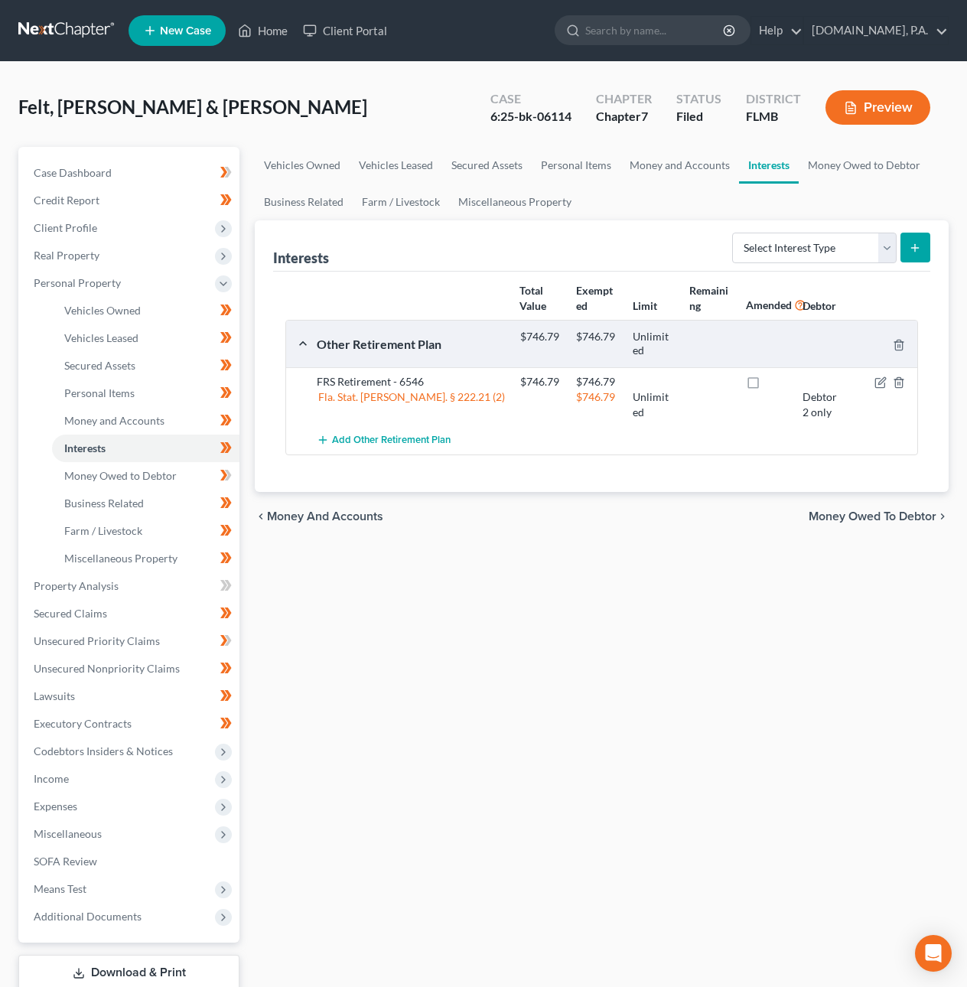
click at [850, 515] on span "Money Owed to Debtor" at bounding box center [873, 517] width 128 height 12
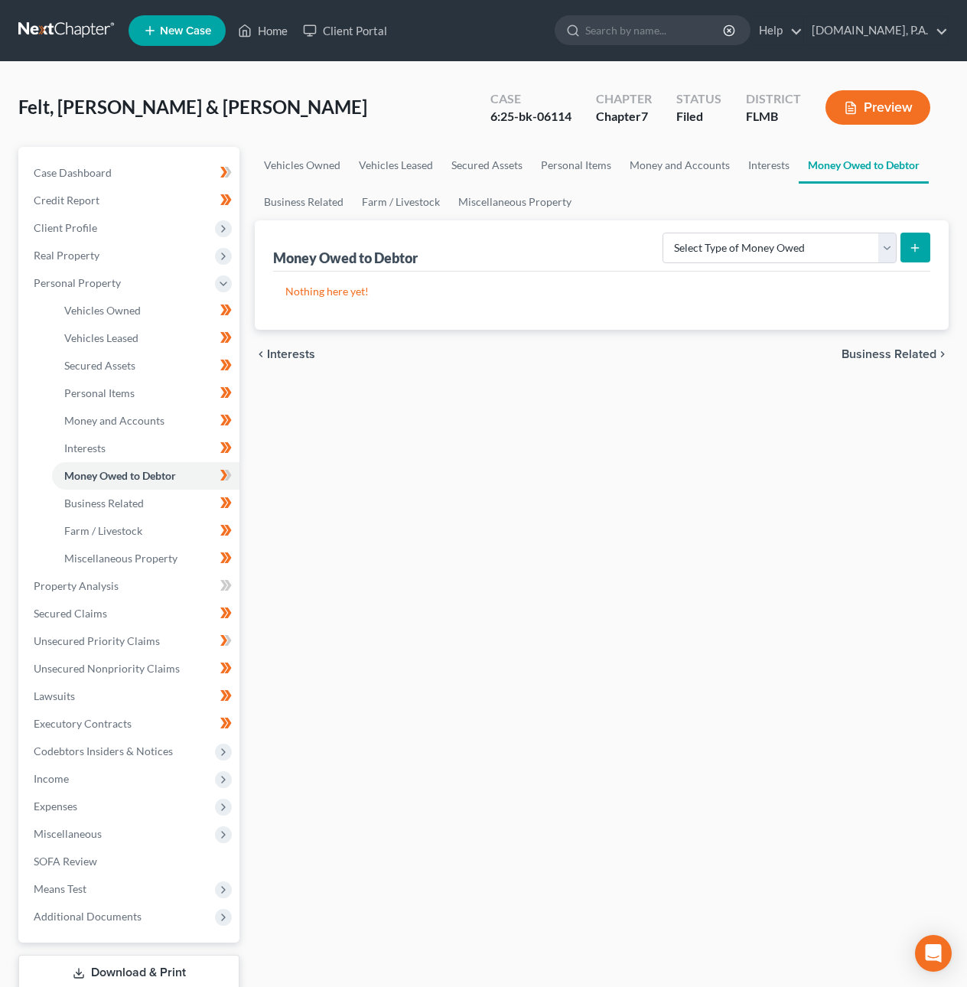
click at [262, 352] on icon "chevron_left" at bounding box center [261, 354] width 12 height 12
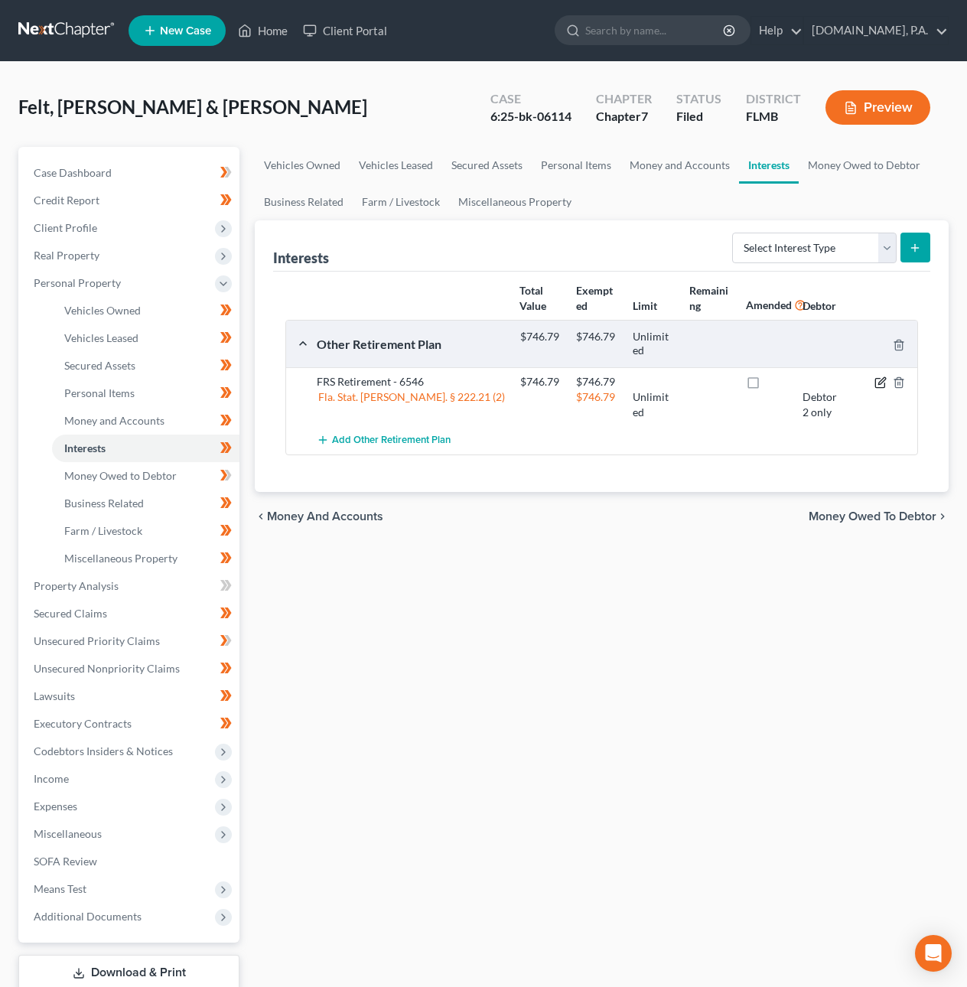
click at [879, 385] on icon "button" at bounding box center [882, 381] width 7 height 7
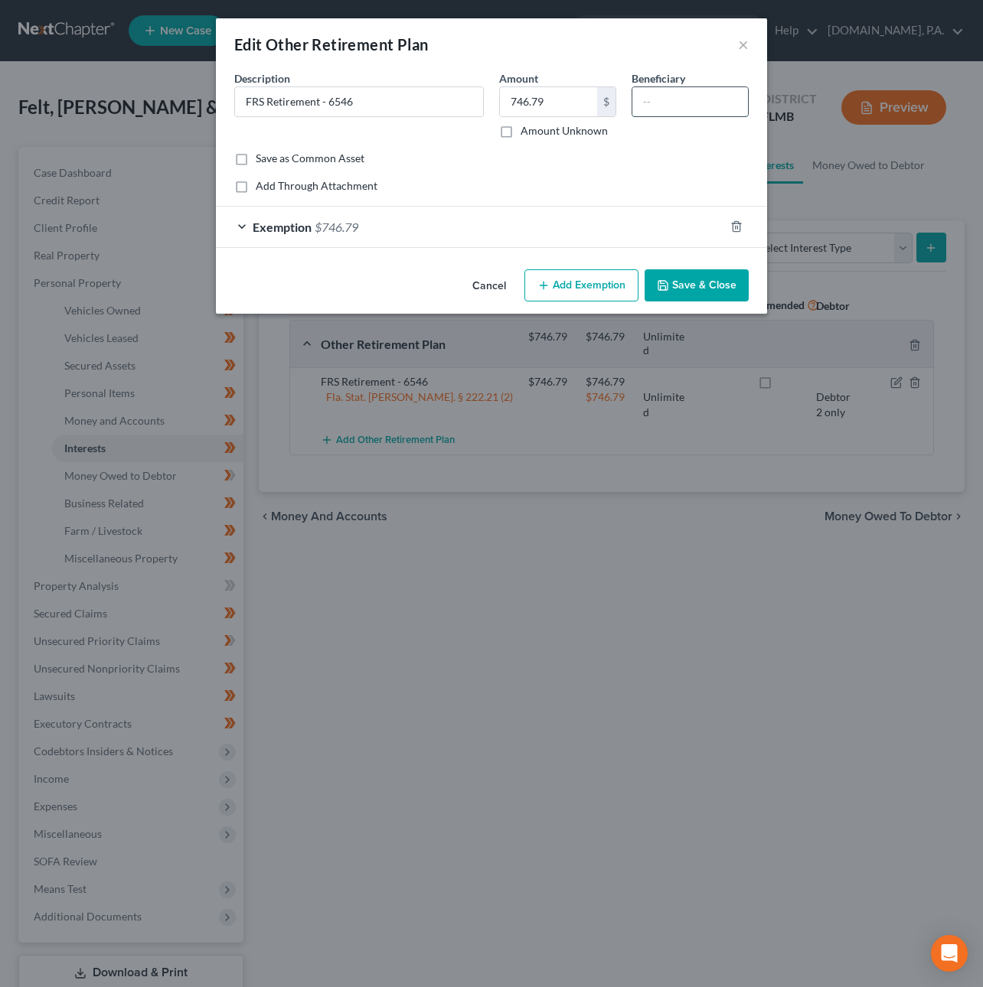
click at [677, 93] on input "text" at bounding box center [690, 101] width 116 height 29
type input "C"
type input "Joint Debtor"
click at [690, 282] on button "Save & Close" at bounding box center [696, 285] width 104 height 32
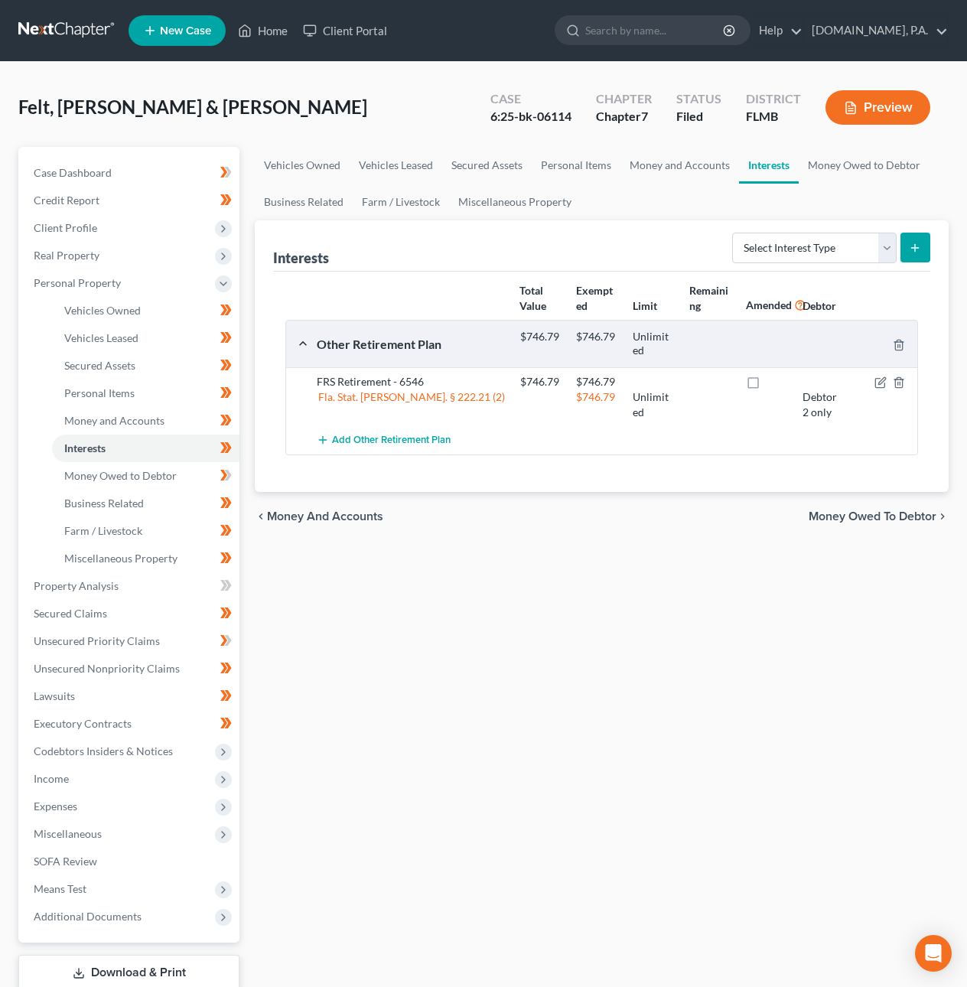
click at [883, 514] on span "Money Owed to Debtor" at bounding box center [873, 517] width 128 height 12
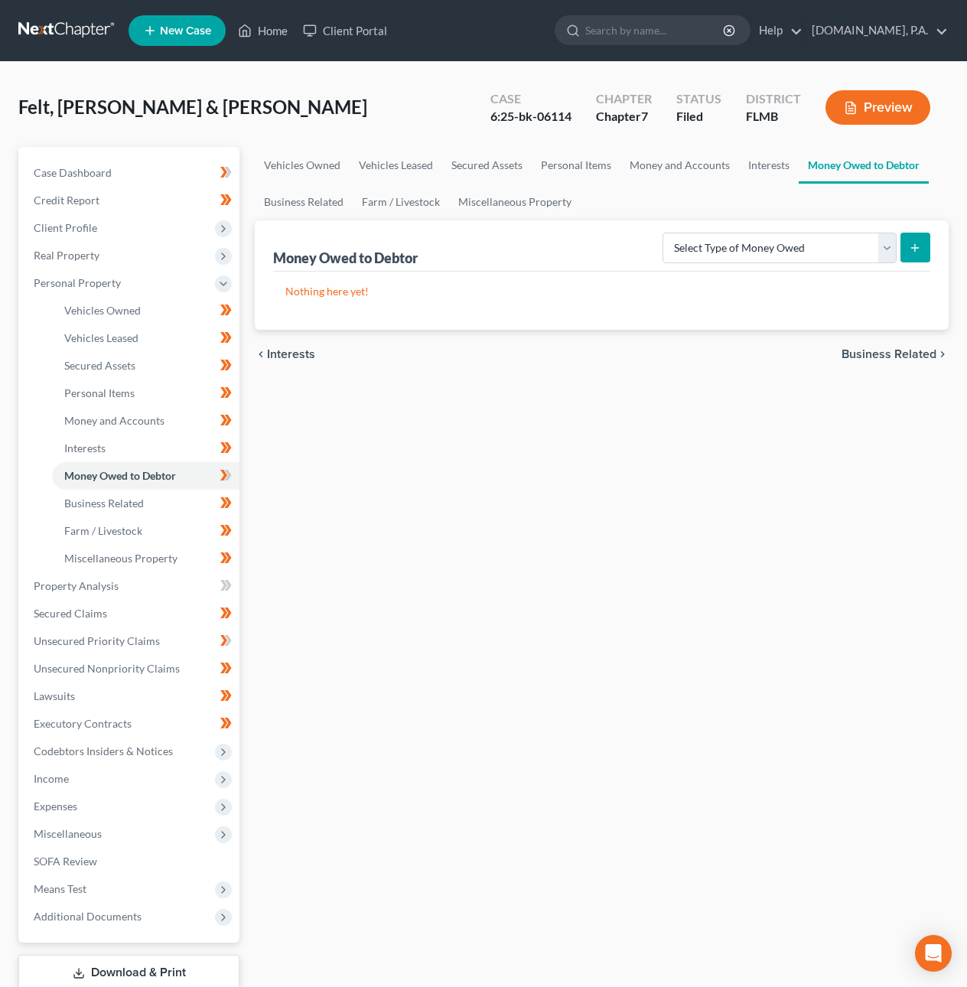
click at [853, 353] on span "Business Related" at bounding box center [889, 354] width 95 height 12
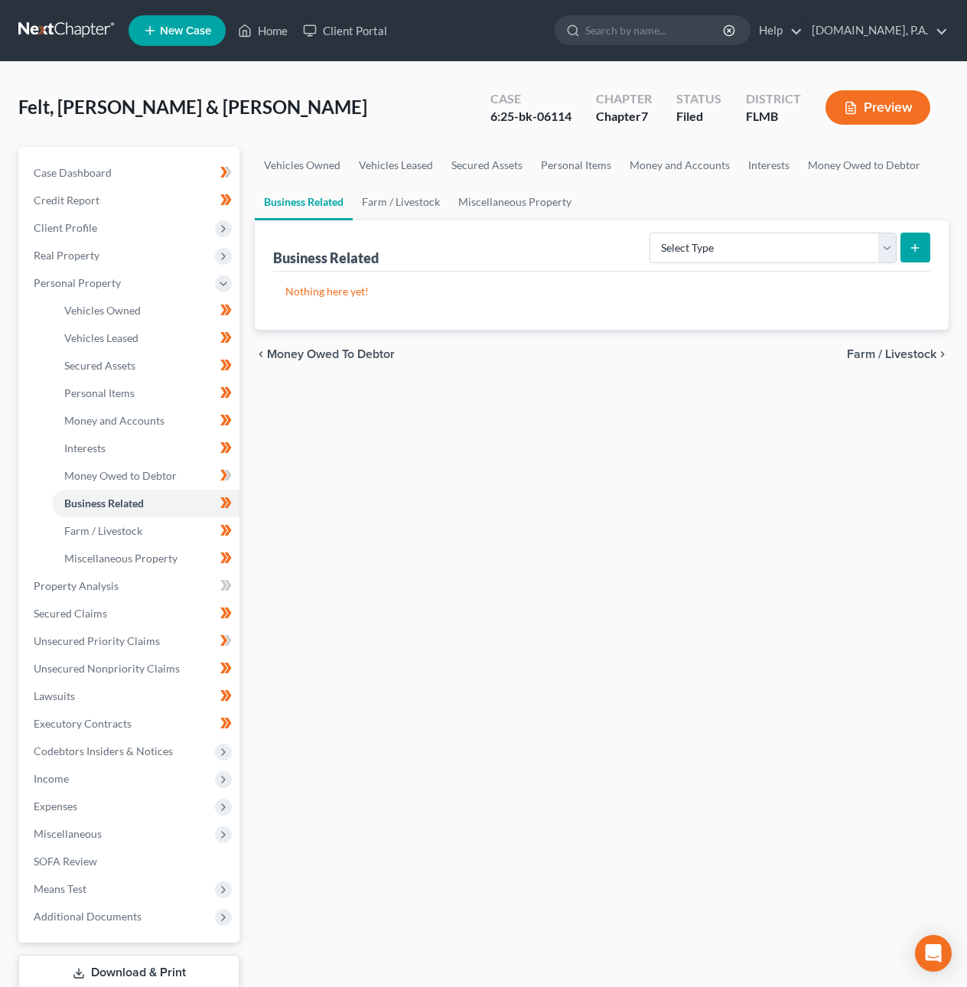
click at [869, 354] on span "Farm / Livestock" at bounding box center [892, 354] width 90 height 12
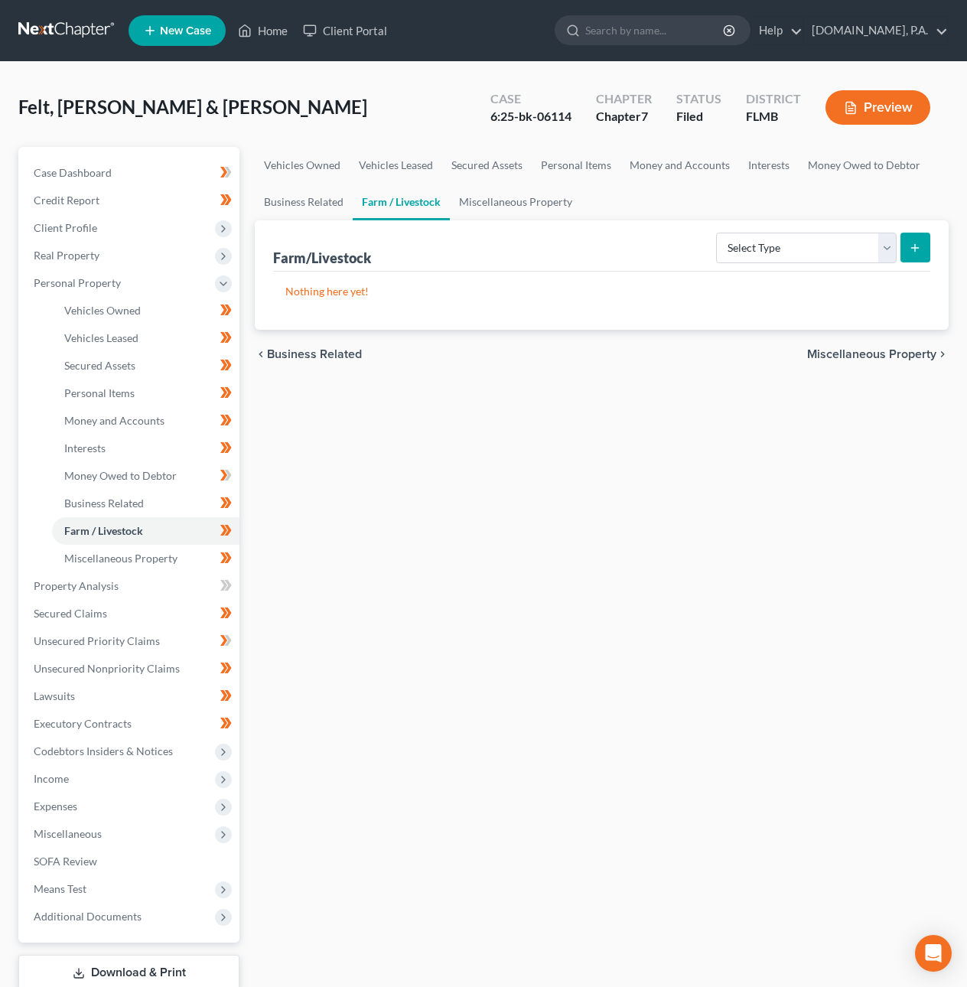
click at [869, 353] on span "Miscellaneous Property" at bounding box center [871, 354] width 129 height 12
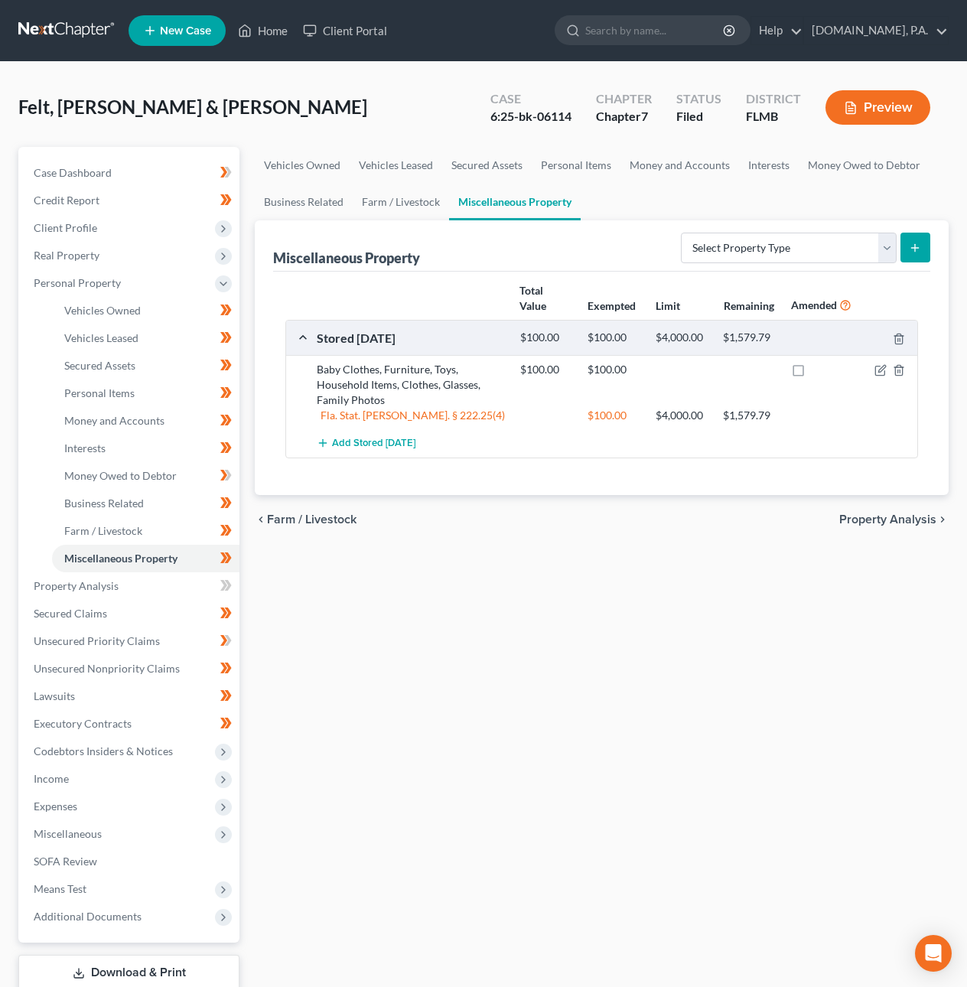
click at [888, 520] on span "Property Analysis" at bounding box center [888, 520] width 97 height 12
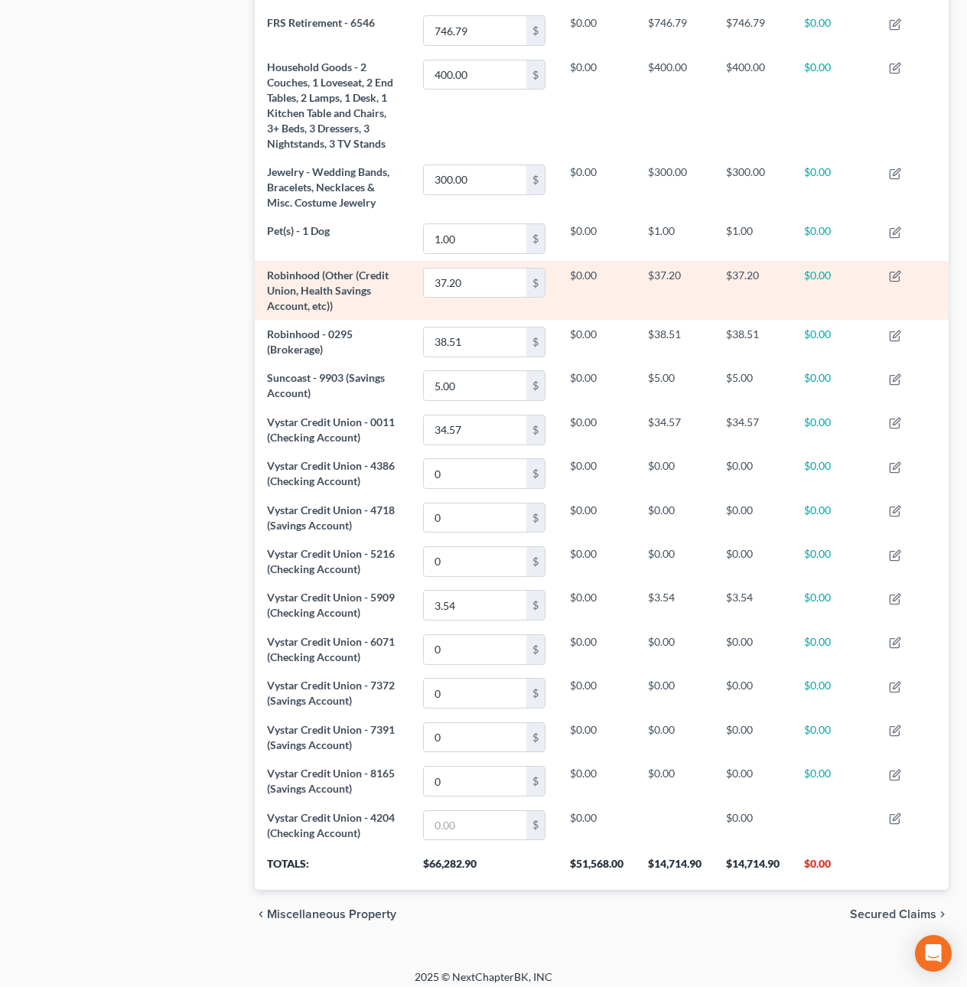
scroll to position [935, 0]
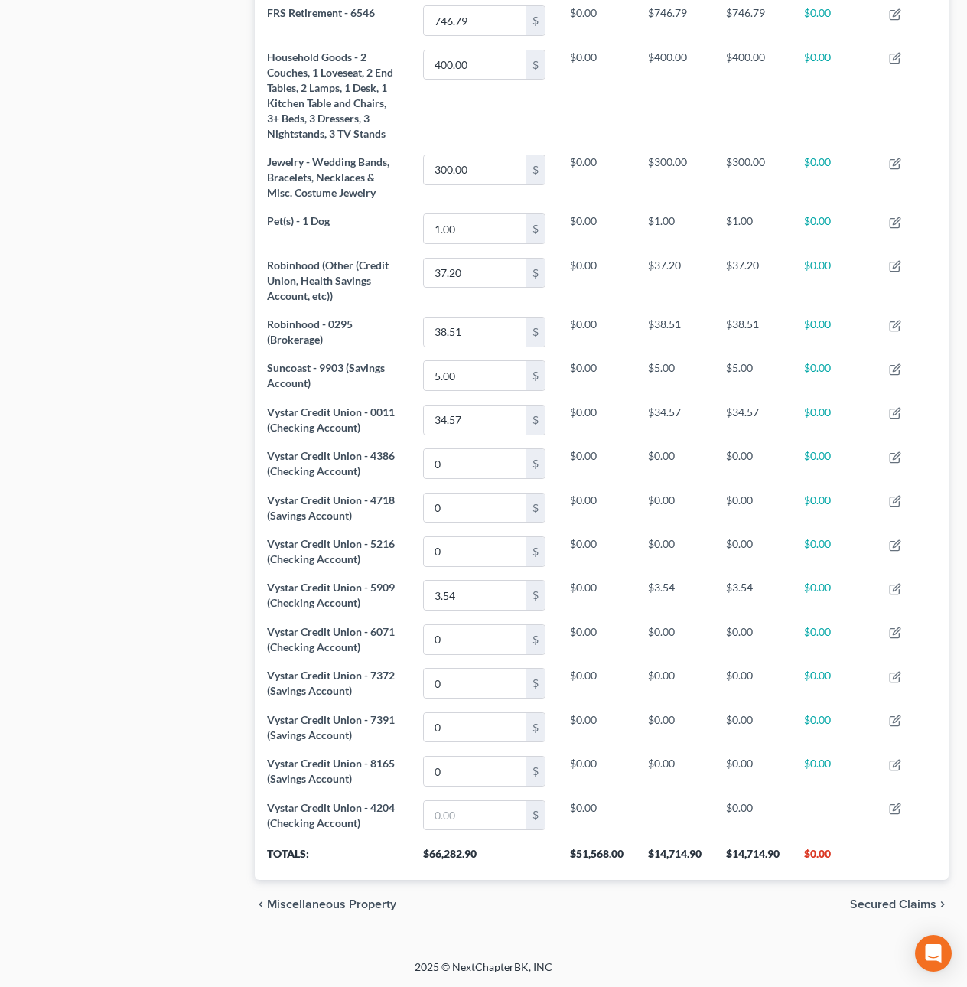
click at [869, 907] on span "Secured Claims" at bounding box center [893, 905] width 86 height 12
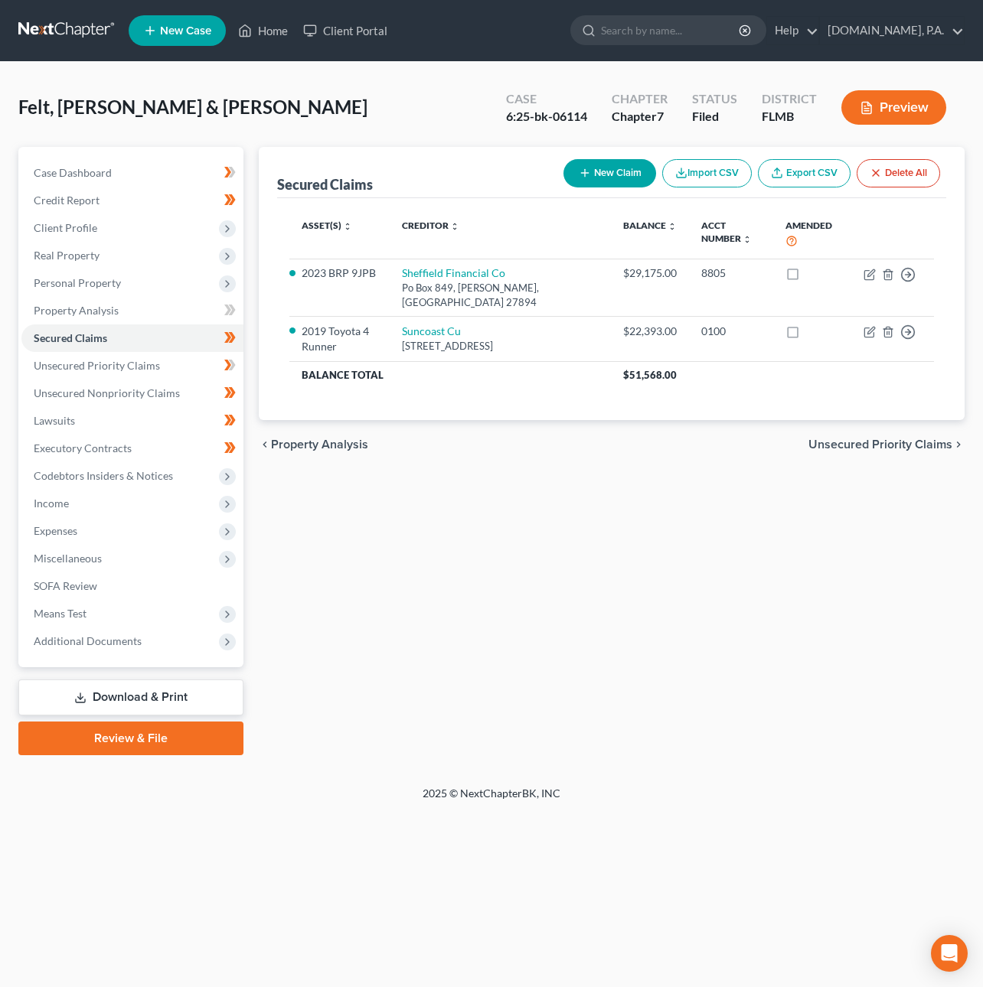
click at [894, 439] on span "Unsecured Priority Claims" at bounding box center [880, 445] width 144 height 12
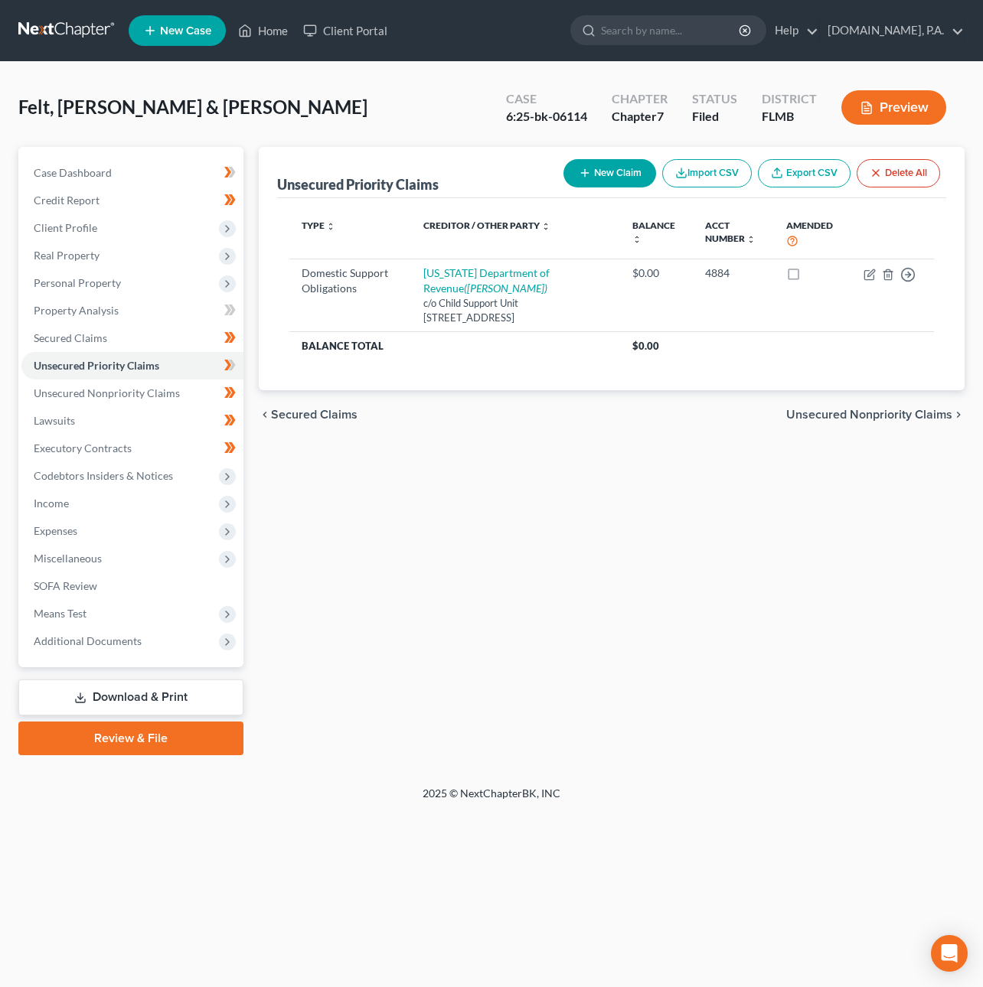
click at [857, 406] on div "chevron_left Secured Claims Unsecured Nonpriority Claims chevron_right" at bounding box center [612, 414] width 706 height 49
click at [884, 416] on span "Unsecured Nonpriority Claims" at bounding box center [869, 415] width 166 height 12
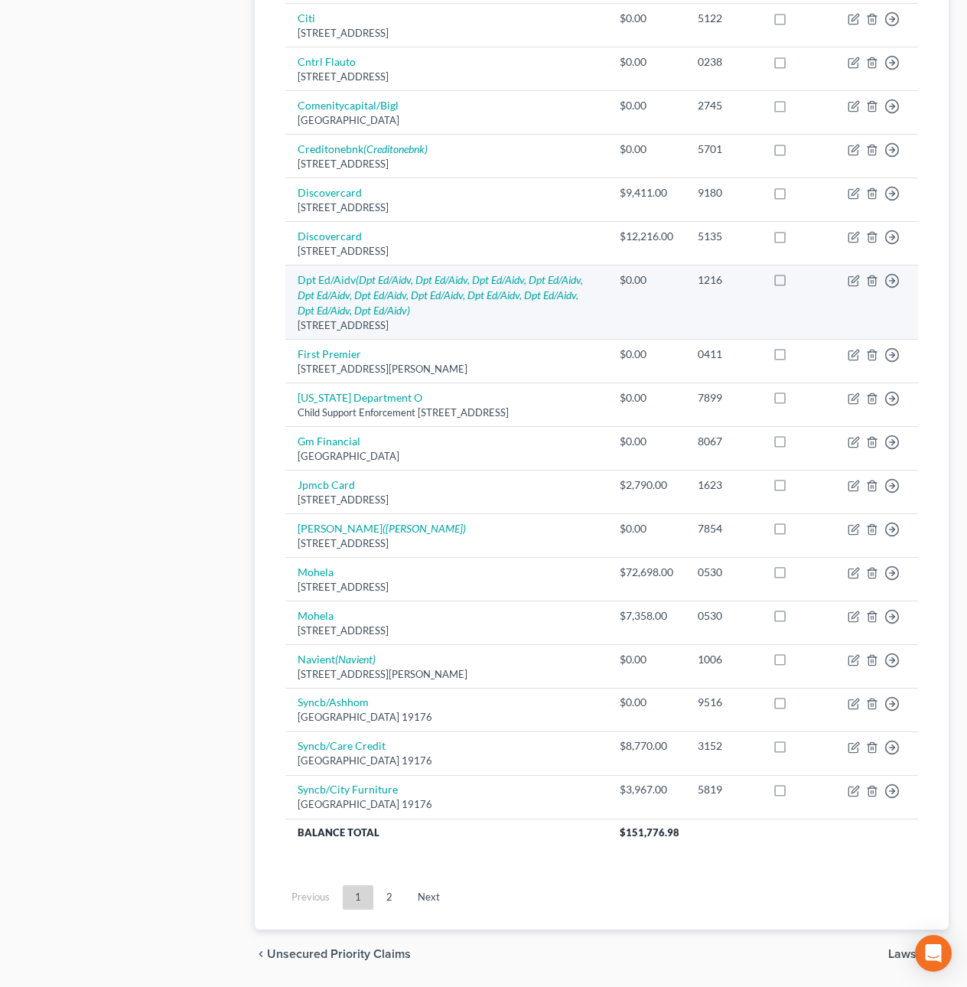
scroll to position [834, 0]
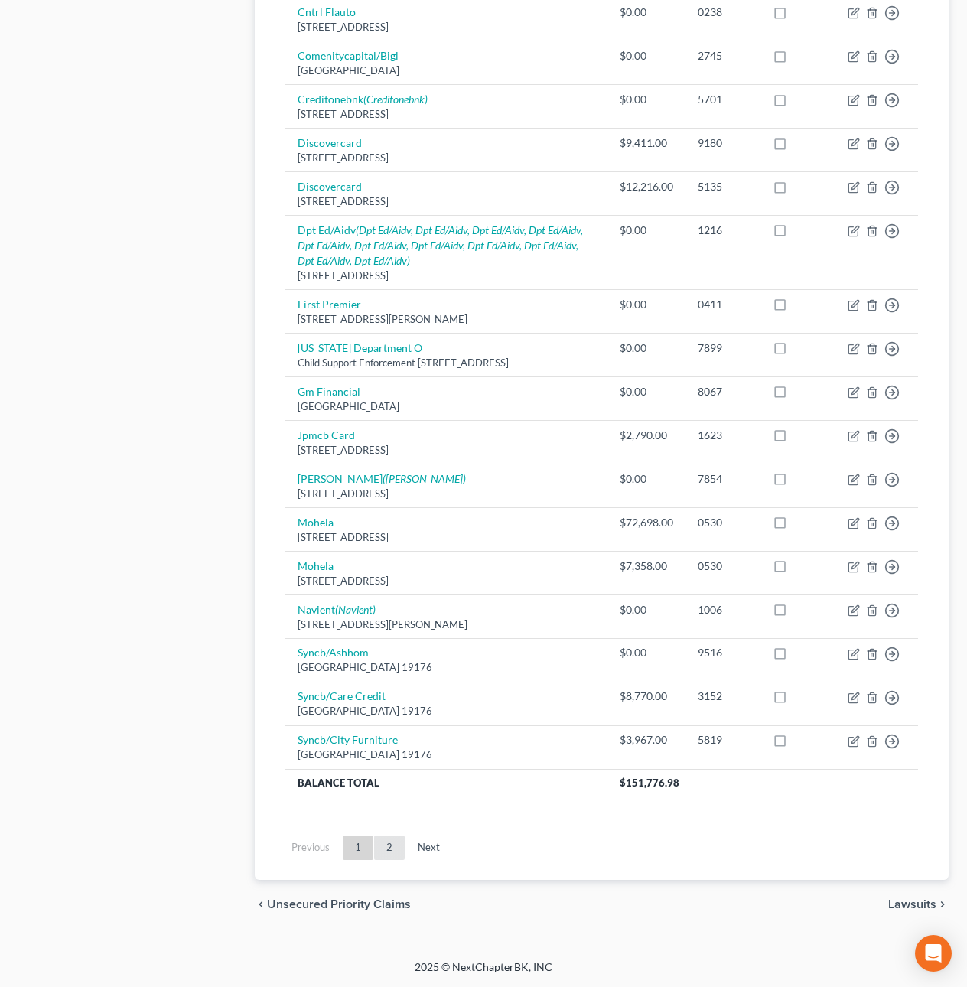
click at [390, 850] on link "2" at bounding box center [389, 848] width 31 height 24
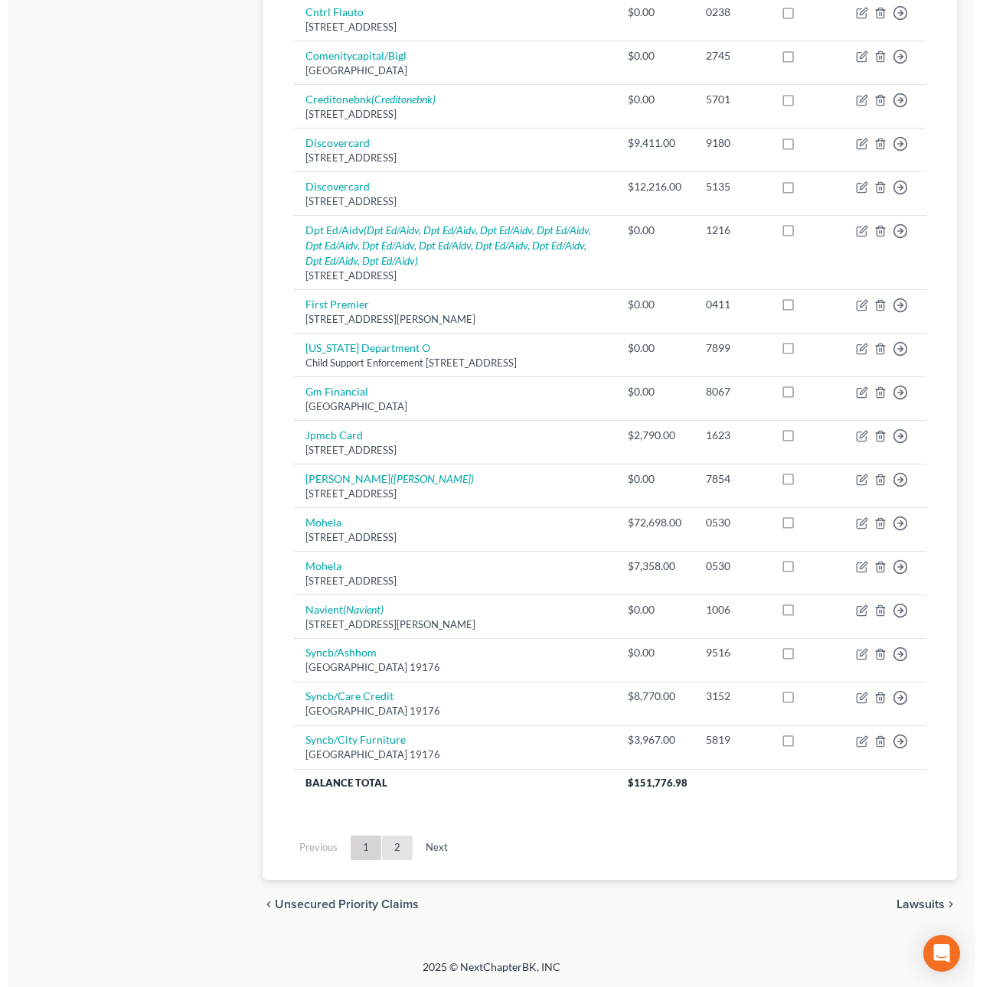
scroll to position [0, 0]
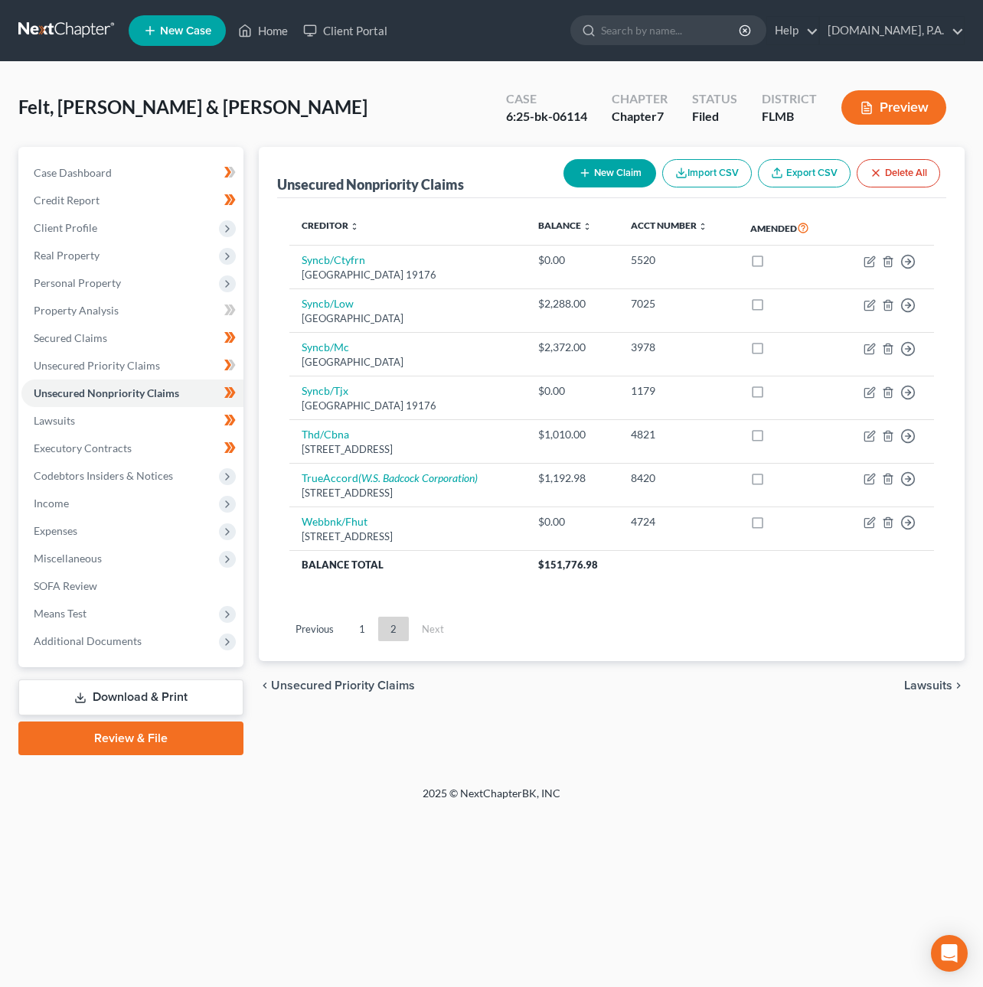
click at [921, 684] on span "Lawsuits" at bounding box center [928, 686] width 48 height 12
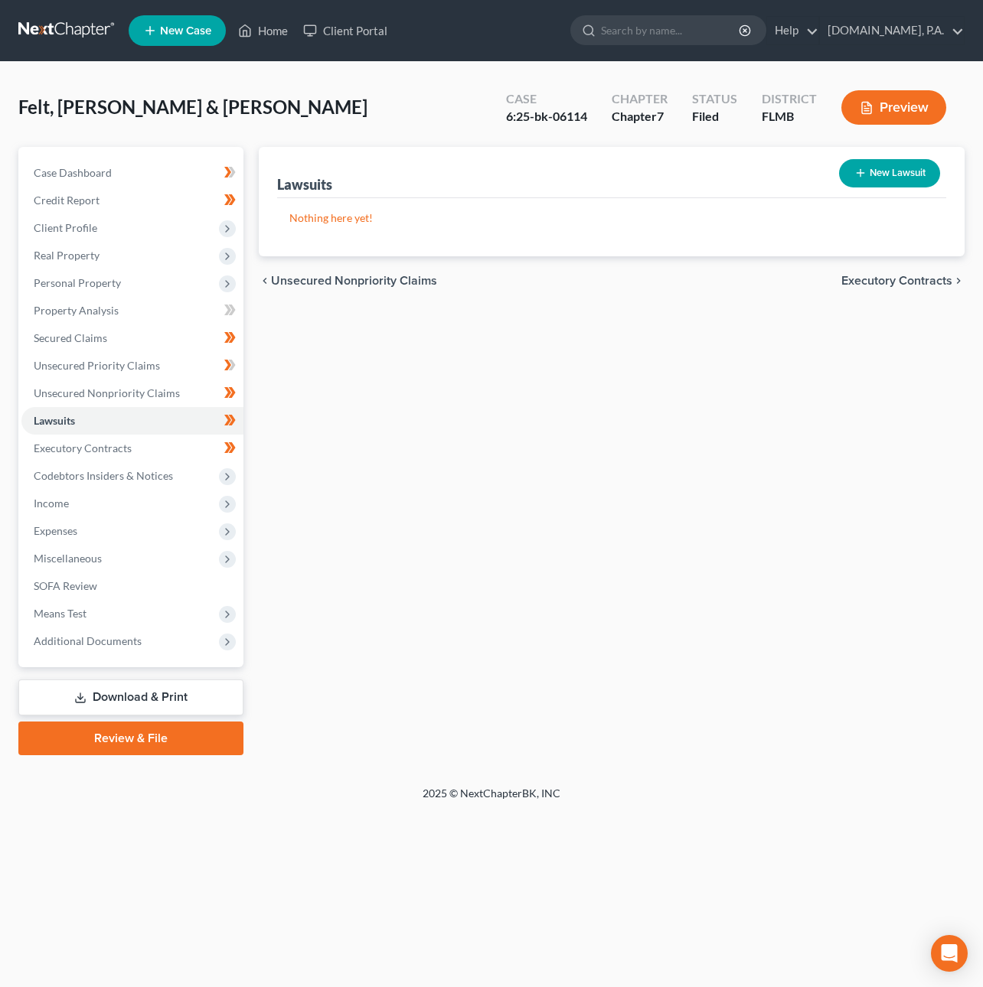
click at [888, 277] on span "Executory Contracts" at bounding box center [896, 281] width 111 height 12
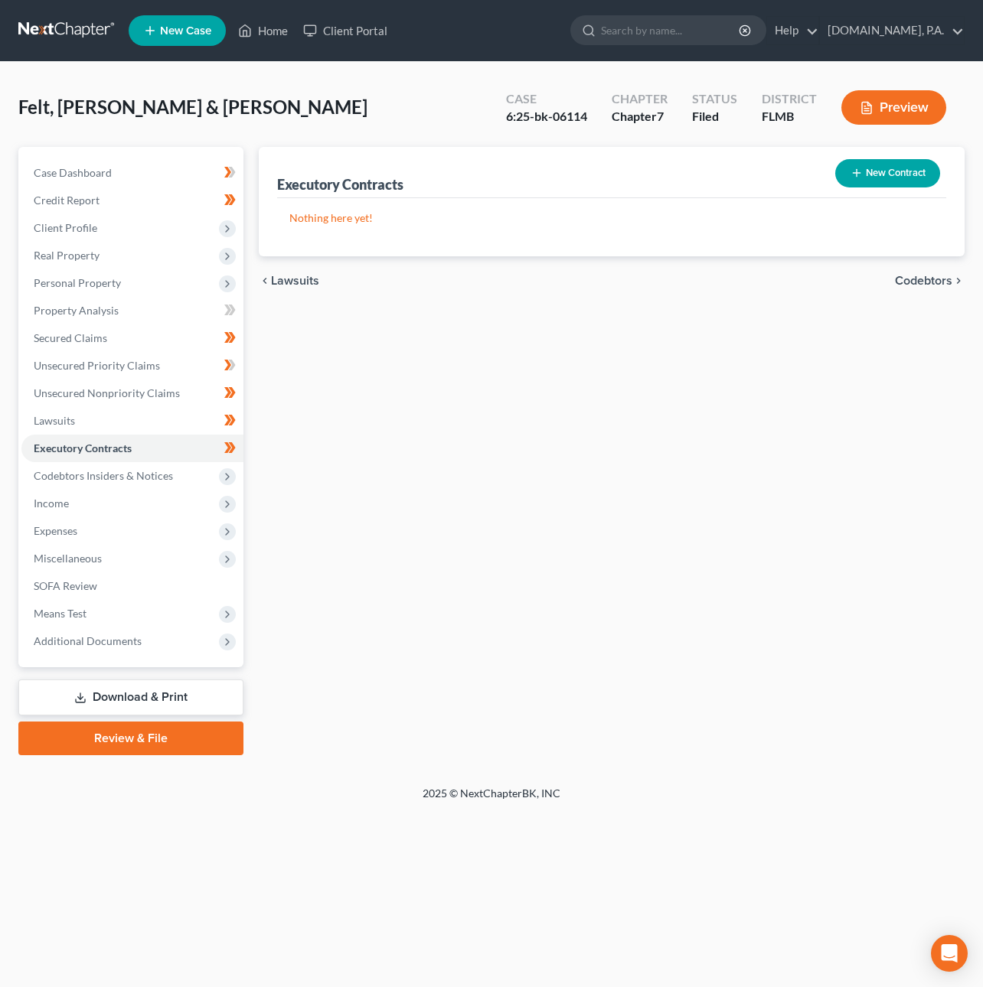
click at [918, 279] on span "Codebtors" at bounding box center [923, 281] width 57 height 12
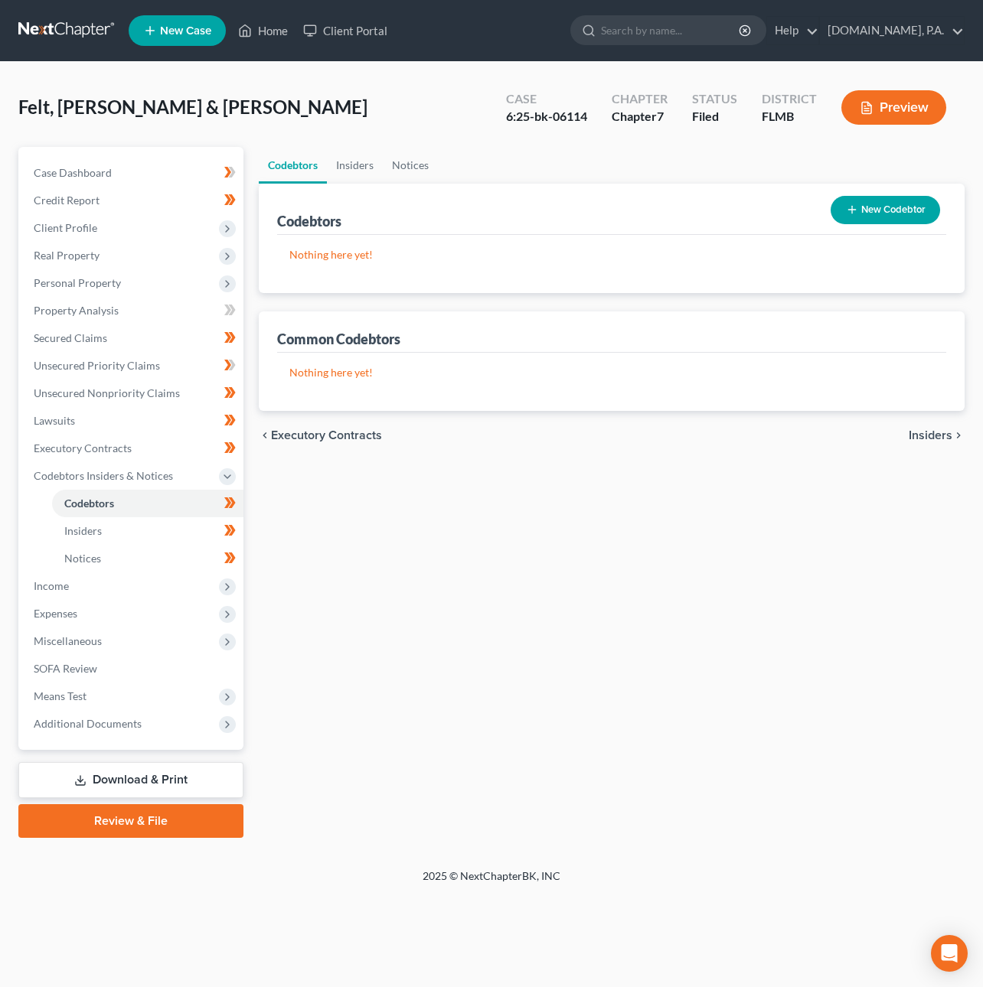
click at [929, 431] on span "Insiders" at bounding box center [931, 435] width 44 height 12
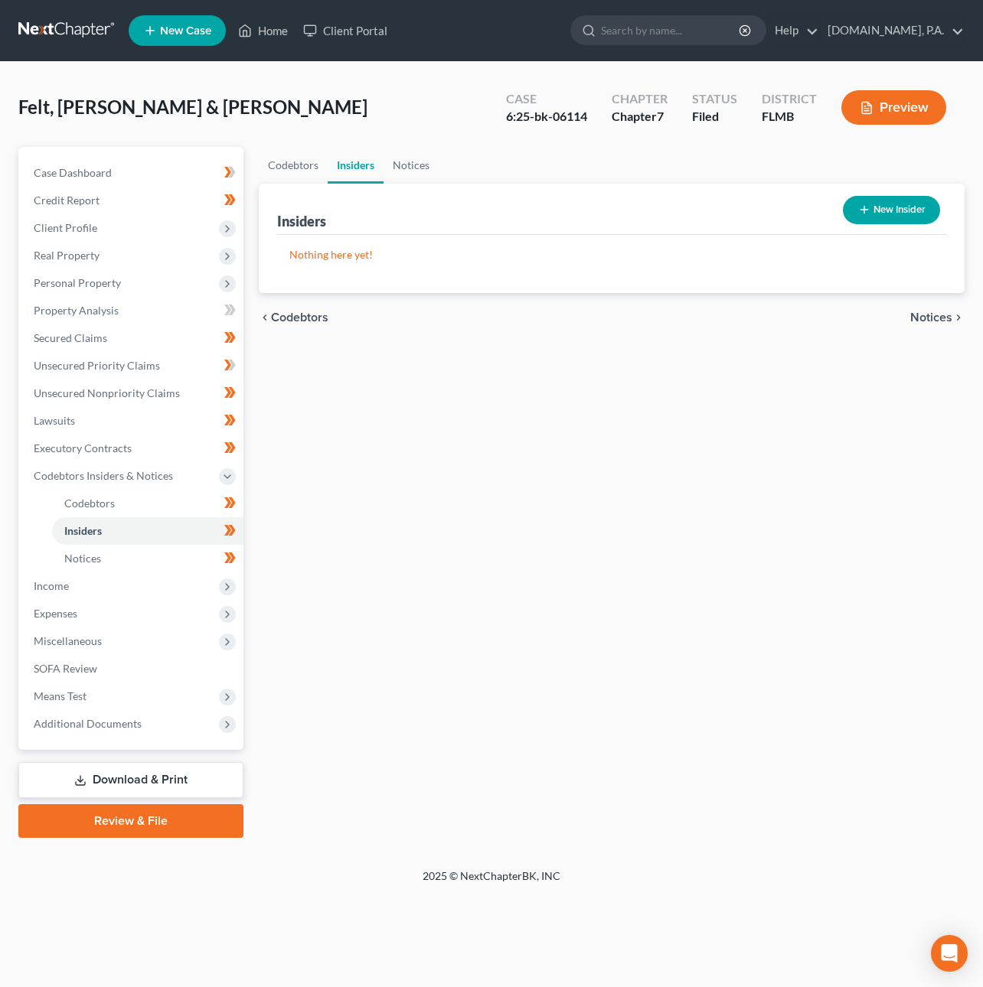
click at [929, 316] on span "Notices" at bounding box center [931, 318] width 42 height 12
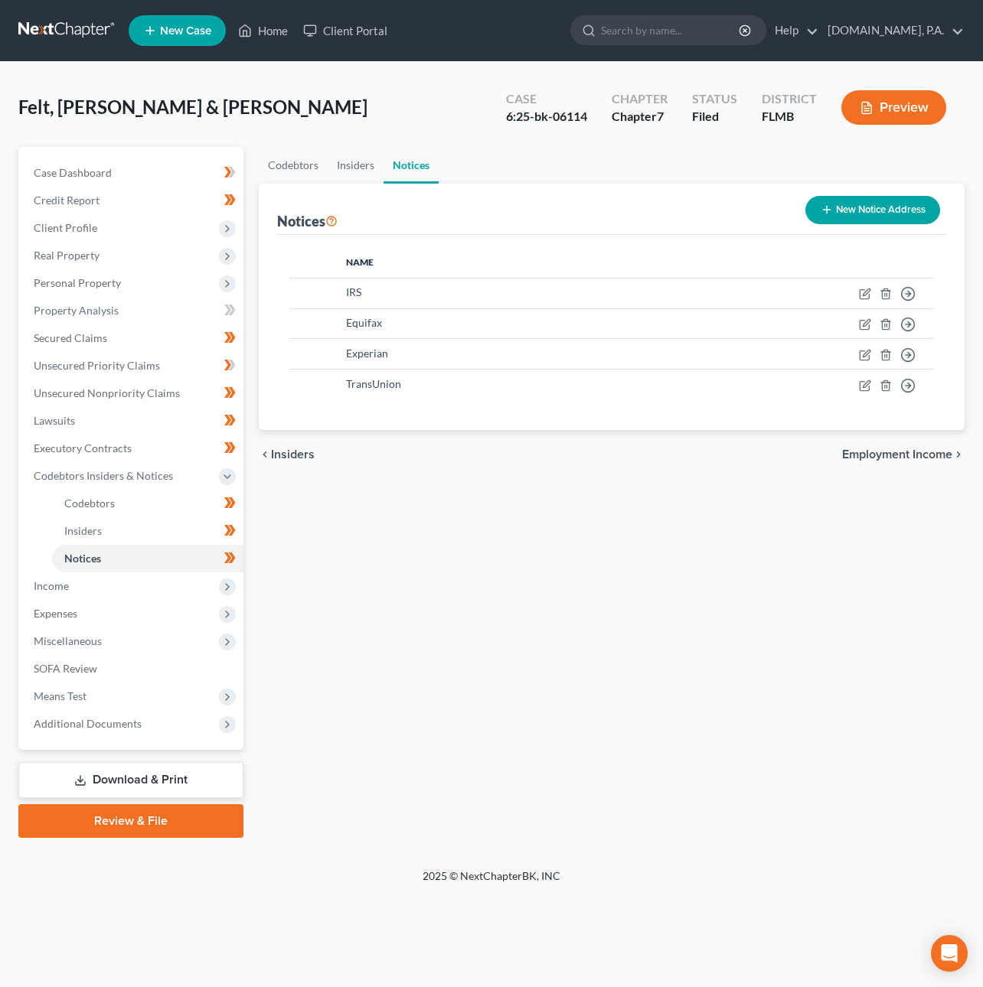
click at [905, 457] on span "Employment Income" at bounding box center [897, 455] width 110 height 12
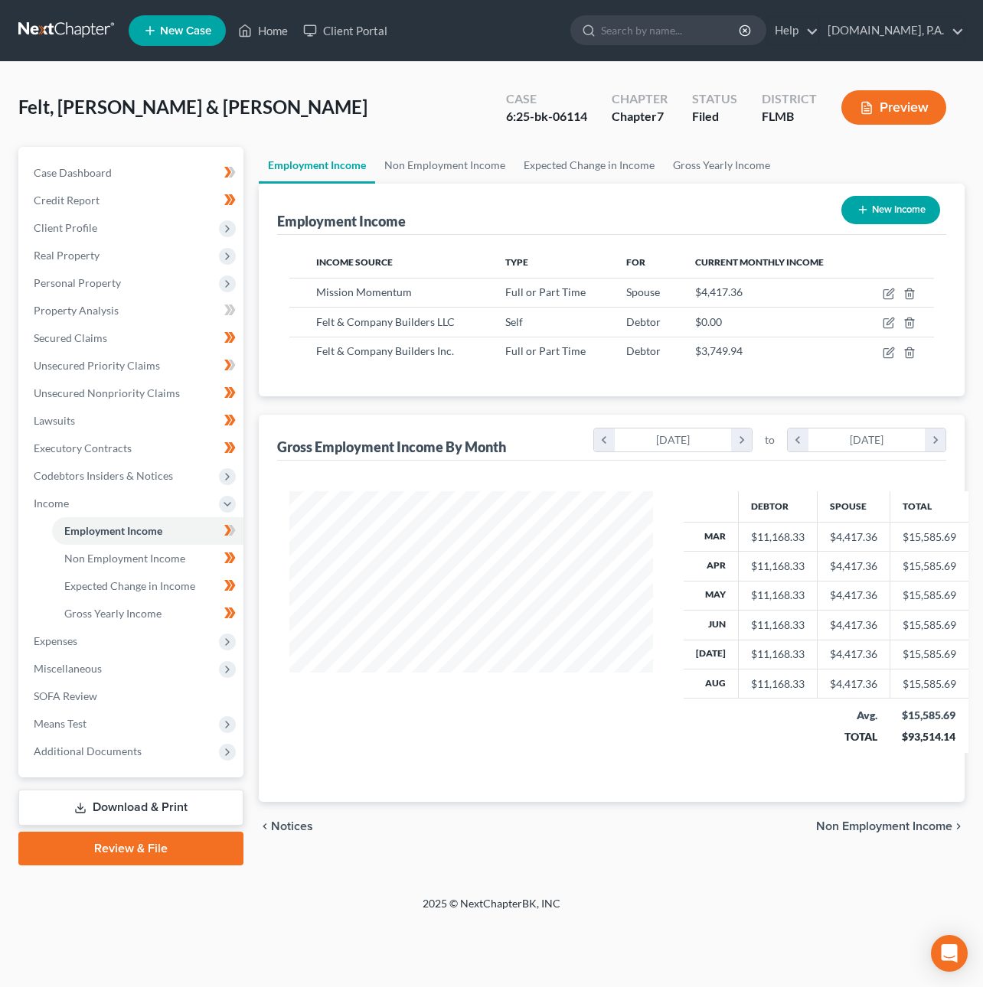
scroll to position [276, 393]
click at [879, 827] on span "Non Employment Income" at bounding box center [884, 827] width 136 height 12
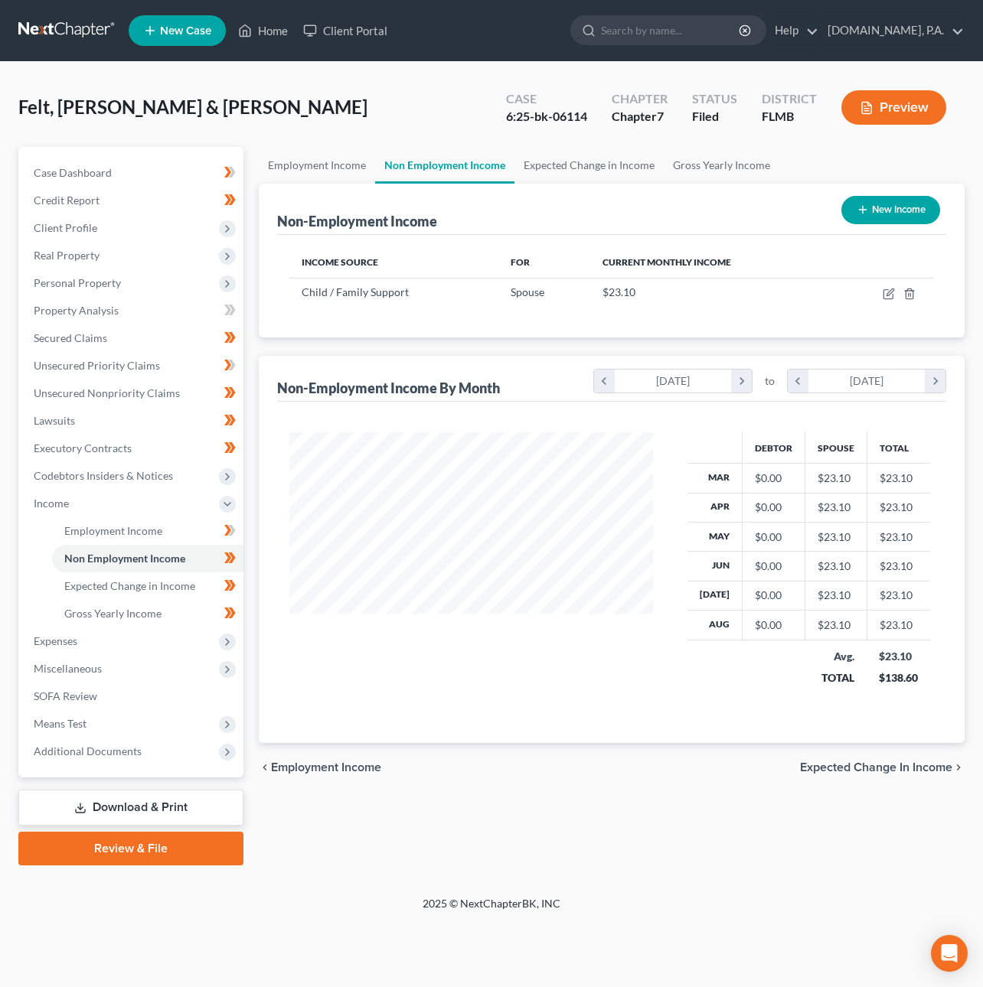
scroll to position [276, 393]
click at [875, 765] on span "Expected Change in Income" at bounding box center [876, 768] width 152 height 12
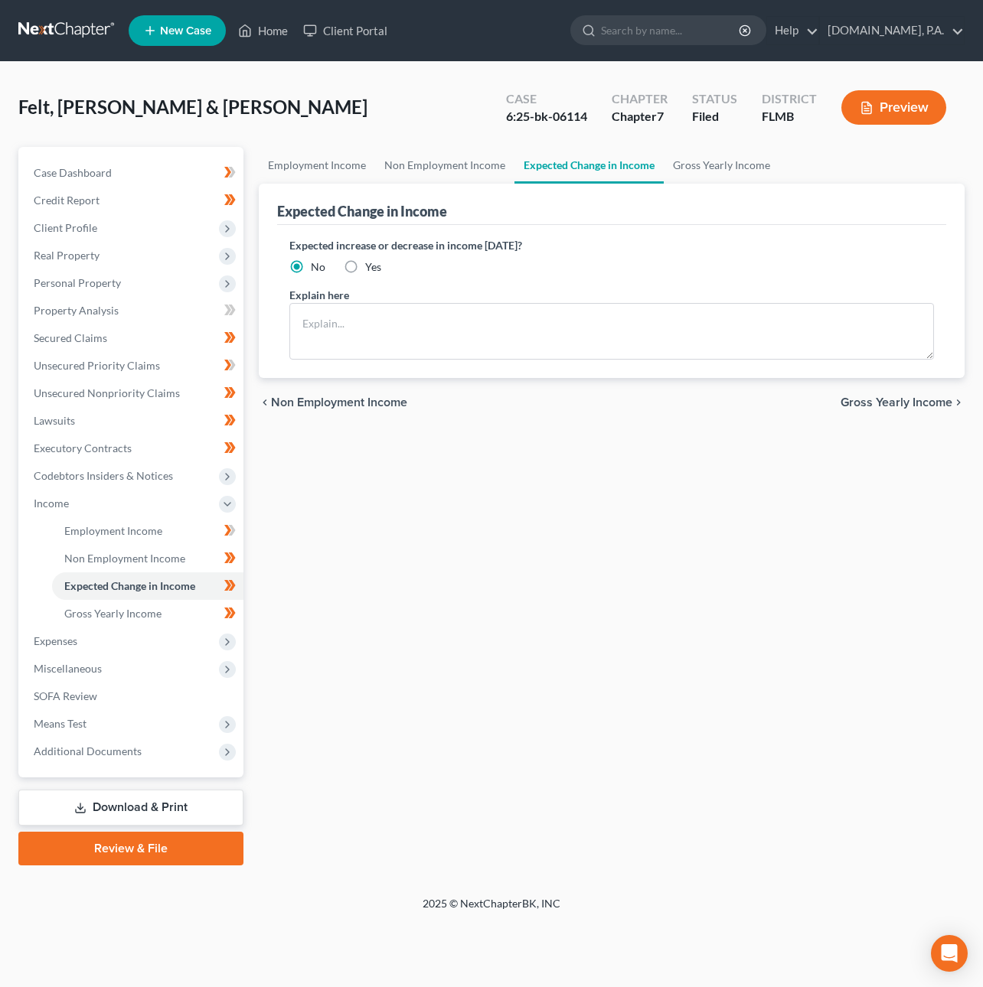
click at [885, 401] on span "Gross Yearly Income" at bounding box center [896, 402] width 112 height 12
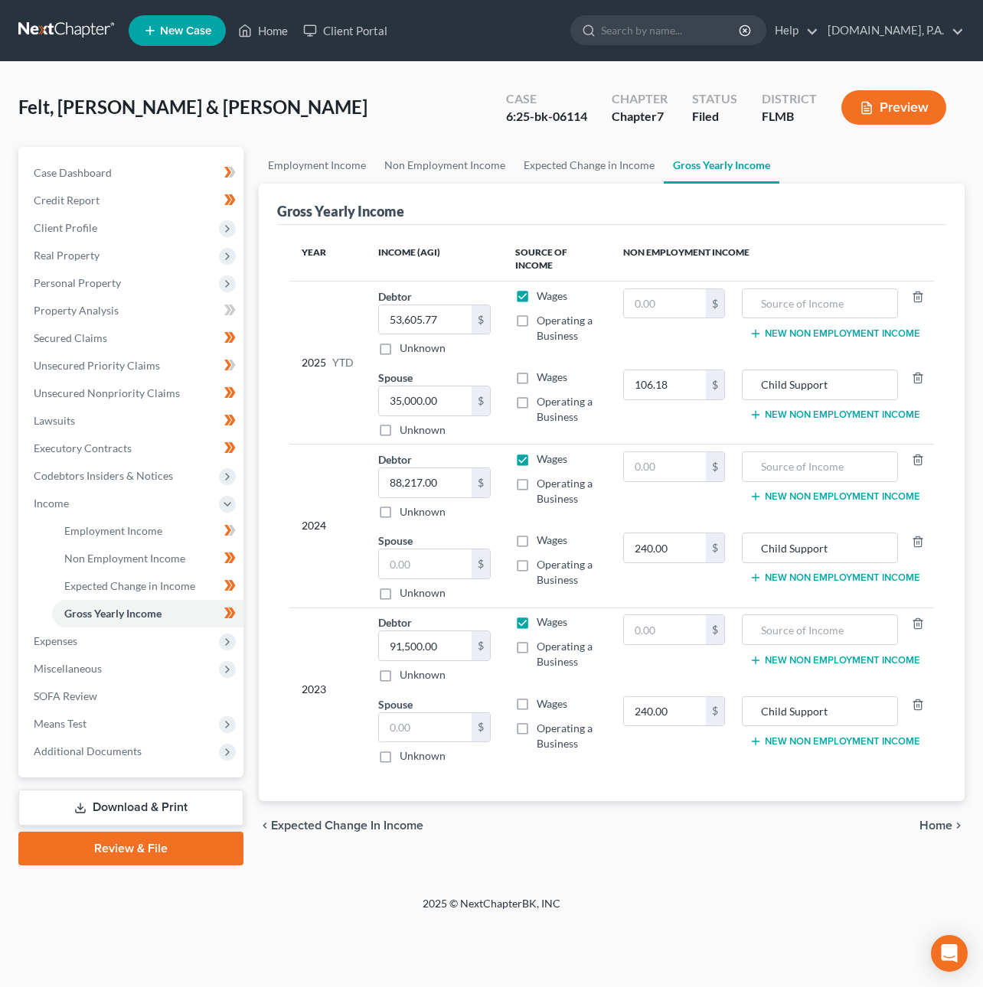
click at [927, 828] on span "Home" at bounding box center [935, 826] width 33 height 12
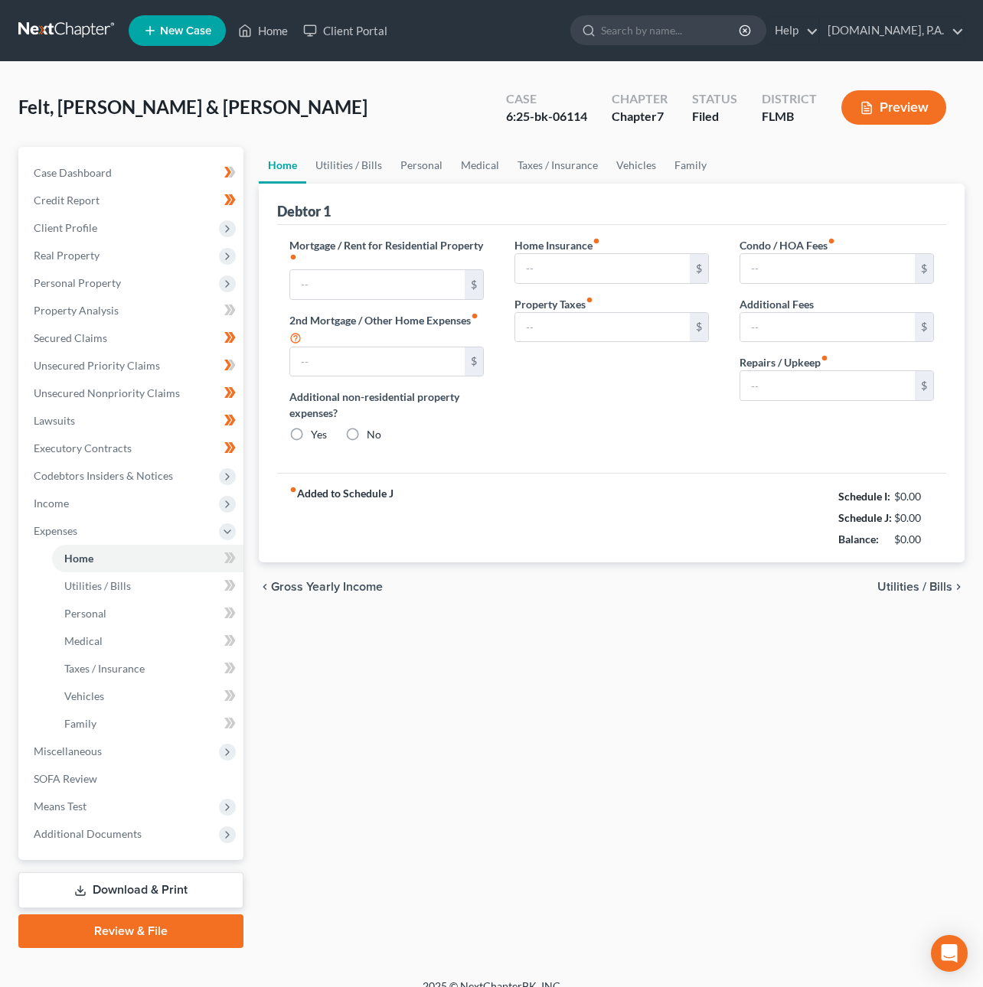
type input "1,600.00"
type input "0.00"
radio input "true"
type input "0.00"
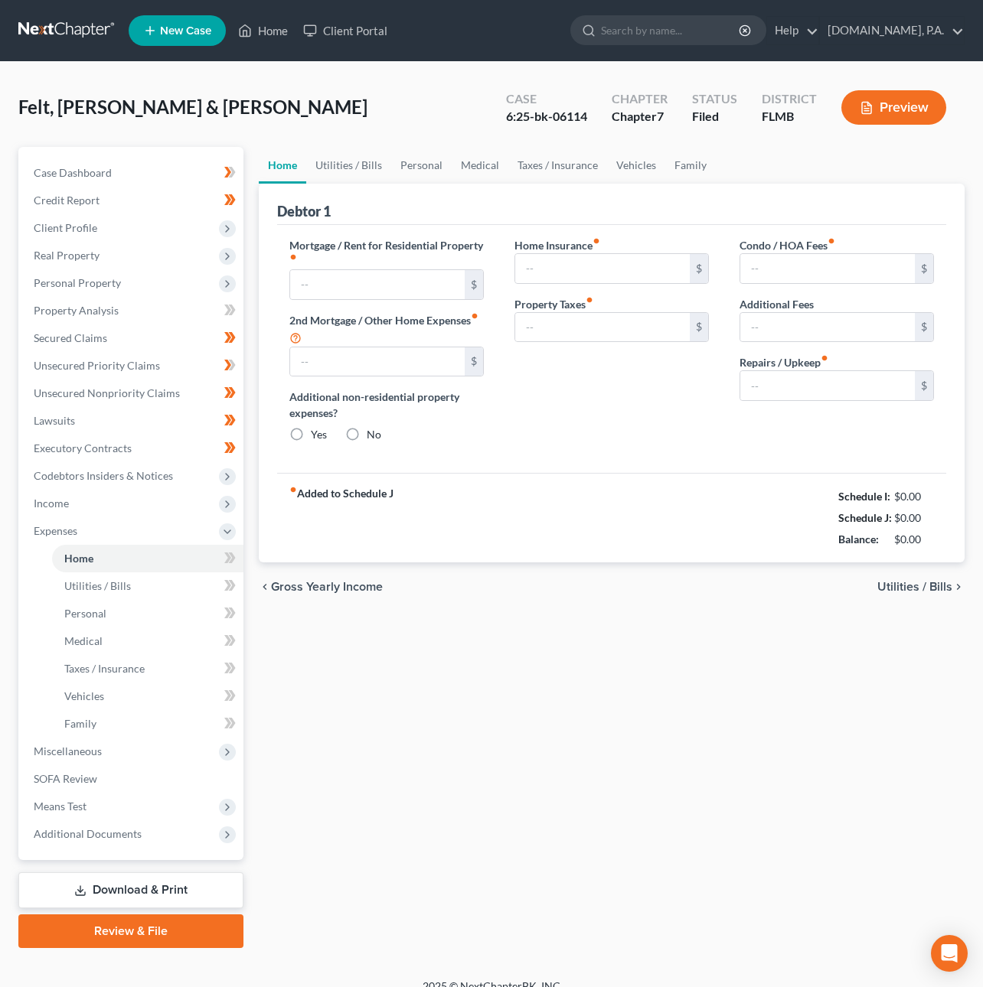
type input "0.00"
type input "80.00"
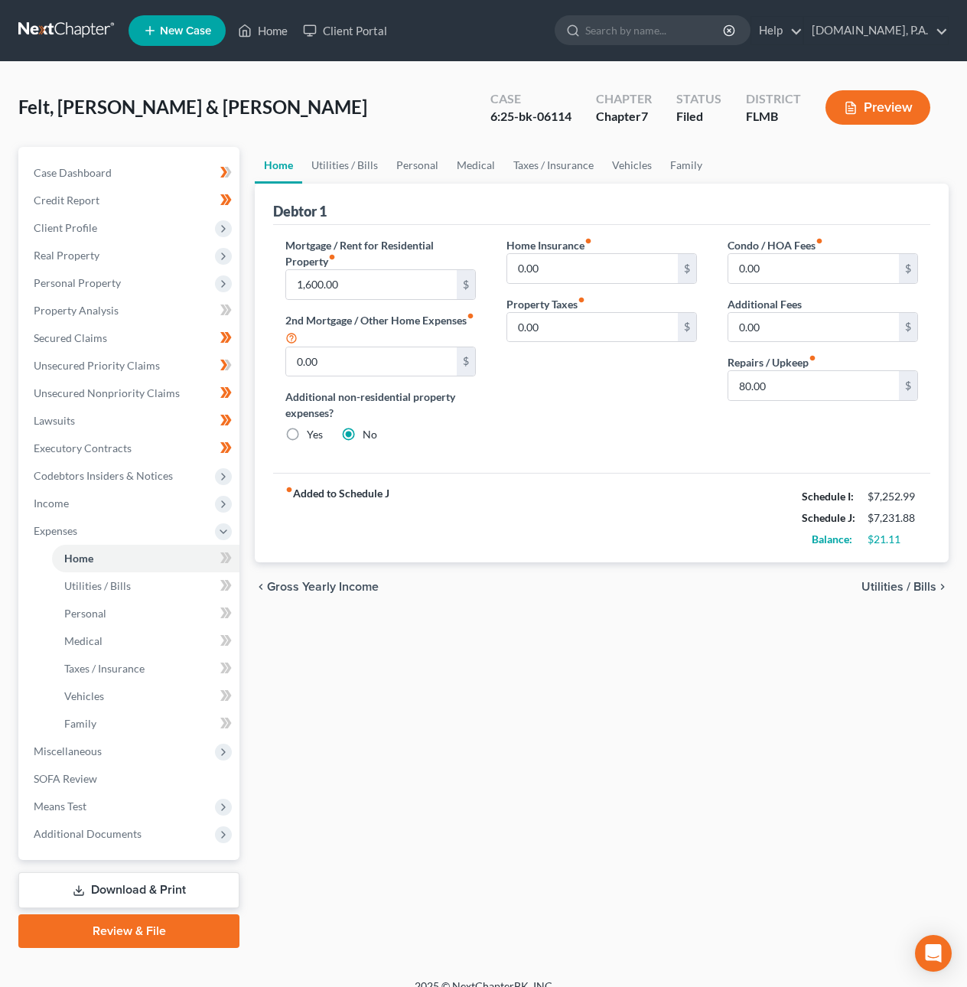
click at [905, 591] on span "Utilities / Bills" at bounding box center [899, 587] width 75 height 12
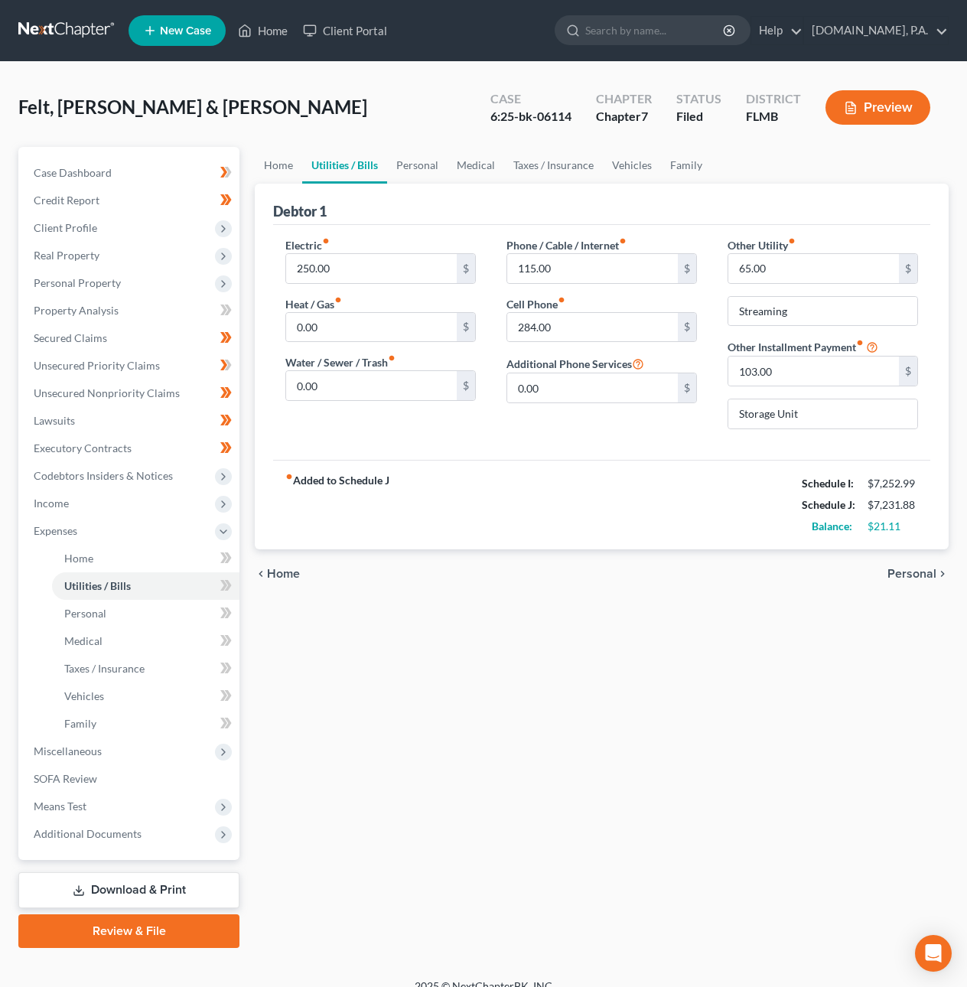
click at [912, 576] on span "Personal" at bounding box center [912, 574] width 49 height 12
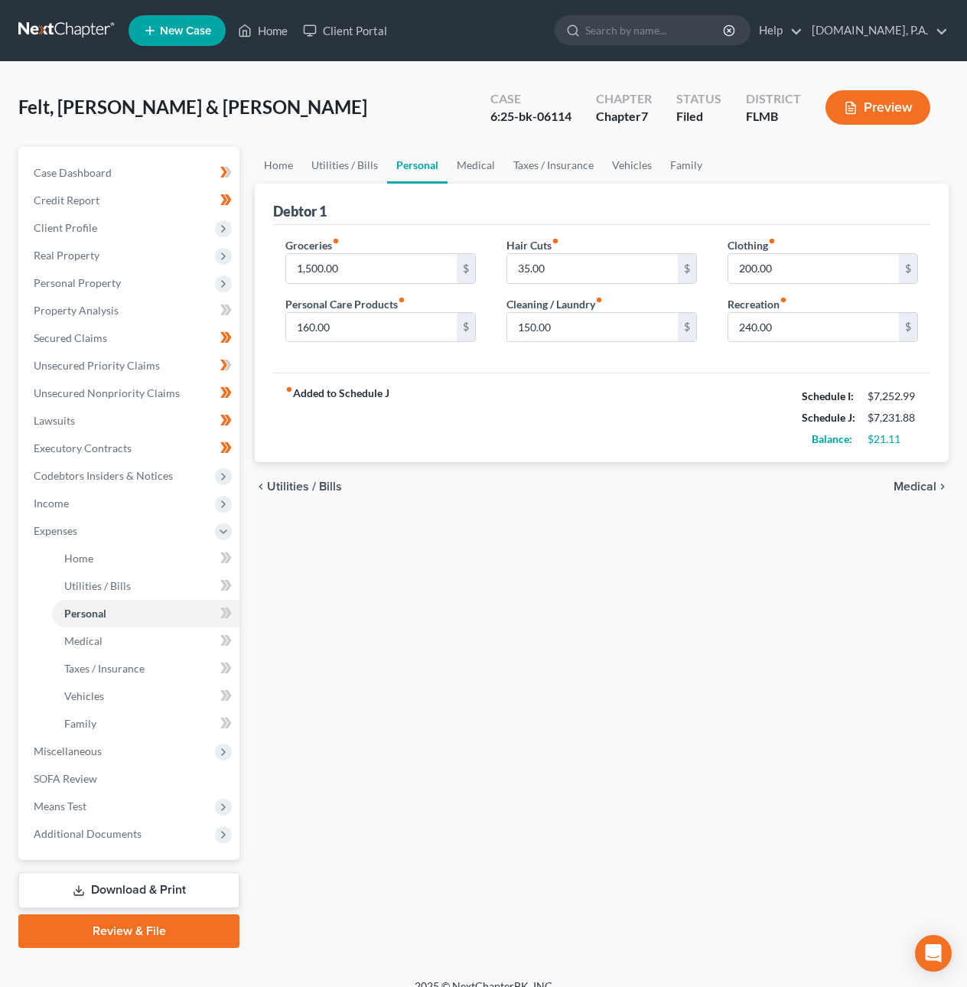
click at [927, 491] on span "Medical" at bounding box center [915, 487] width 43 height 12
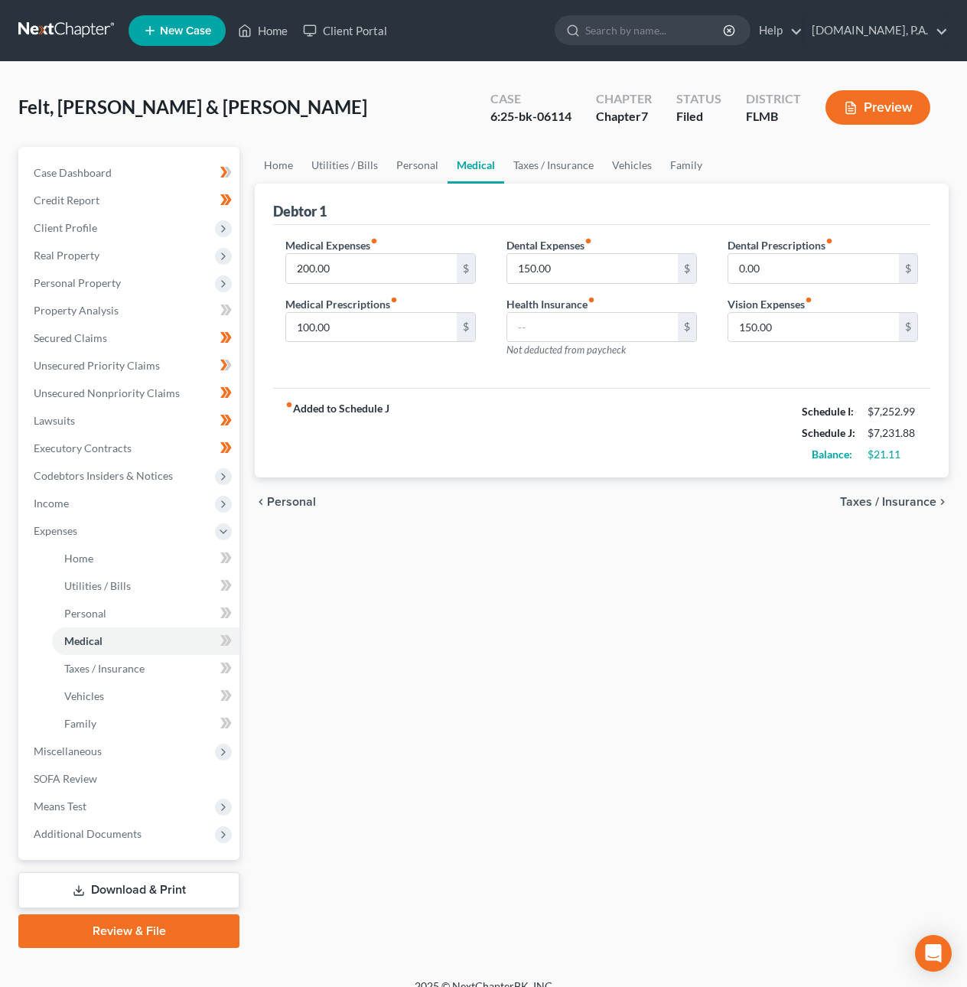
click at [906, 503] on span "Taxes / Insurance" at bounding box center [888, 502] width 96 height 12
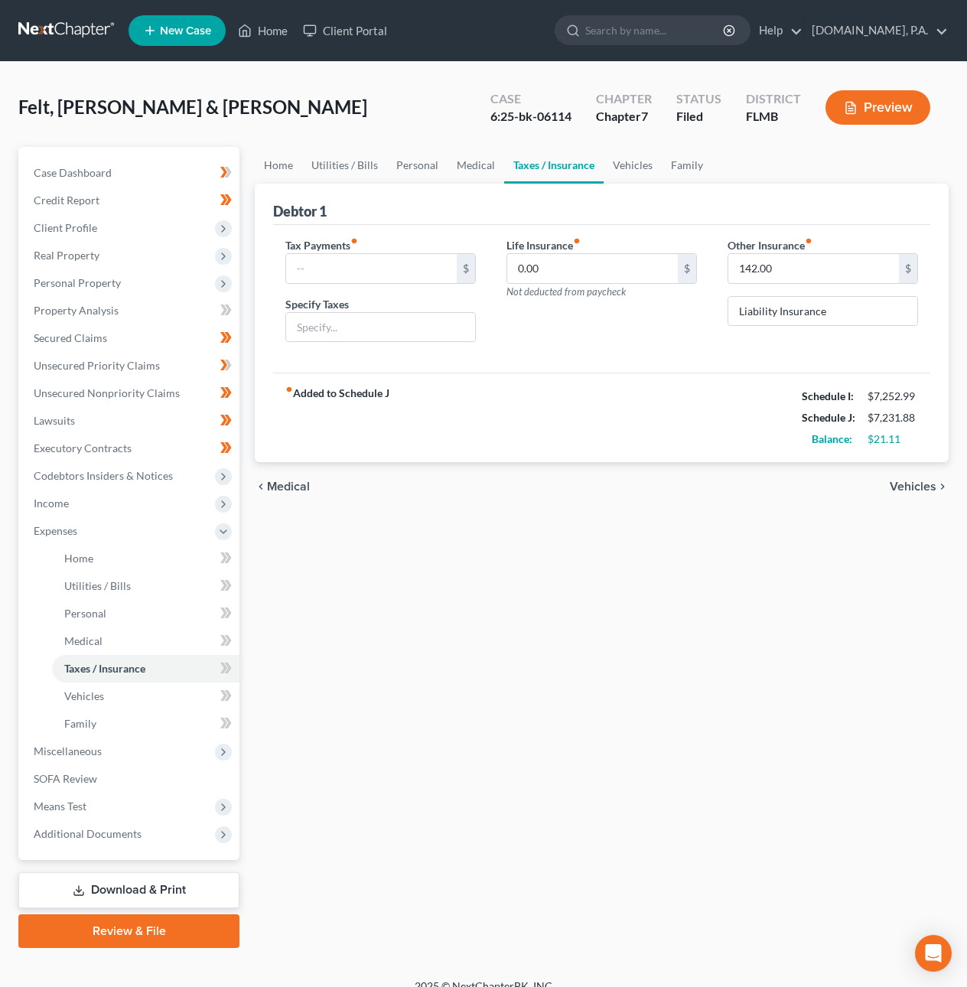
click at [921, 483] on span "Vehicles" at bounding box center [913, 487] width 47 height 12
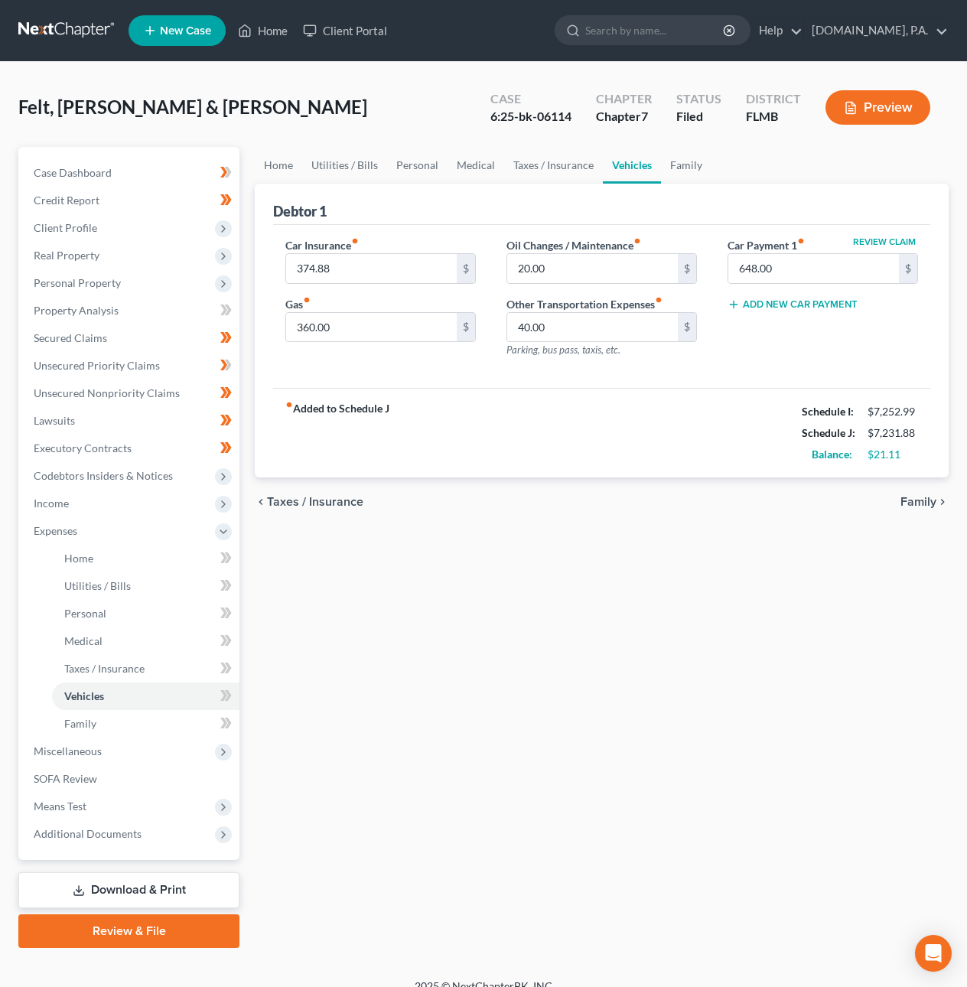
click at [922, 501] on span "Family" at bounding box center [919, 502] width 36 height 12
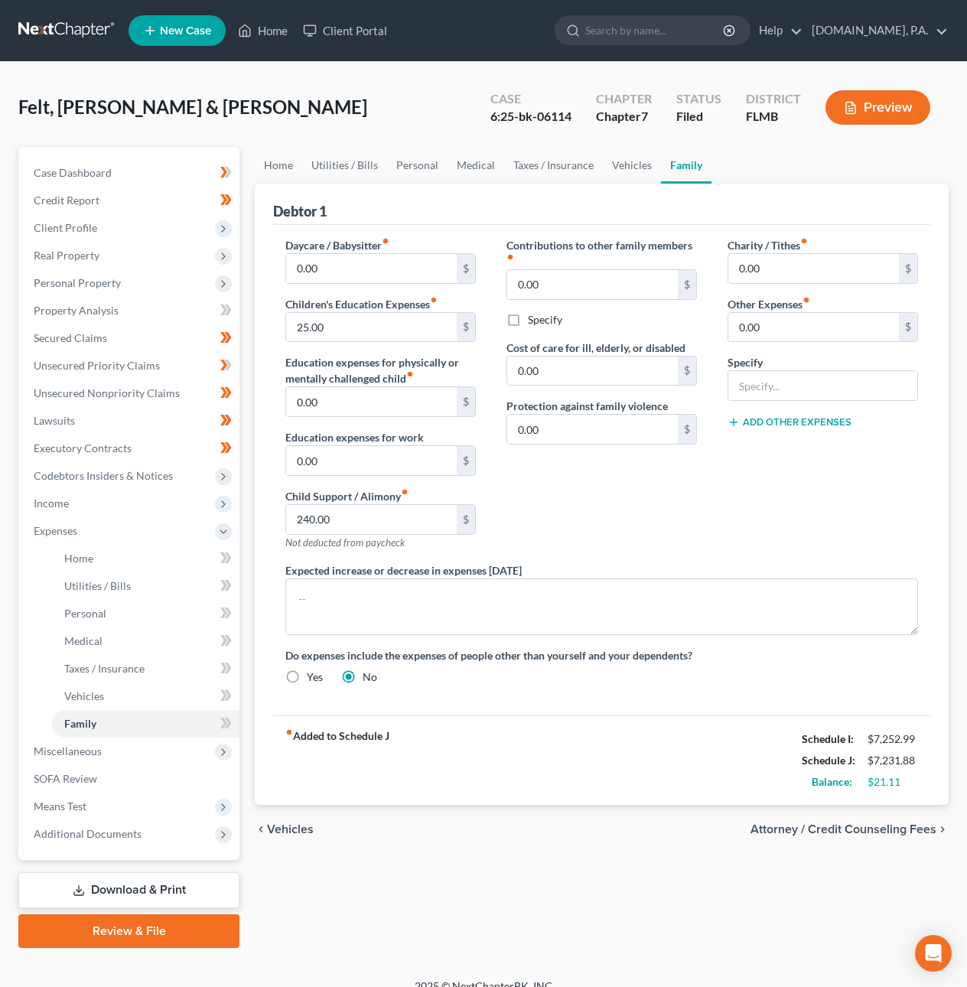
click at [892, 834] on span "Attorney / Credit Counseling Fees" at bounding box center [844, 830] width 186 height 12
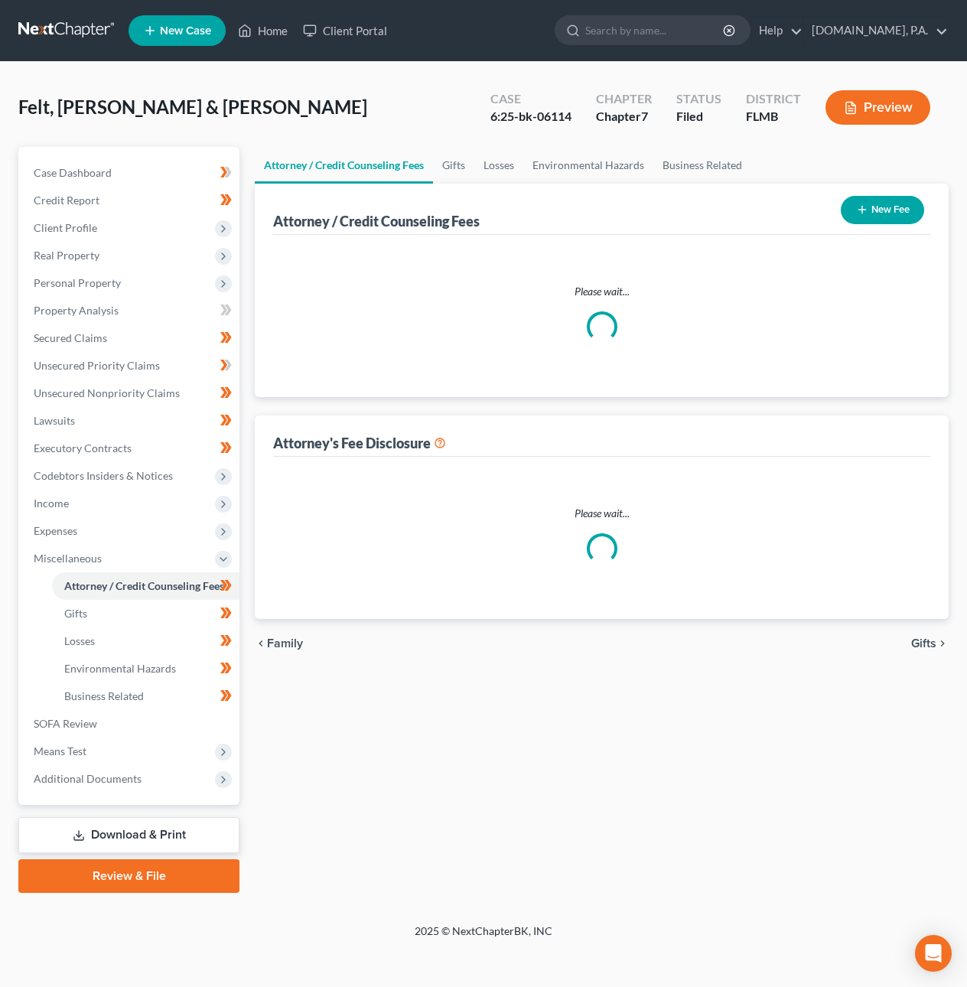
select select "3"
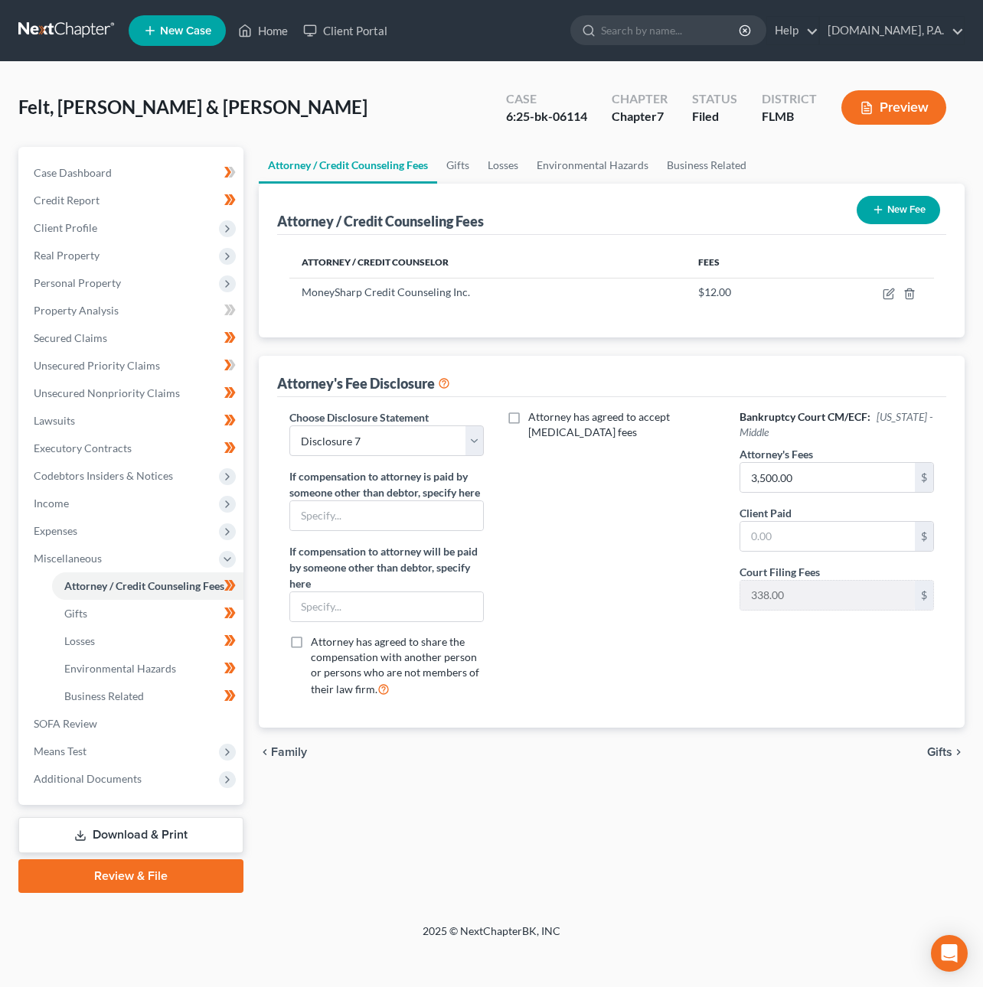
click at [938, 751] on span "Gifts" at bounding box center [939, 752] width 25 height 12
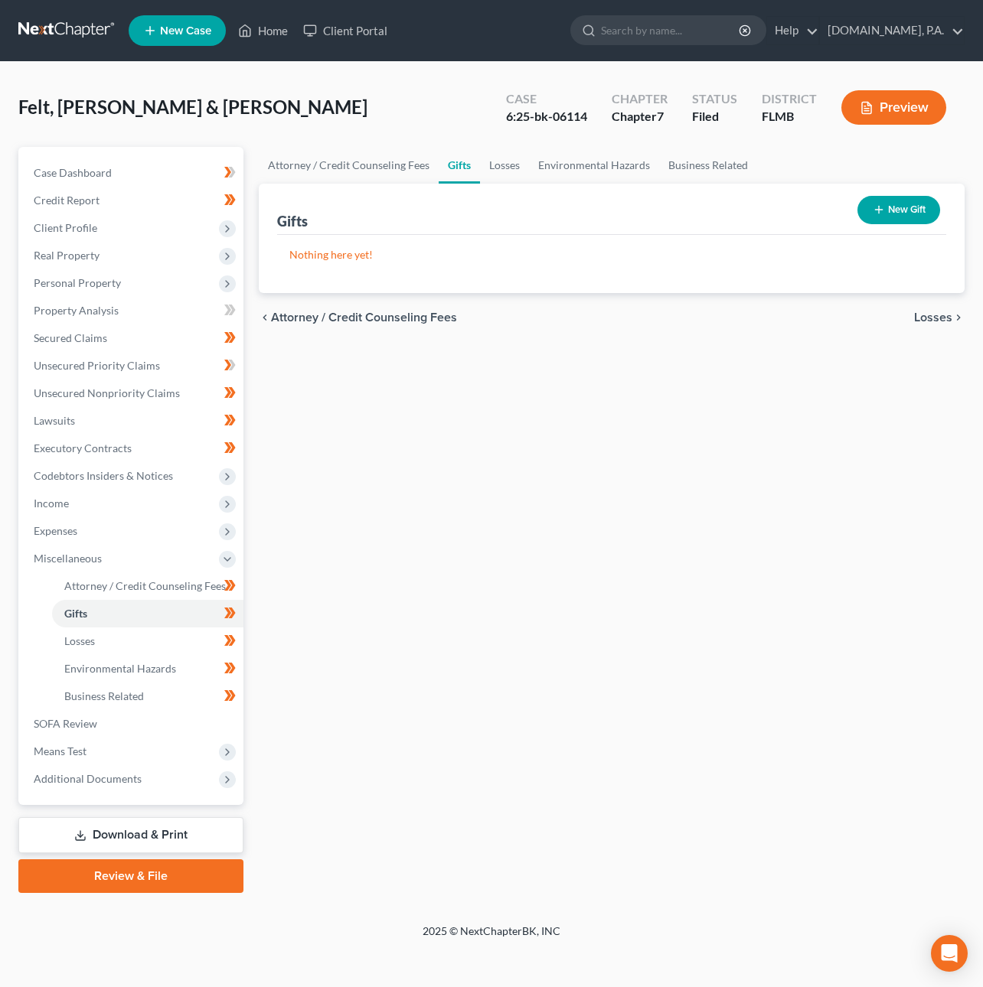
click at [939, 320] on span "Losses" at bounding box center [933, 318] width 38 height 12
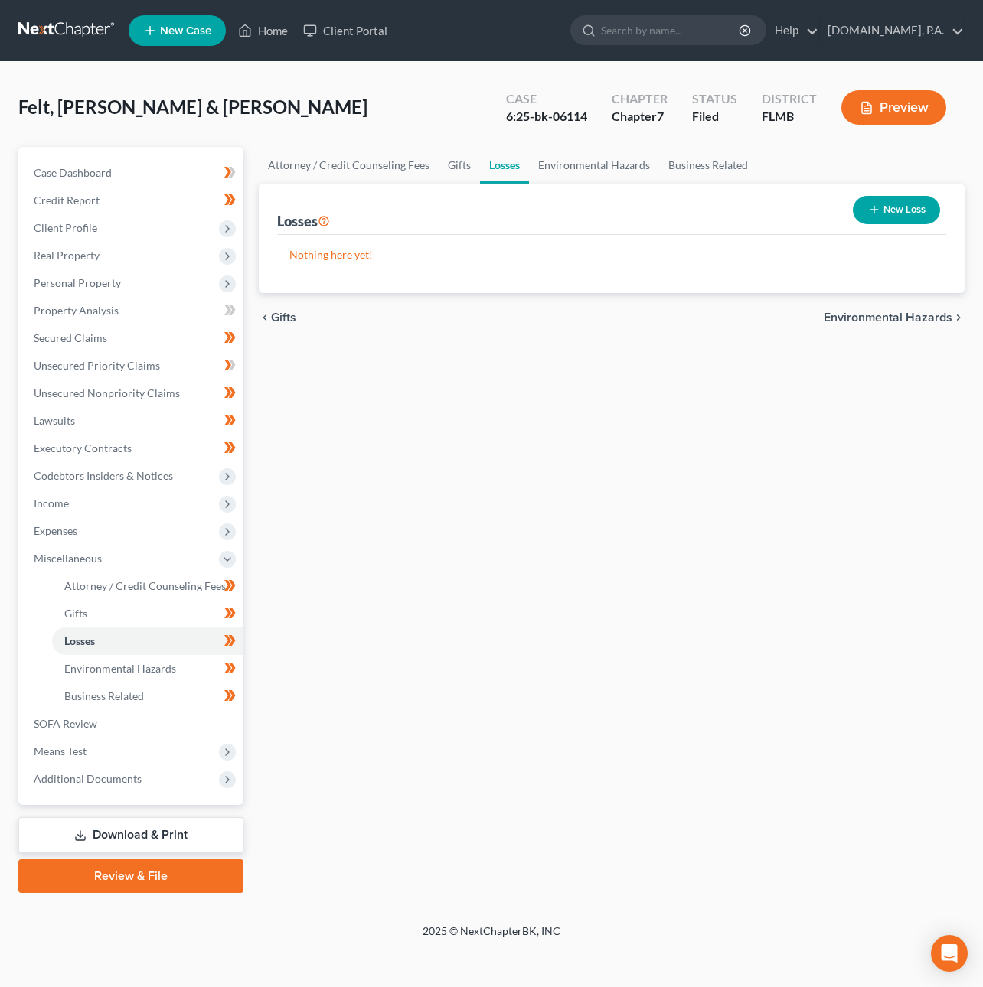
click at [907, 312] on span "Environmental Hazards" at bounding box center [888, 318] width 129 height 12
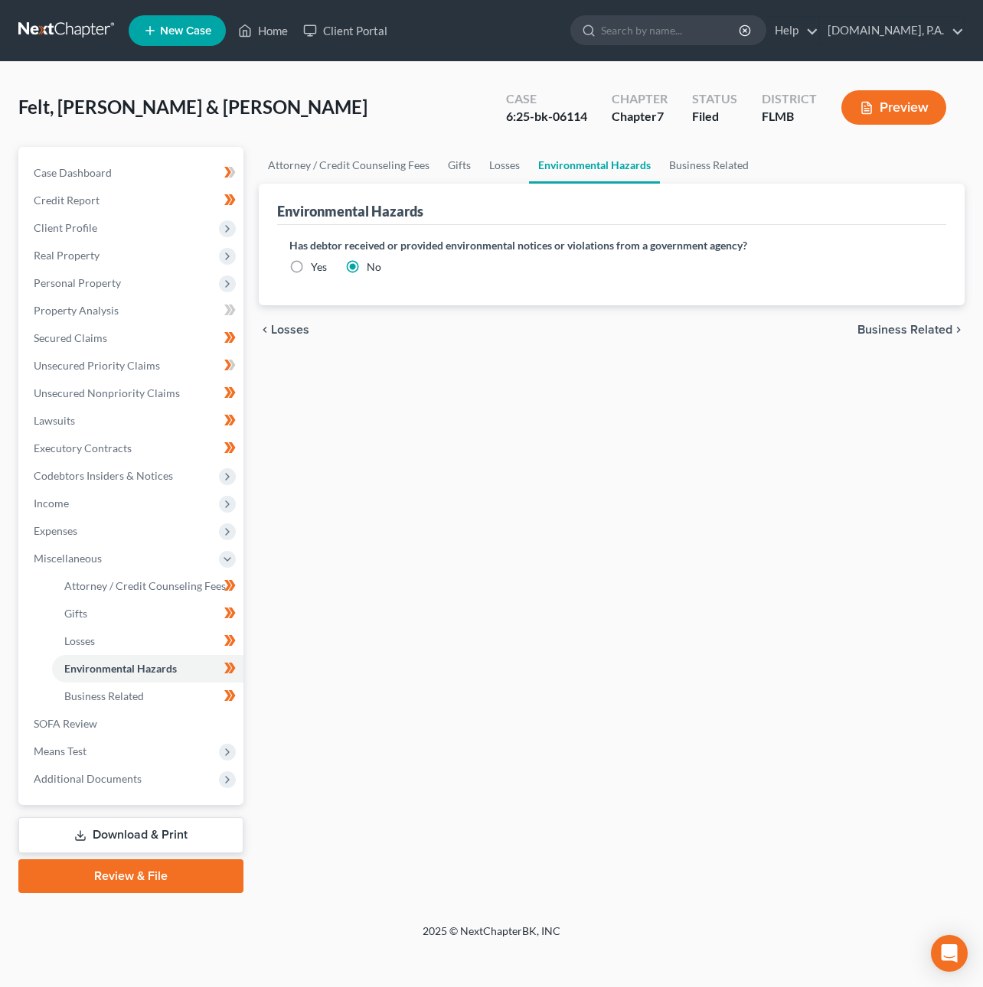
click at [905, 327] on span "Business Related" at bounding box center [904, 330] width 95 height 12
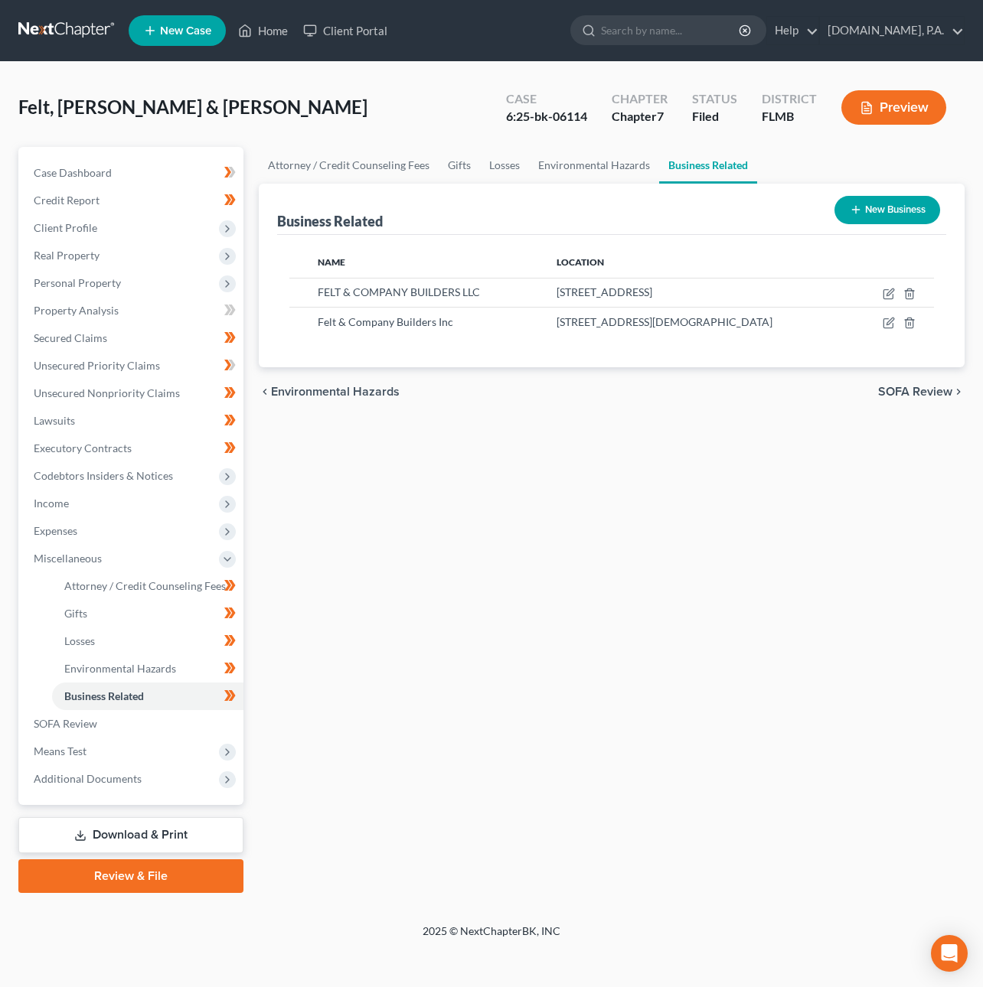
click at [917, 388] on span "SOFA Review" at bounding box center [915, 392] width 74 height 12
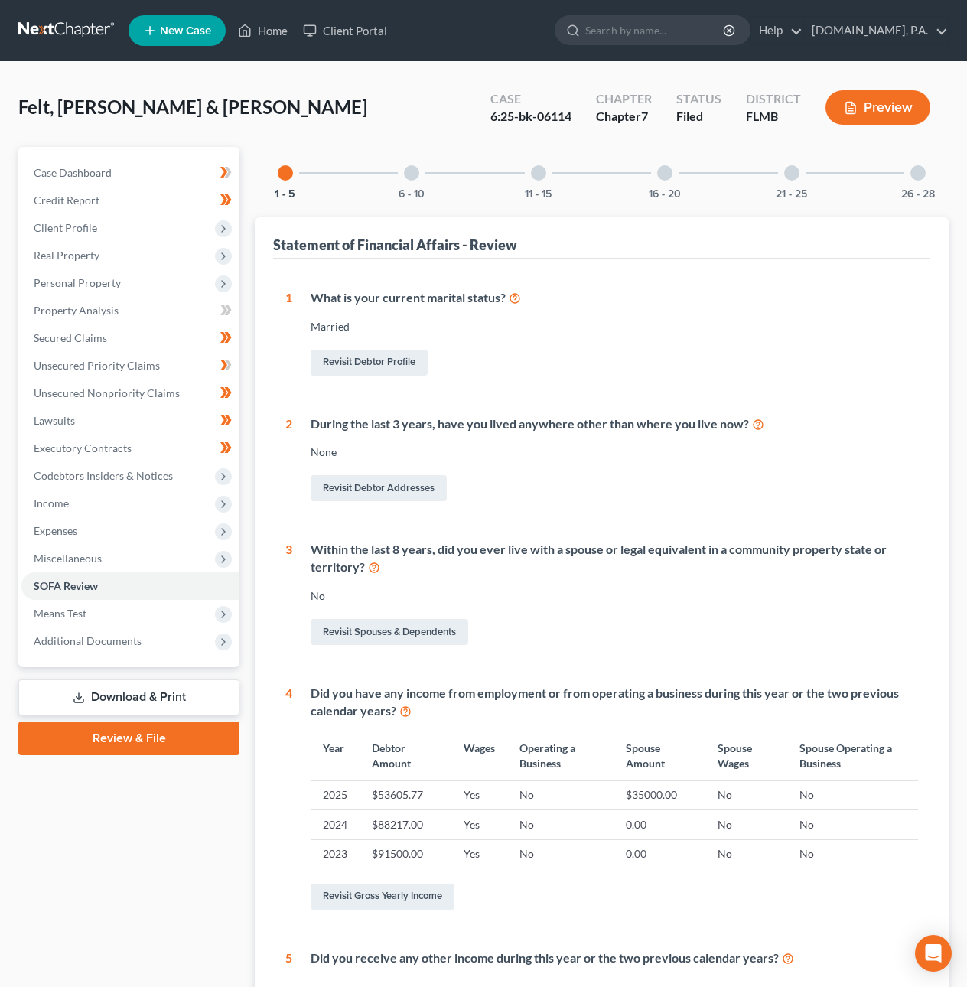
click at [406, 171] on div at bounding box center [411, 172] width 15 height 15
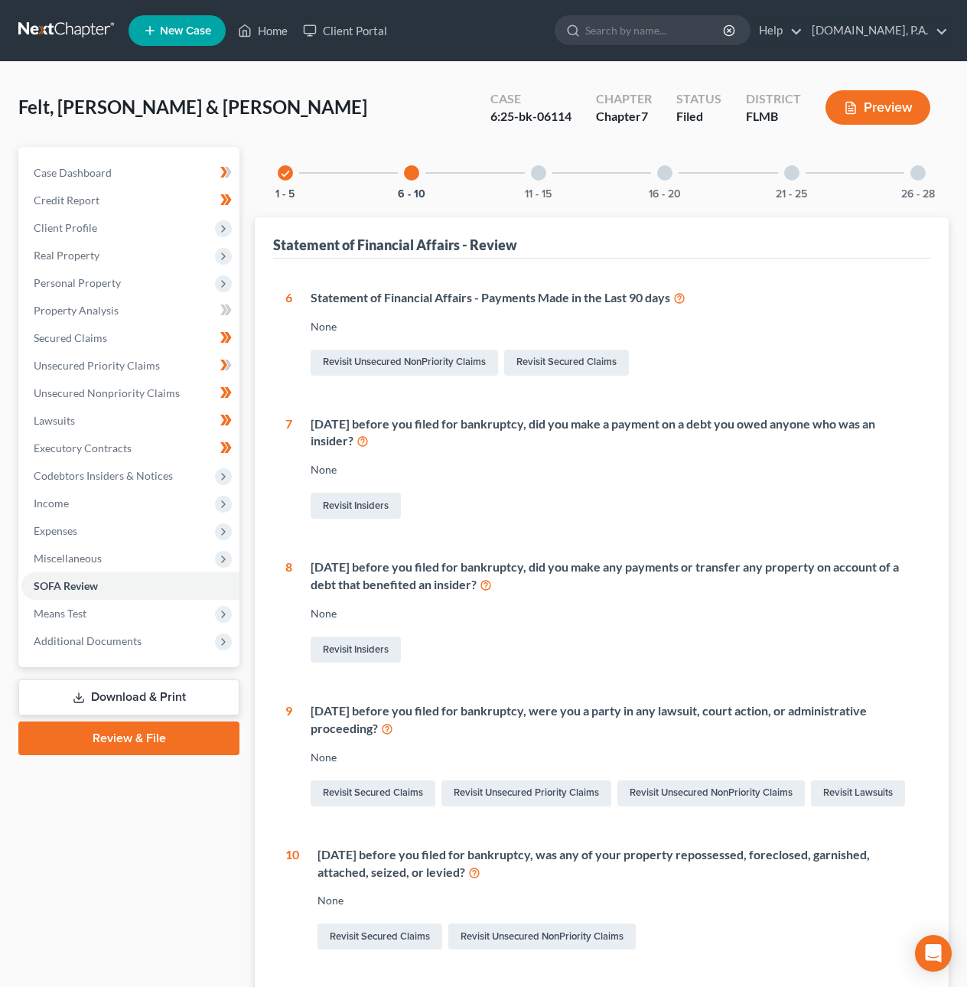
click at [543, 171] on div at bounding box center [538, 172] width 15 height 15
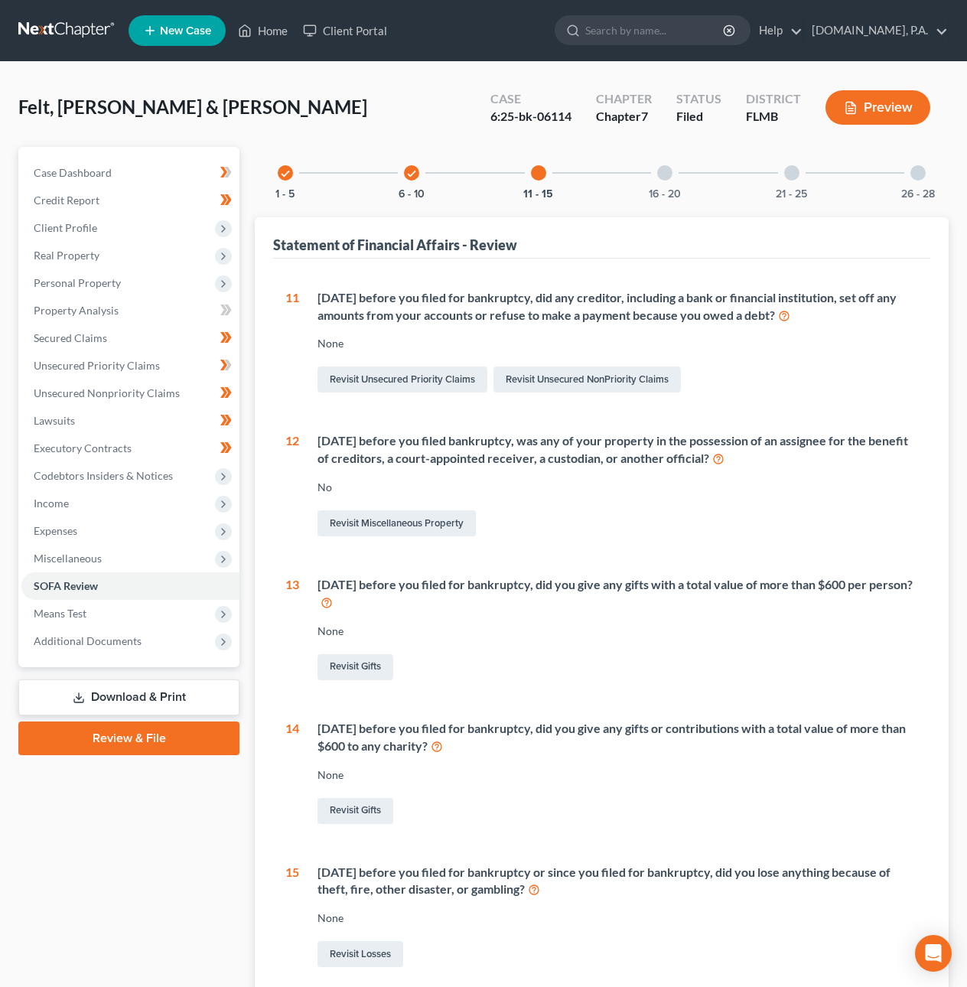
click at [664, 173] on div at bounding box center [664, 172] width 15 height 15
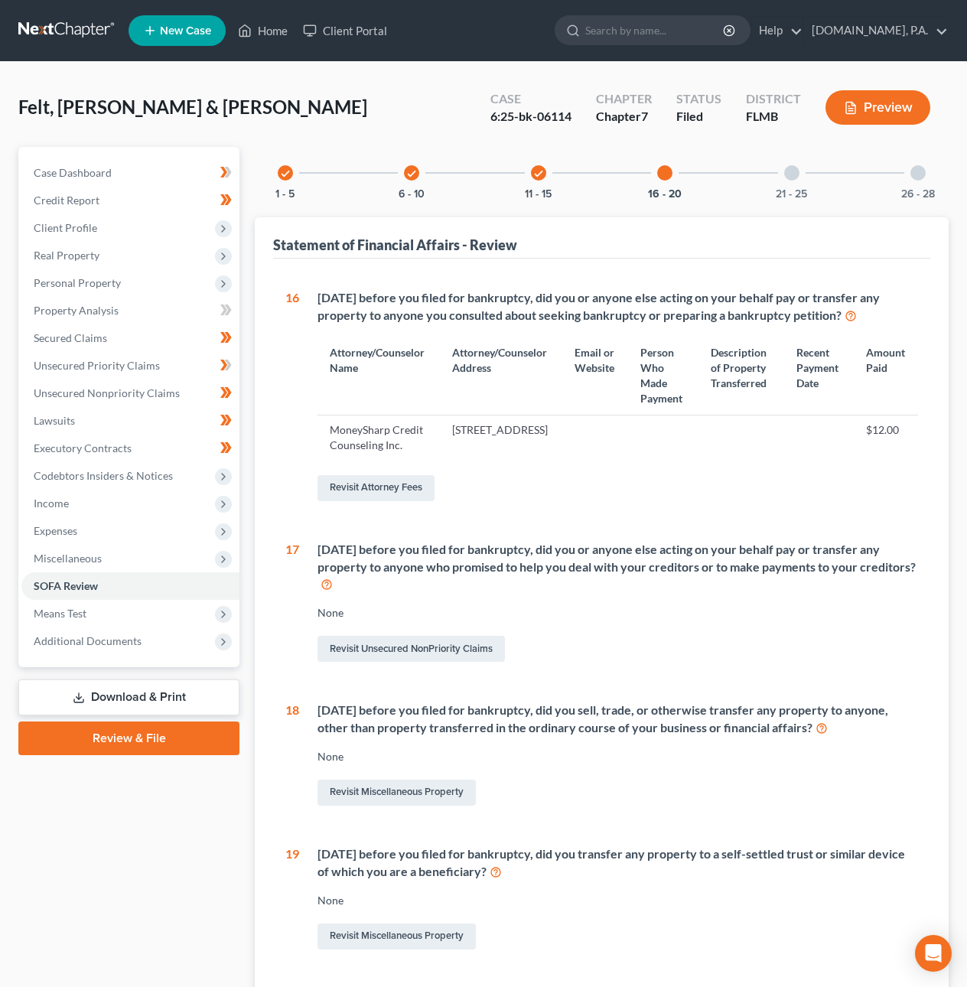
drag, startPoint x: 788, startPoint y: 177, endPoint x: 804, endPoint y: 178, distance: 16.1
click at [788, 178] on div at bounding box center [792, 172] width 15 height 15
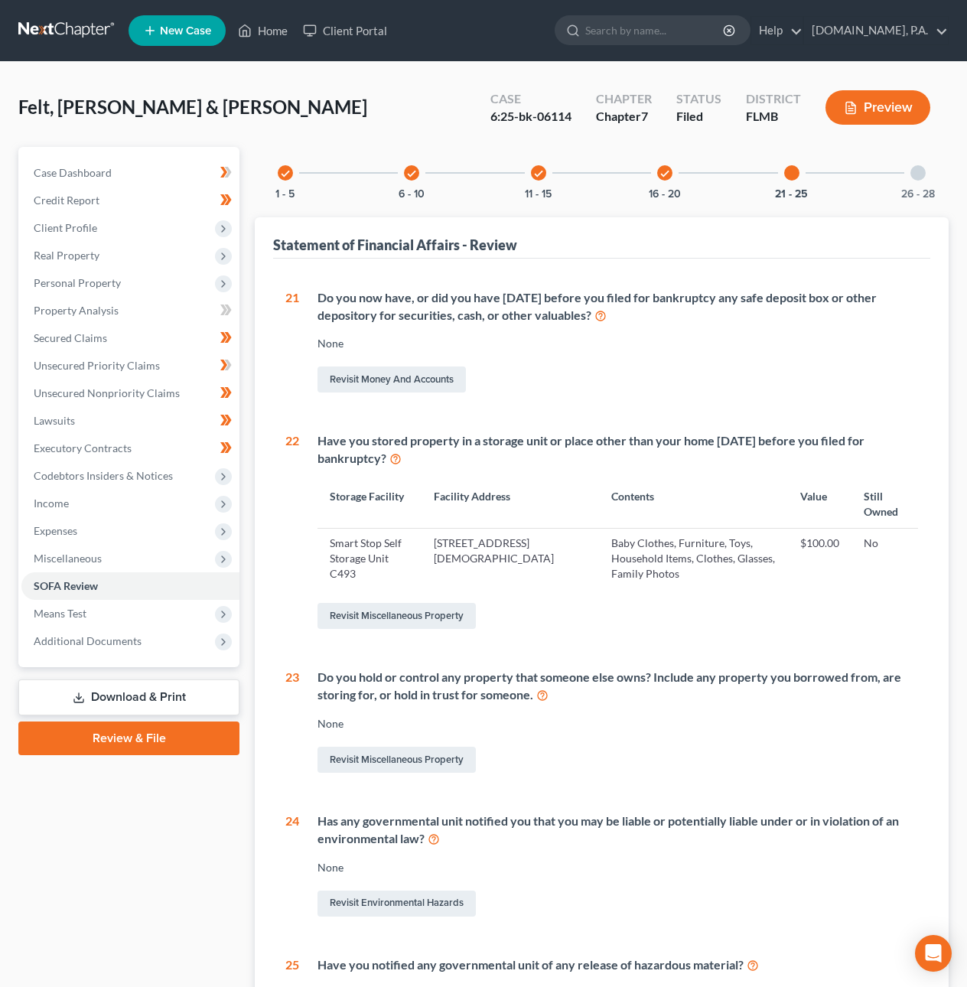
click at [923, 176] on div at bounding box center [918, 172] width 15 height 15
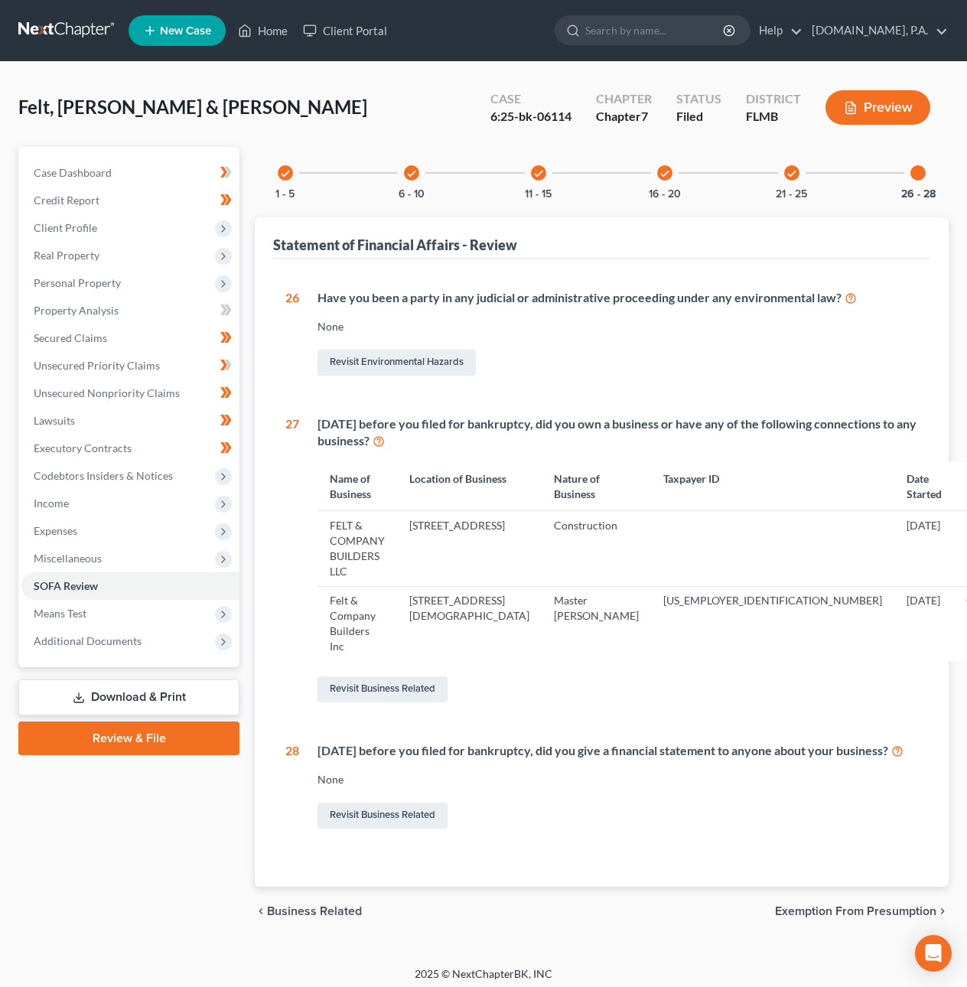
click at [818, 918] on span "Exemption from Presumption" at bounding box center [855, 911] width 161 height 12
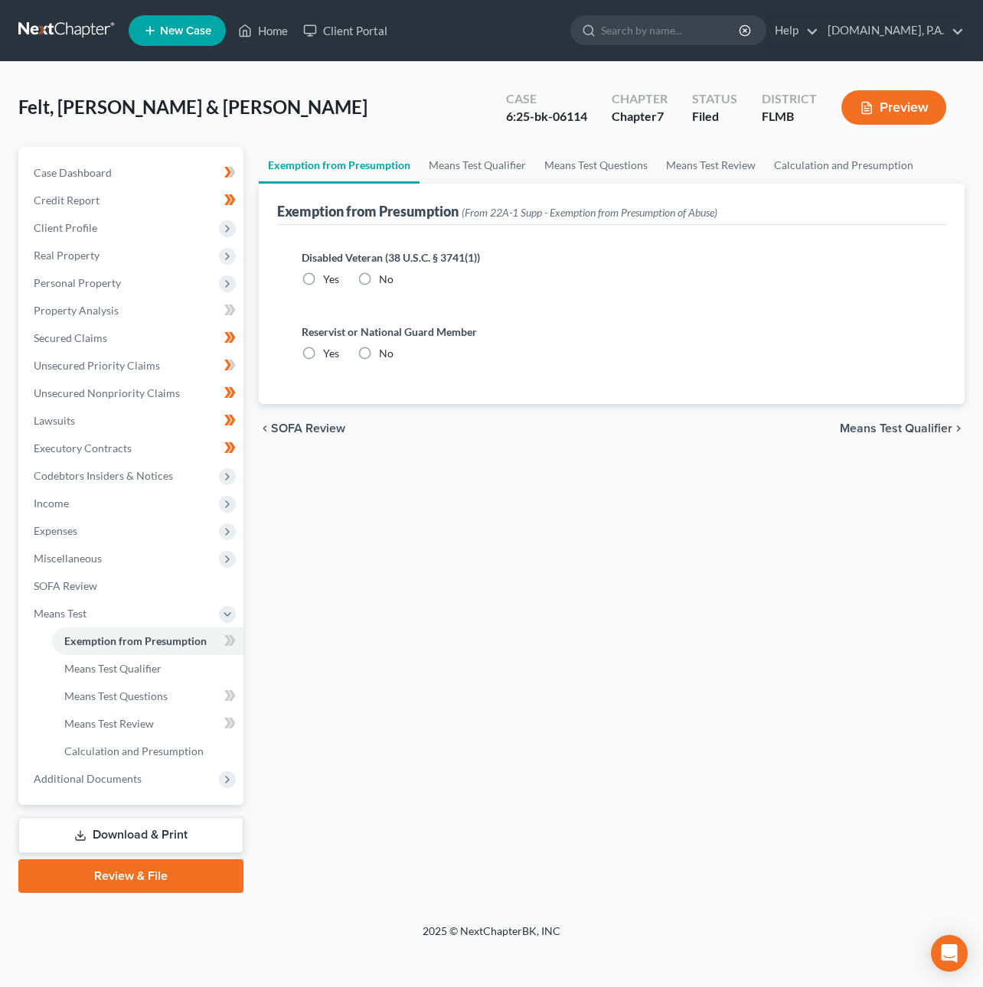
radio input "true"
click at [885, 431] on span "Means Test Qualifier" at bounding box center [896, 428] width 113 height 12
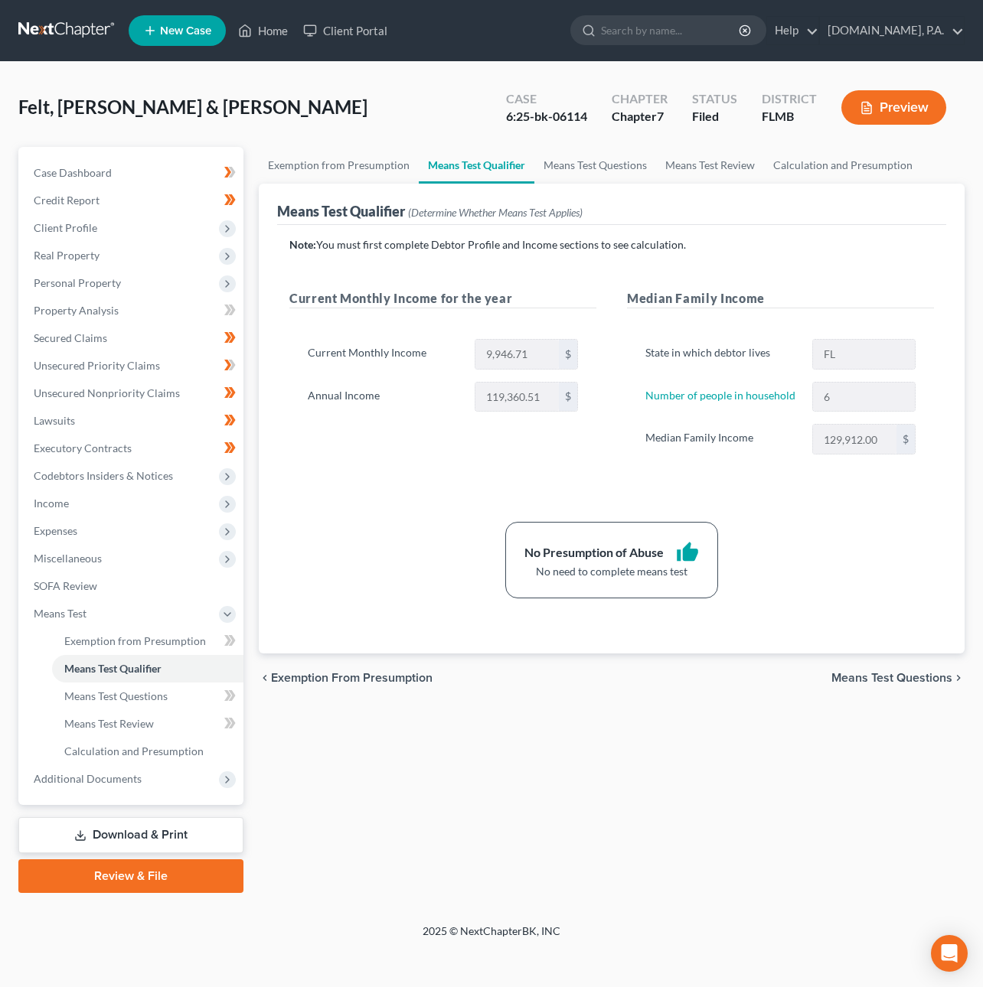
click at [913, 681] on span "Means Test Questions" at bounding box center [891, 678] width 121 height 12
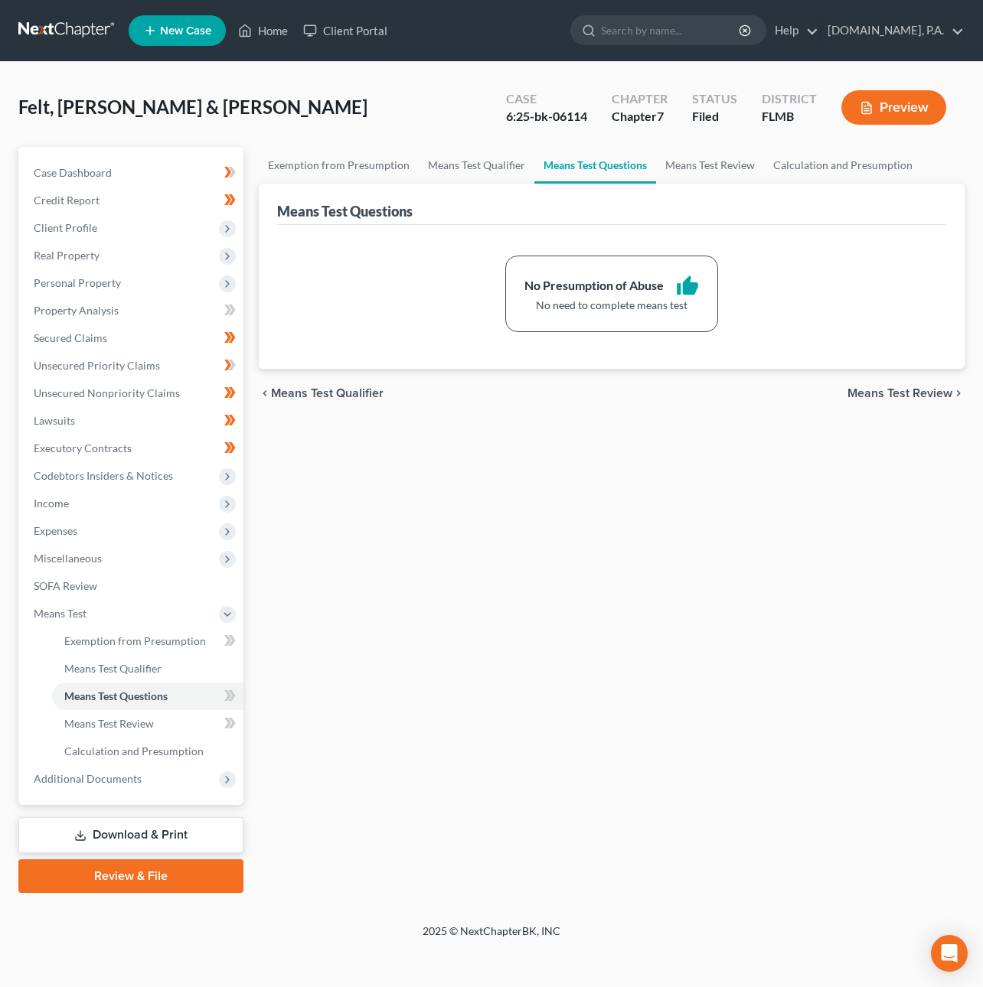
click at [895, 390] on span "Means Test Review" at bounding box center [899, 393] width 105 height 12
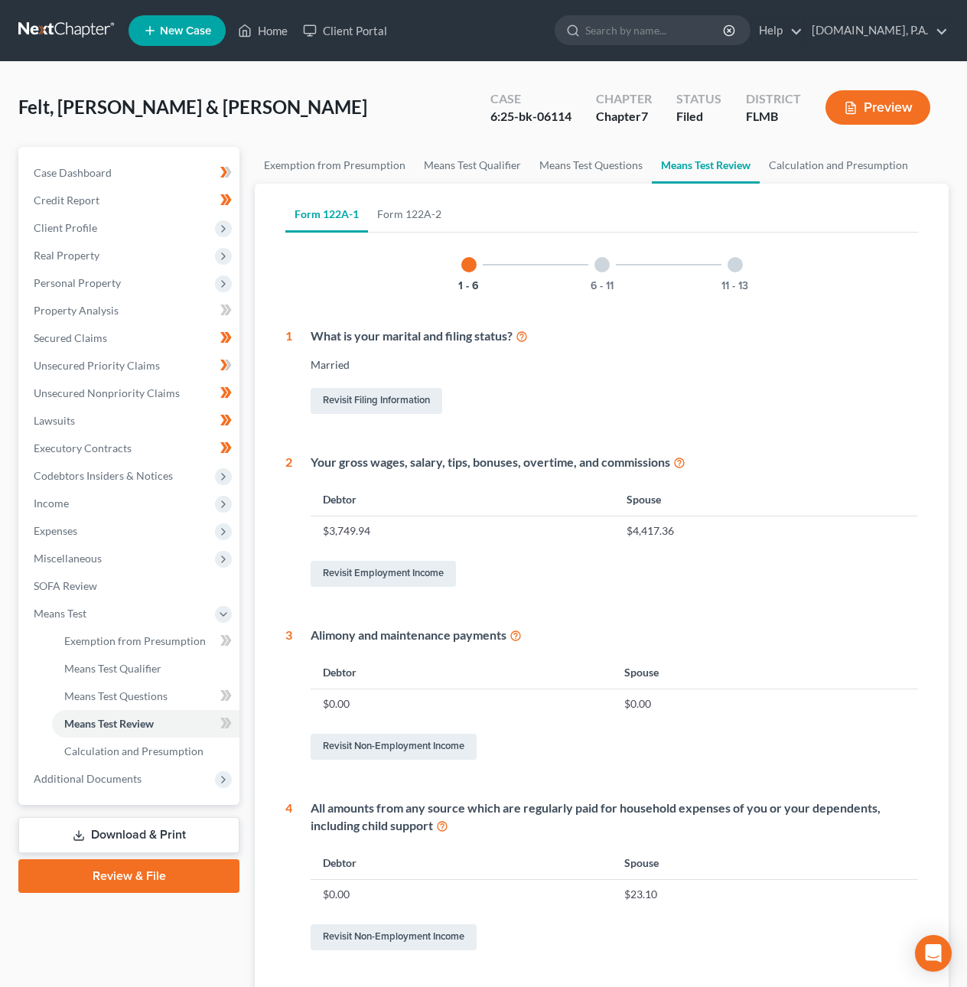
drag, startPoint x: 599, startPoint y: 256, endPoint x: 662, endPoint y: 260, distance: 63.7
click at [599, 257] on div at bounding box center [602, 264] width 15 height 15
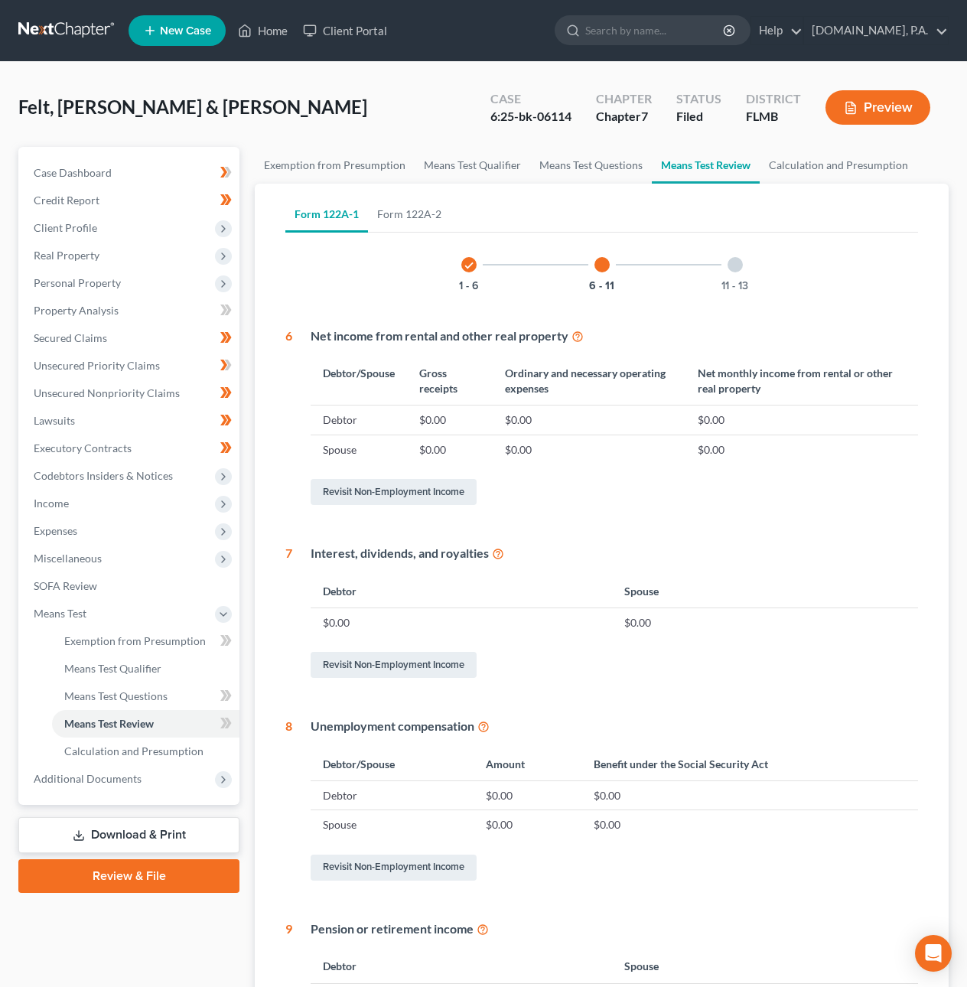
click at [736, 262] on div at bounding box center [735, 264] width 15 height 15
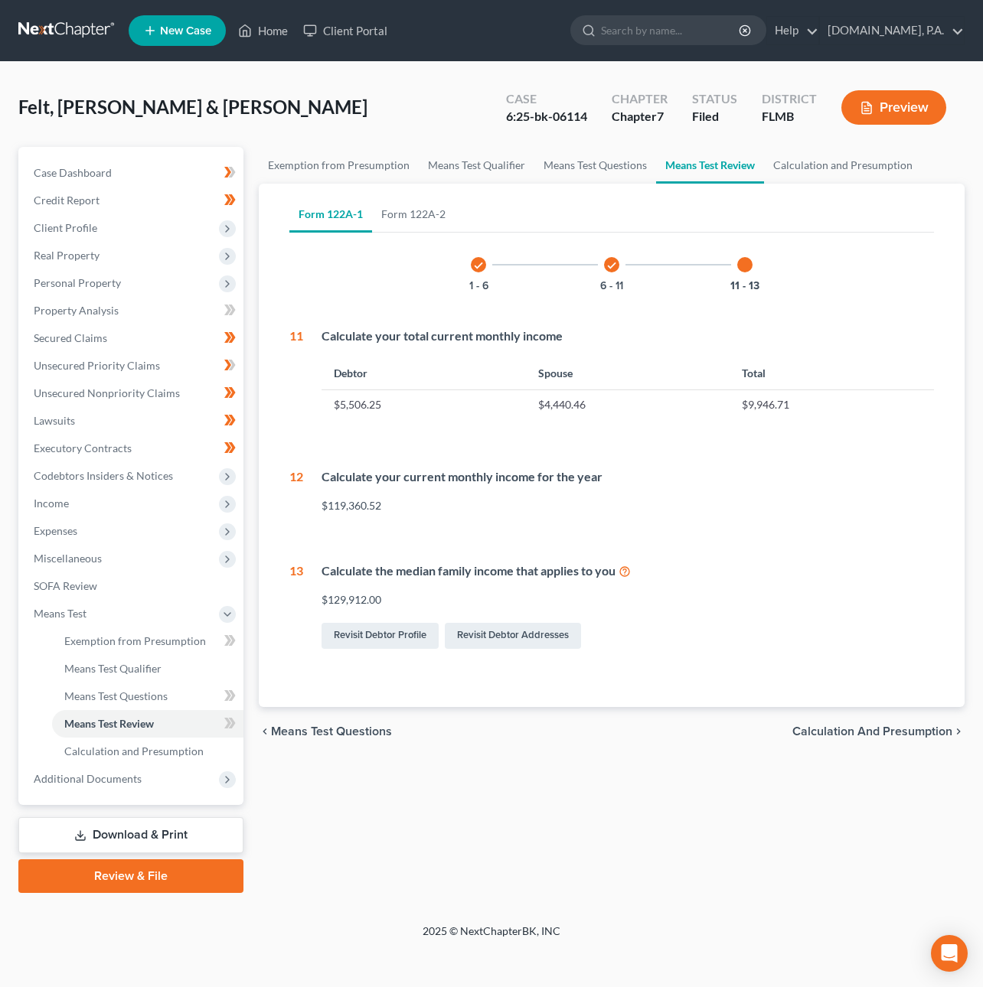
click at [857, 726] on span "Calculation and Presumption" at bounding box center [872, 732] width 160 height 12
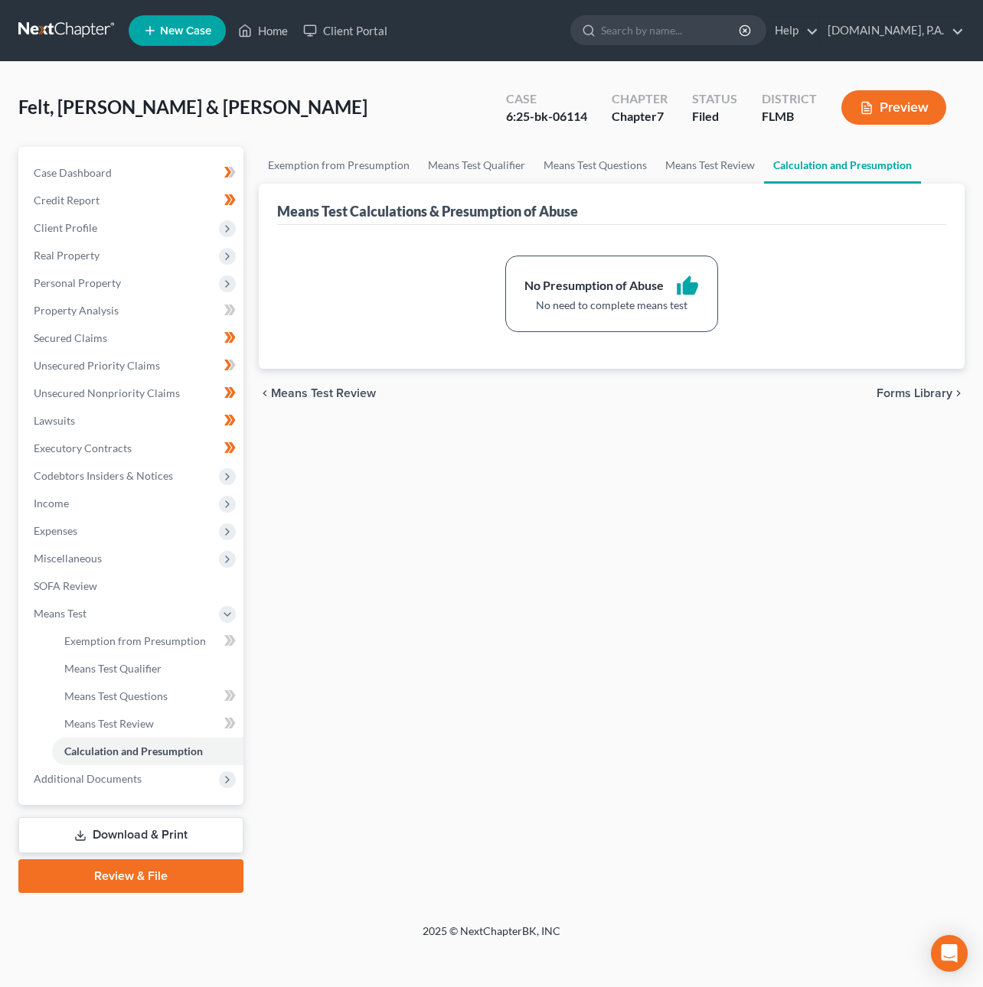
click at [899, 396] on span "Forms Library" at bounding box center [914, 393] width 76 height 12
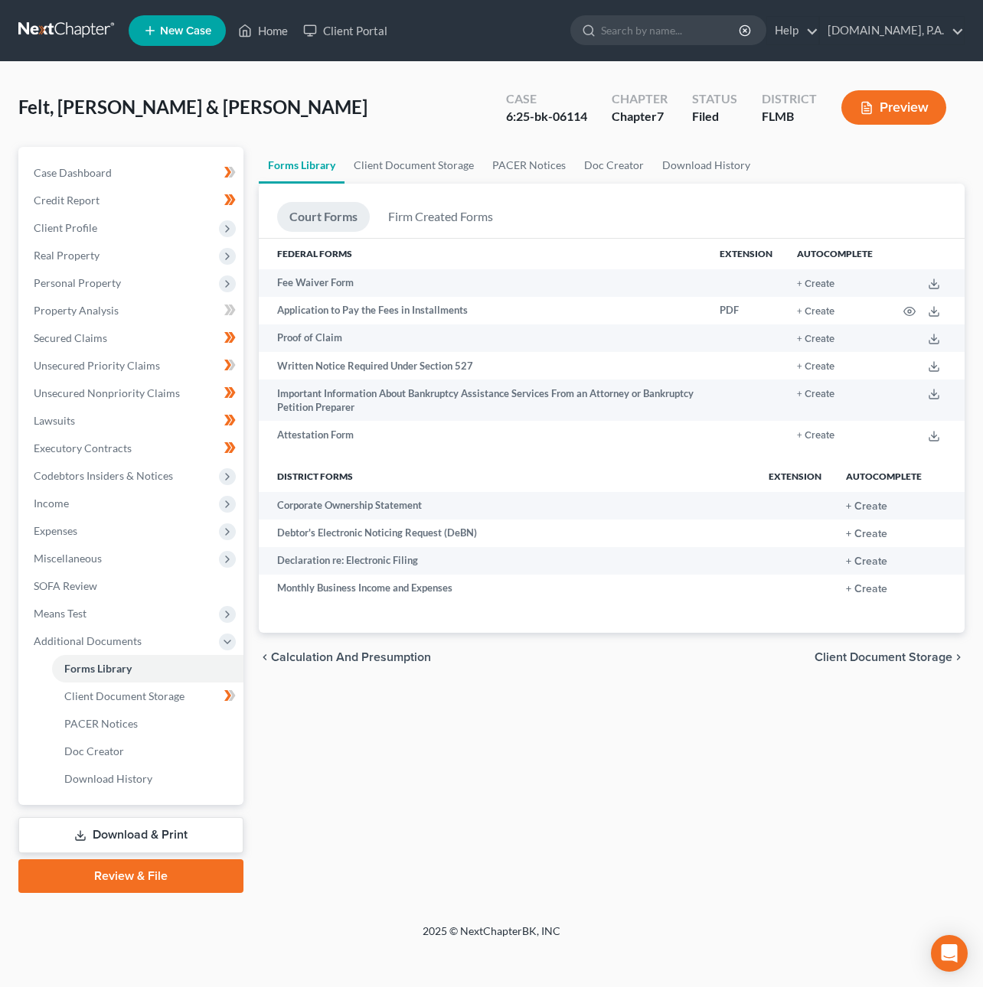
click at [916, 652] on span "Client Document Storage" at bounding box center [883, 657] width 138 height 12
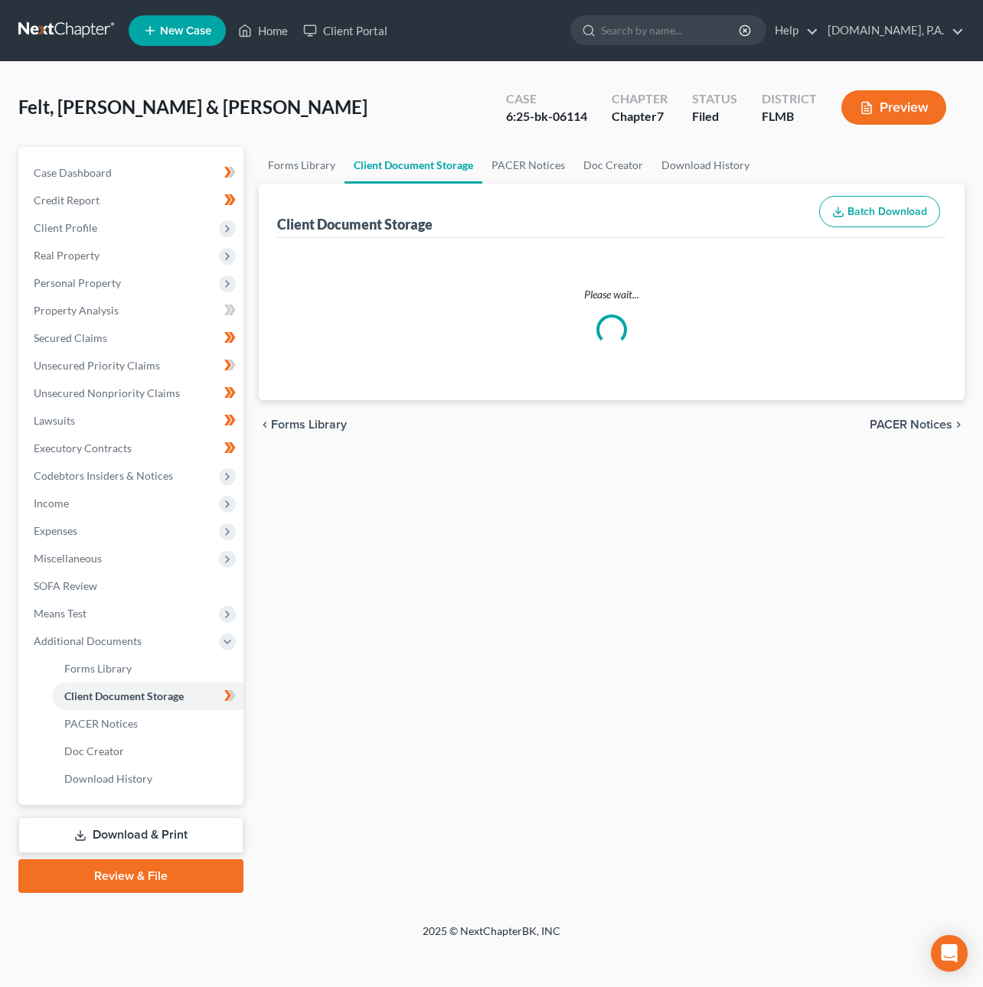
select select "9"
select select "4"
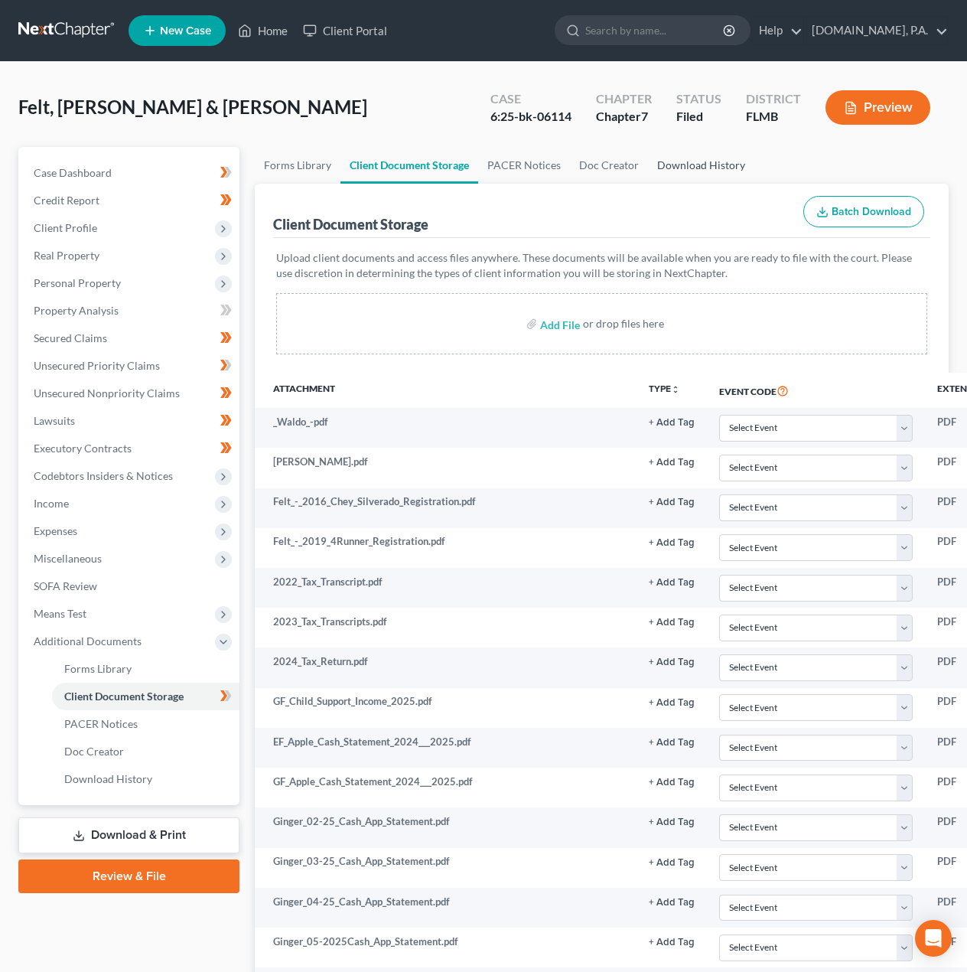
click at [723, 158] on link "Download History" at bounding box center [701, 165] width 106 height 37
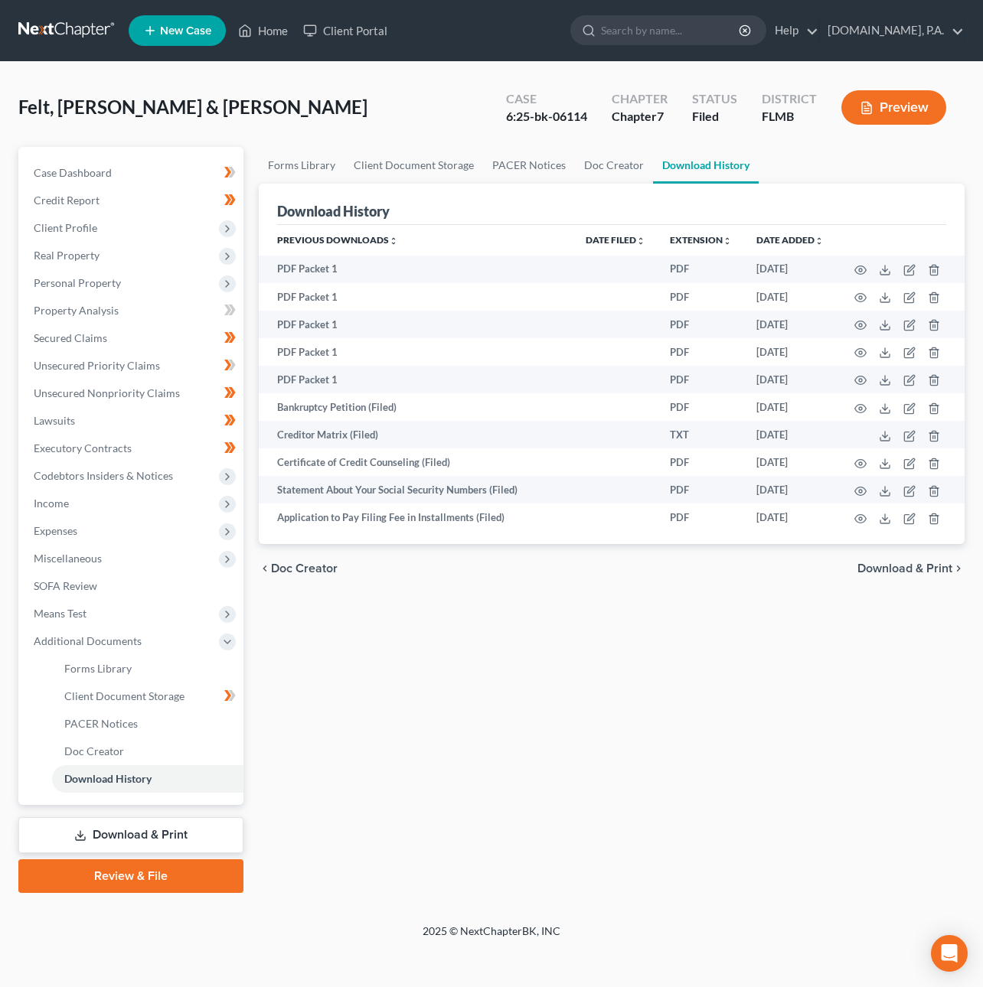
click at [874, 563] on span "Download & Print" at bounding box center [904, 569] width 95 height 12
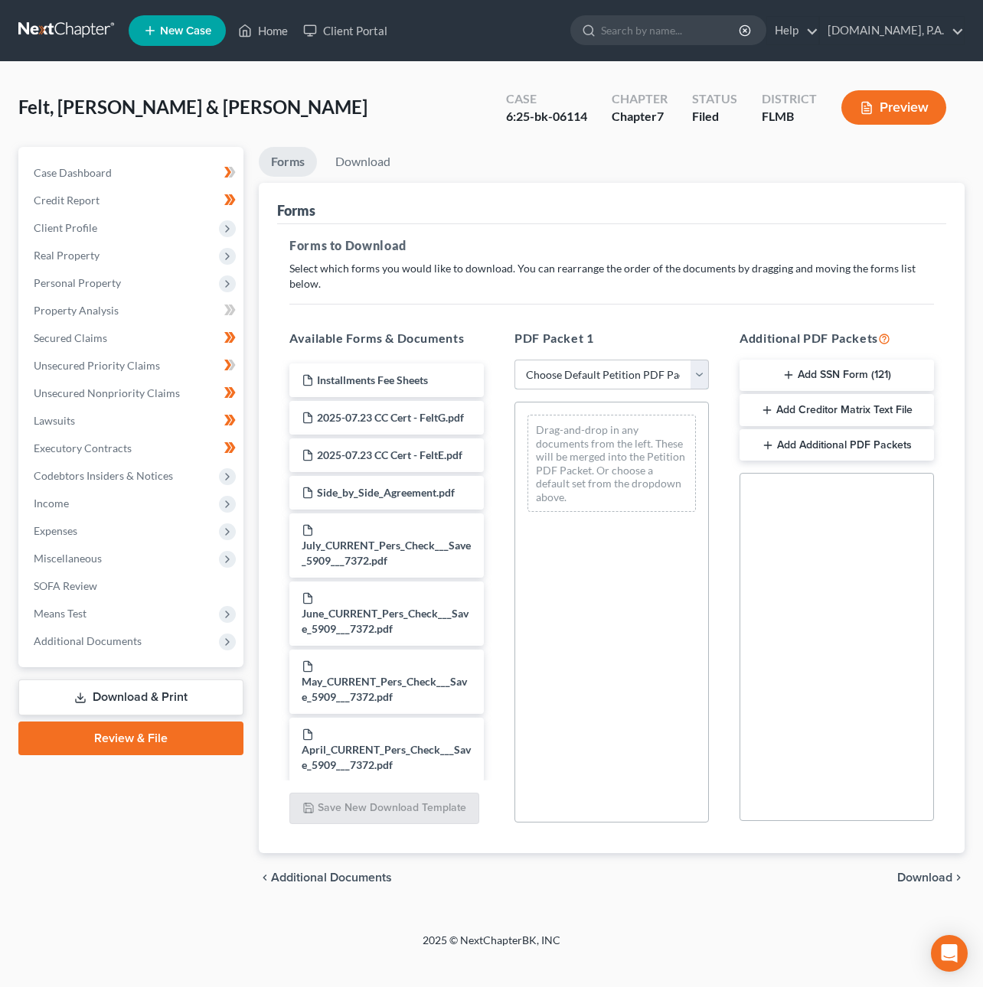
click at [697, 360] on select "Choose Default Petition PDF Packet Complete Bankruptcy Petition (all forms and …" at bounding box center [611, 375] width 194 height 31
select select "4"
click at [514, 360] on select "Choose Default Petition PDF Packet Complete Bankruptcy Petition (all forms and …" at bounding box center [611, 375] width 194 height 31
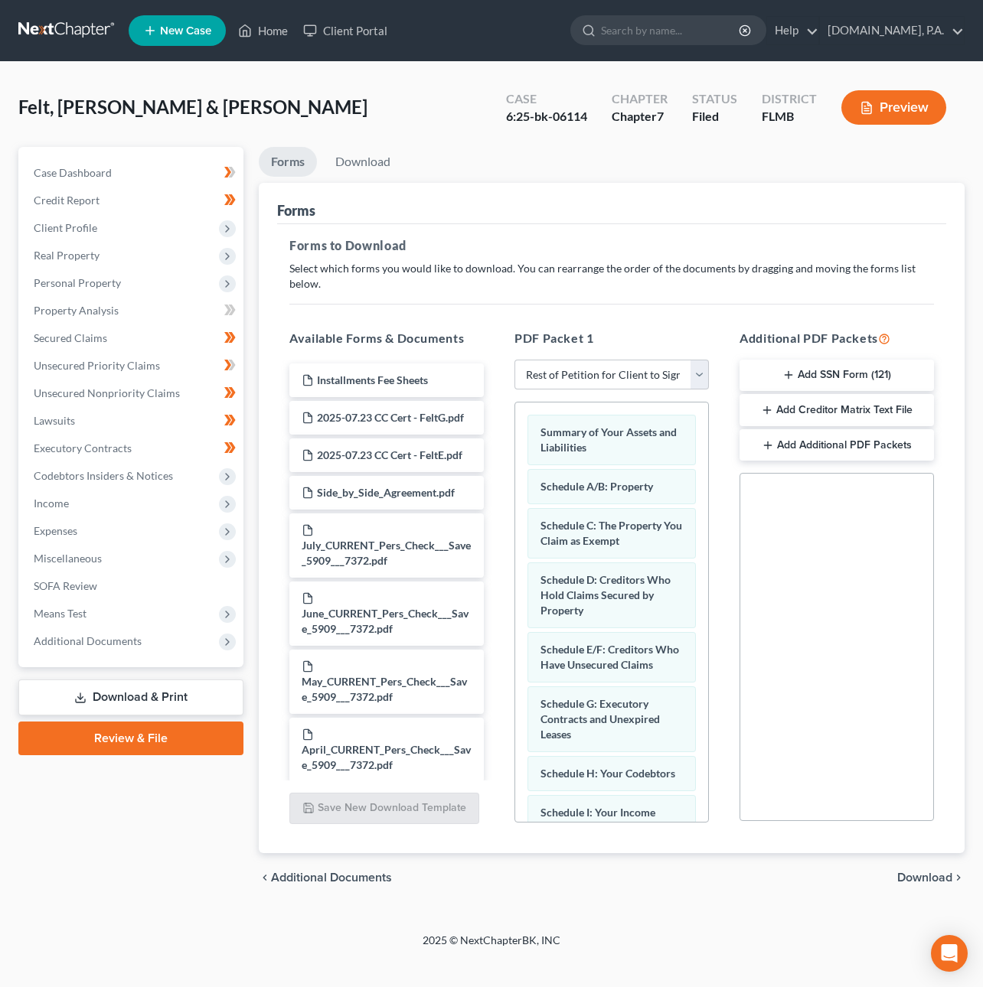
click at [922, 872] on span "Download" at bounding box center [924, 878] width 55 height 12
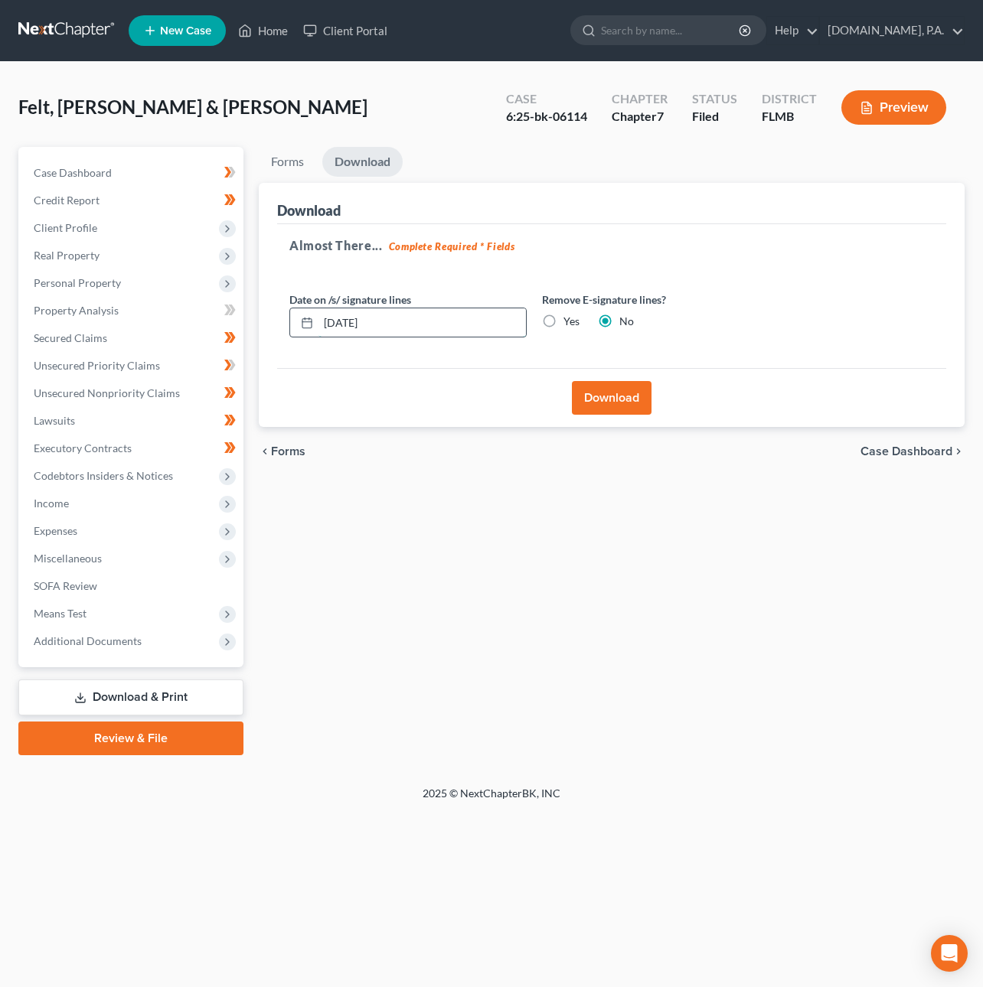
click at [350, 318] on input "10/02/2025" at bounding box center [421, 322] width 207 height 29
type input "10/03/2025"
click at [602, 396] on button "Download" at bounding box center [612, 398] width 80 height 34
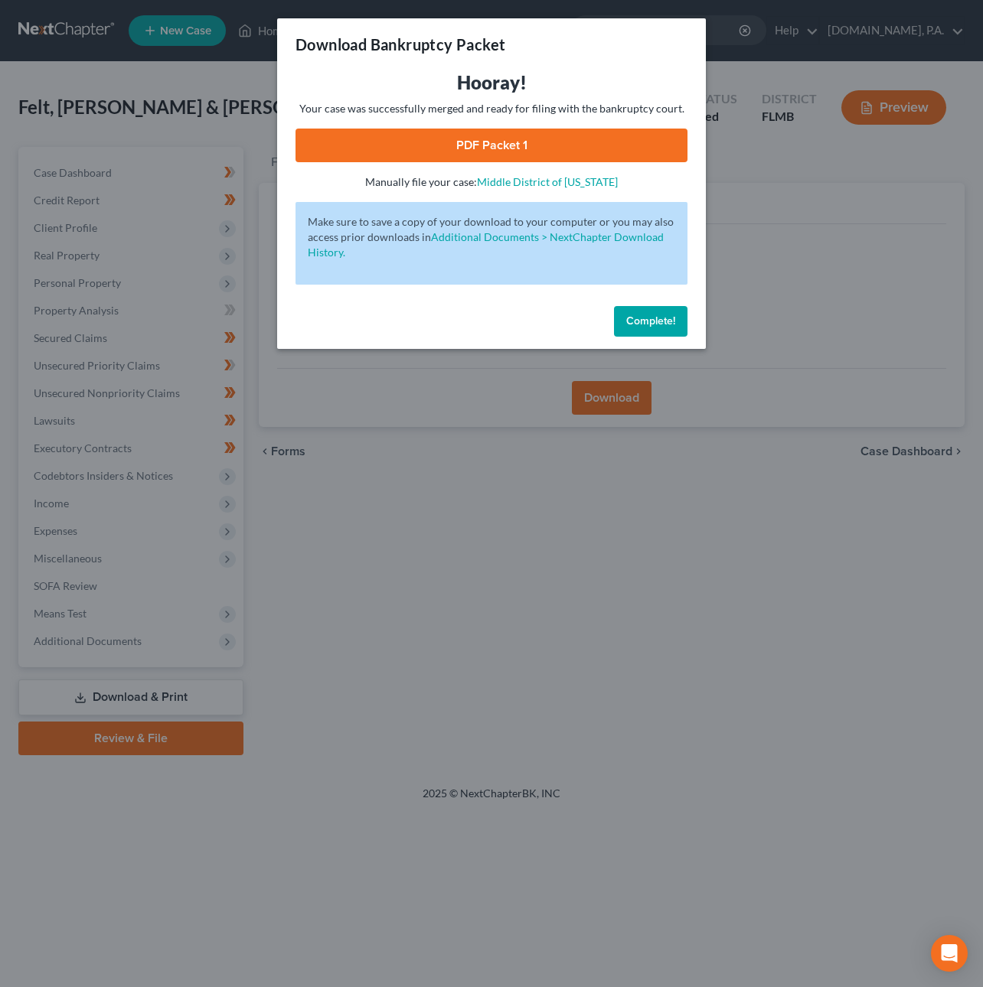
click at [484, 145] on link "PDF Packet 1" at bounding box center [491, 146] width 392 height 34
click at [667, 325] on span "Complete!" at bounding box center [650, 321] width 49 height 13
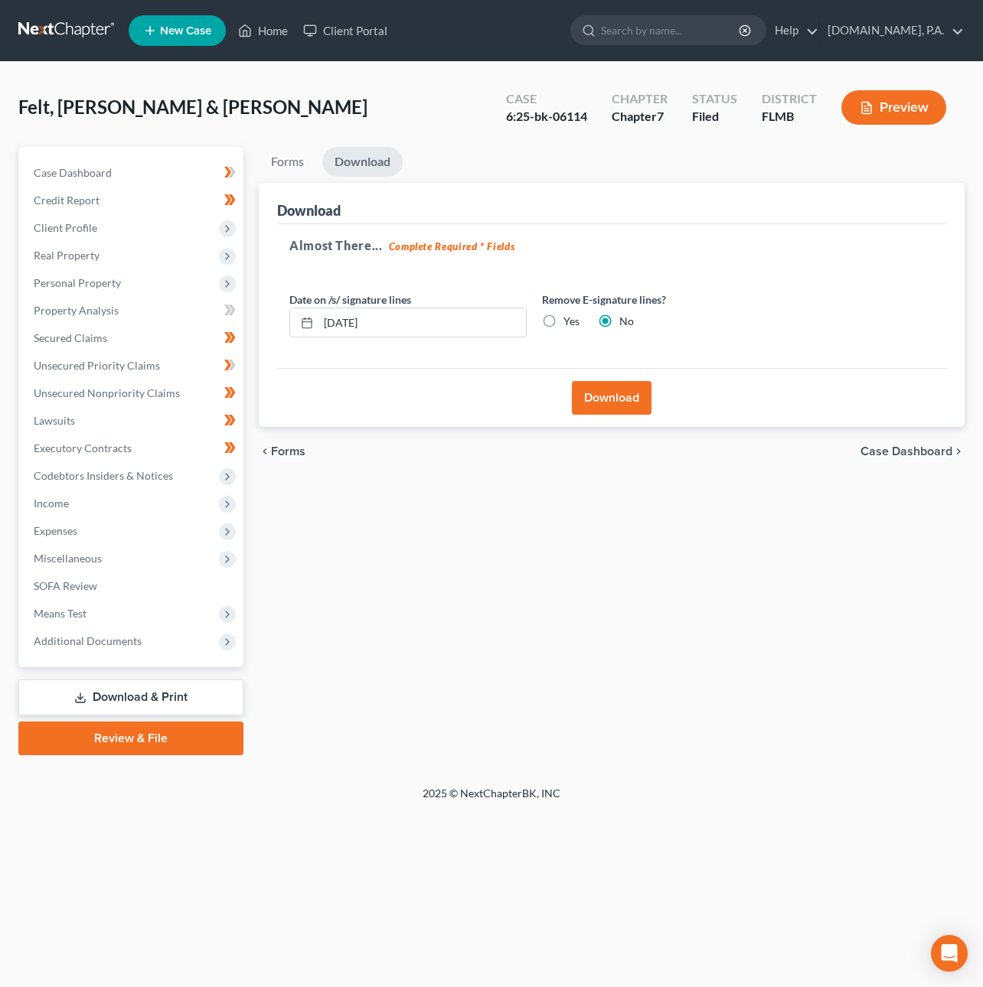
click at [81, 24] on link at bounding box center [67, 31] width 98 height 28
